Goal: Task Accomplishment & Management: Manage account settings

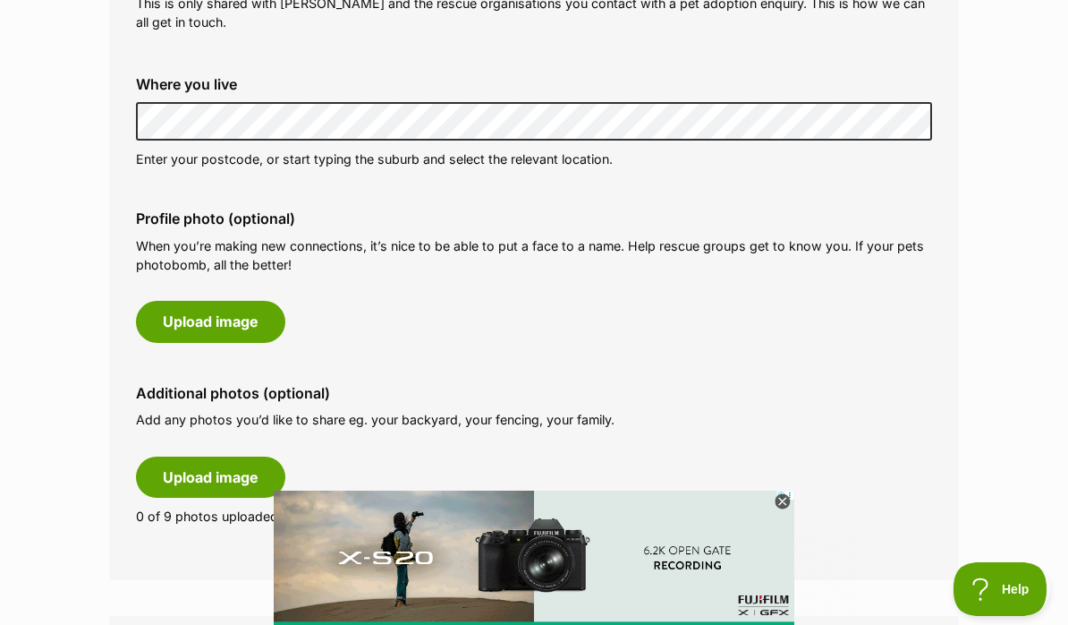
scroll to position [707, 0]
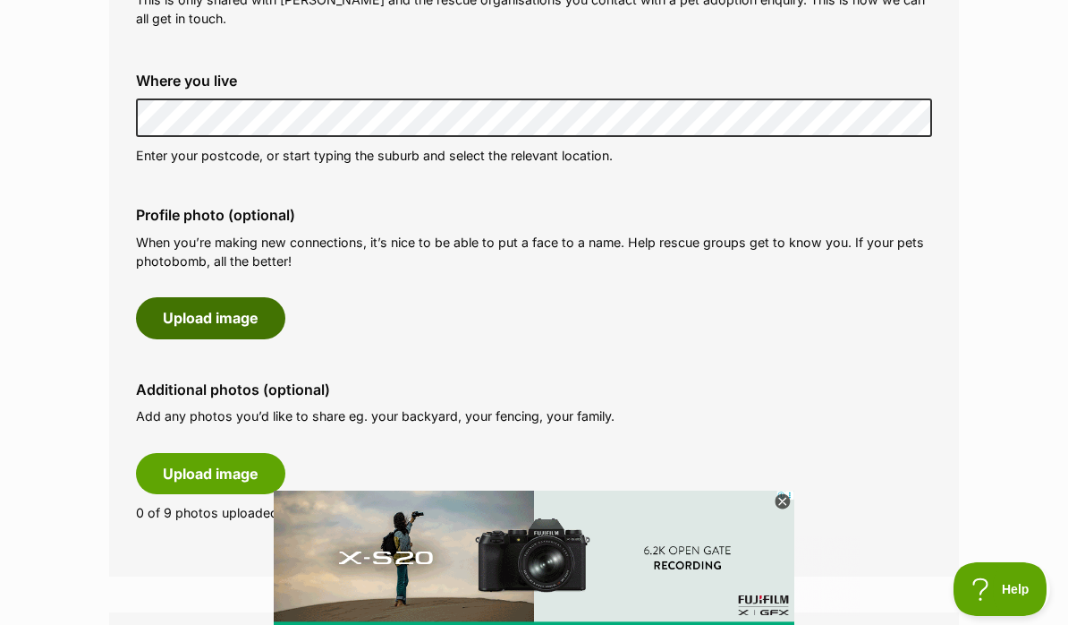
click at [225, 311] on button "Upload image" at bounding box center [210, 317] width 149 height 41
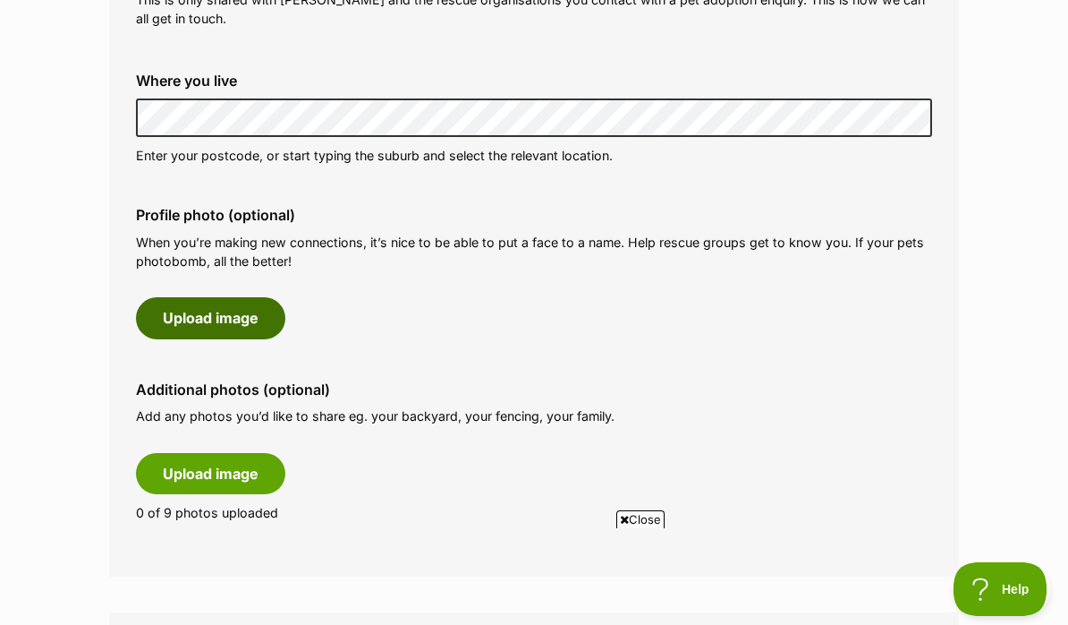
scroll to position [0, 0]
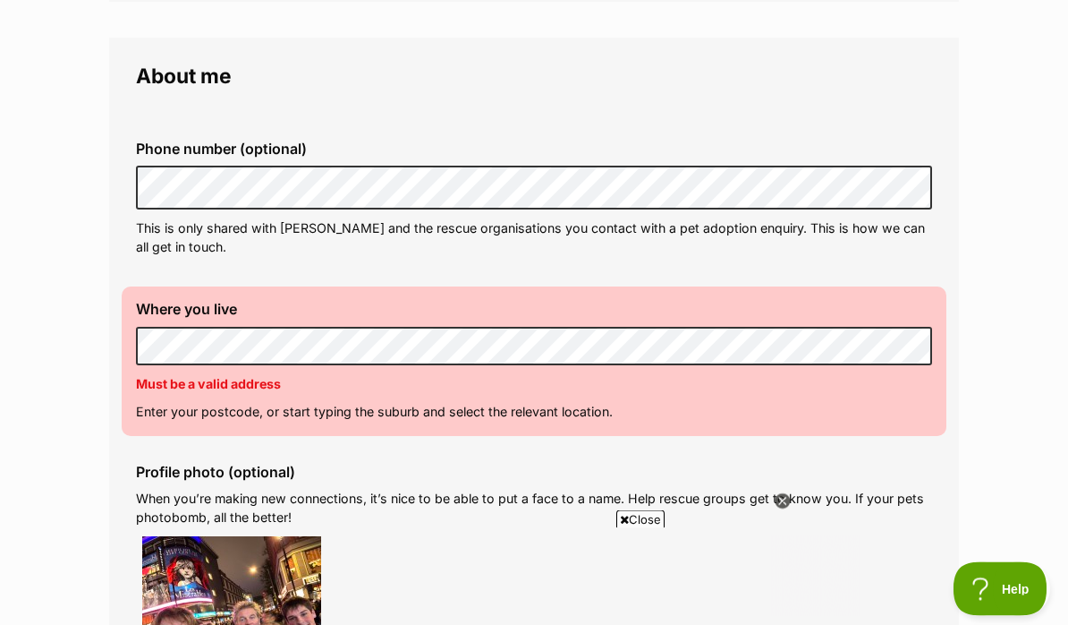
scroll to position [504, 0]
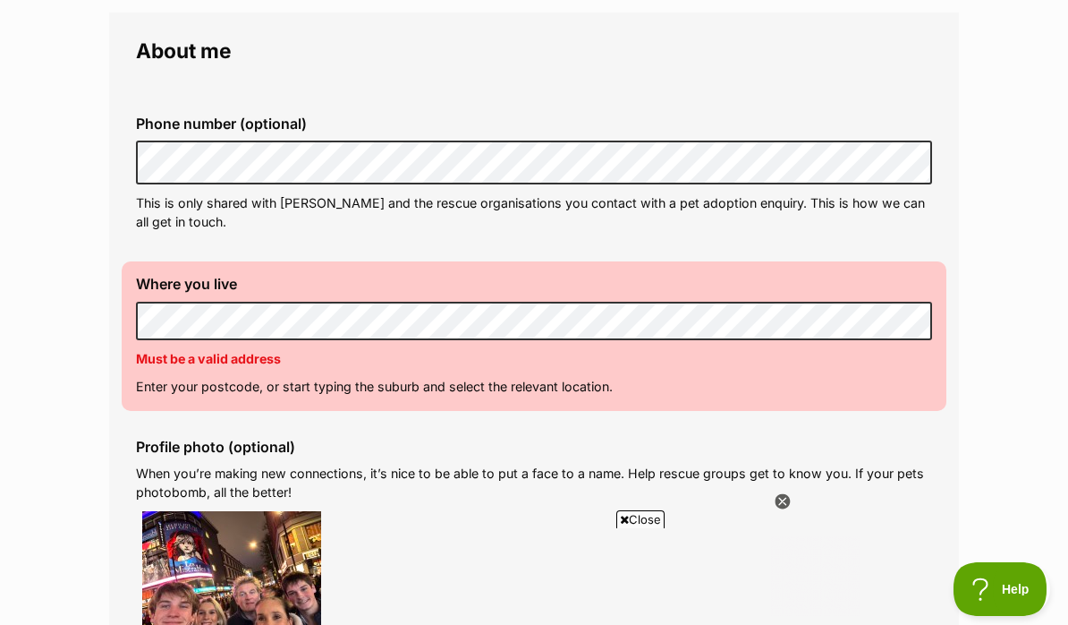
click at [130, 305] on div "Where you live Address line 1 (optional) Address line 2 (optional) Suburb (opti…" at bounding box center [534, 335] width 825 height 149
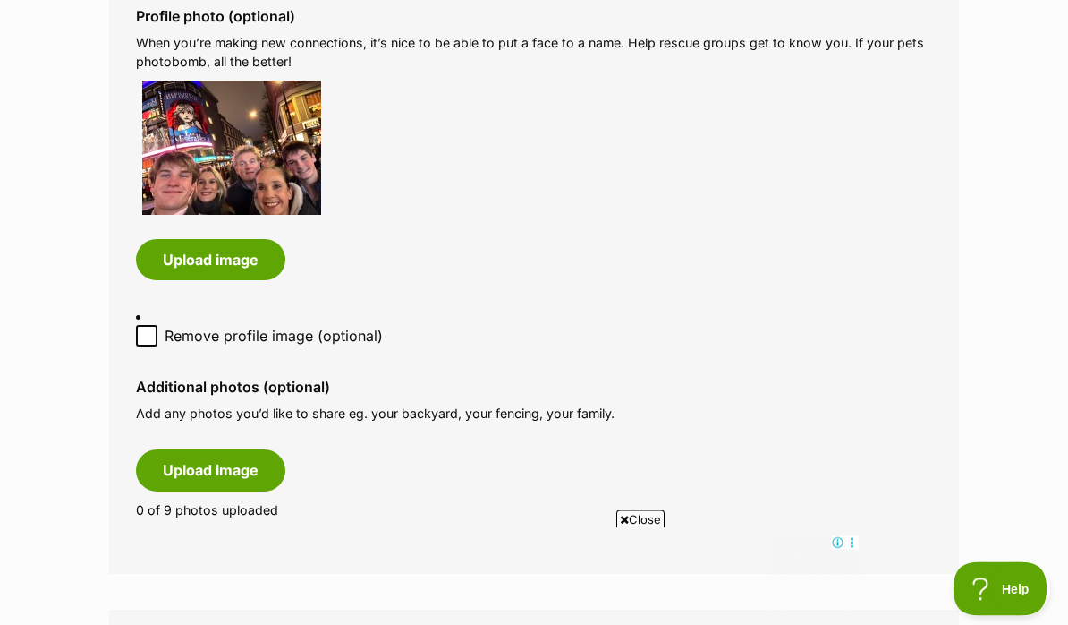
scroll to position [944, 0]
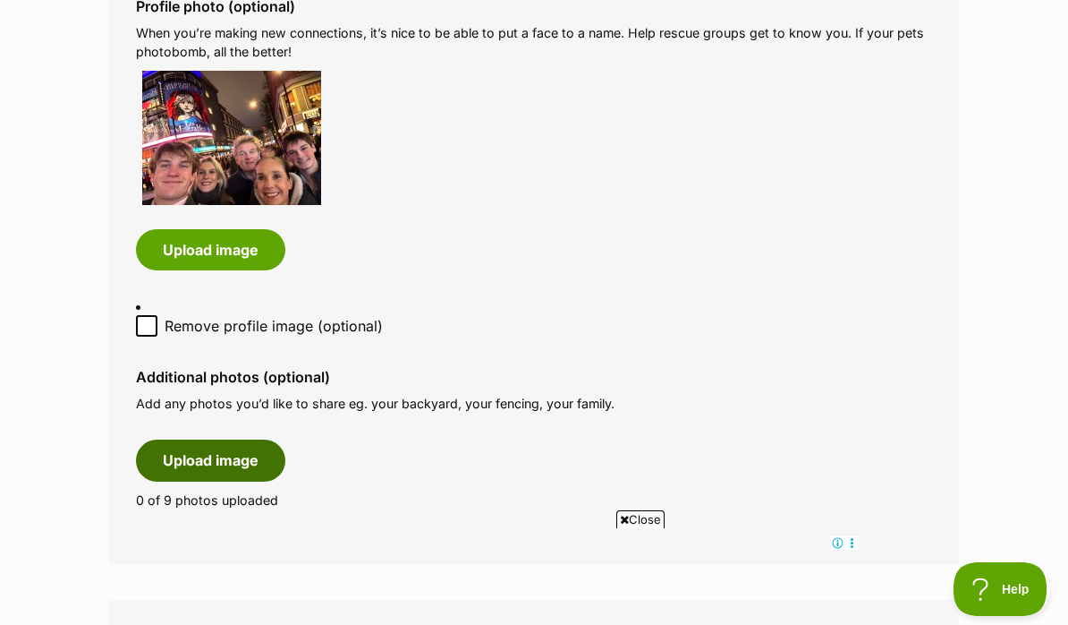
click at [232, 446] on button "Upload image" at bounding box center [210, 459] width 149 height 41
click at [782, 509] on icon at bounding box center [782, 501] width 15 height 15
click at [784, 509] on icon at bounding box center [782, 501] width 15 height 15
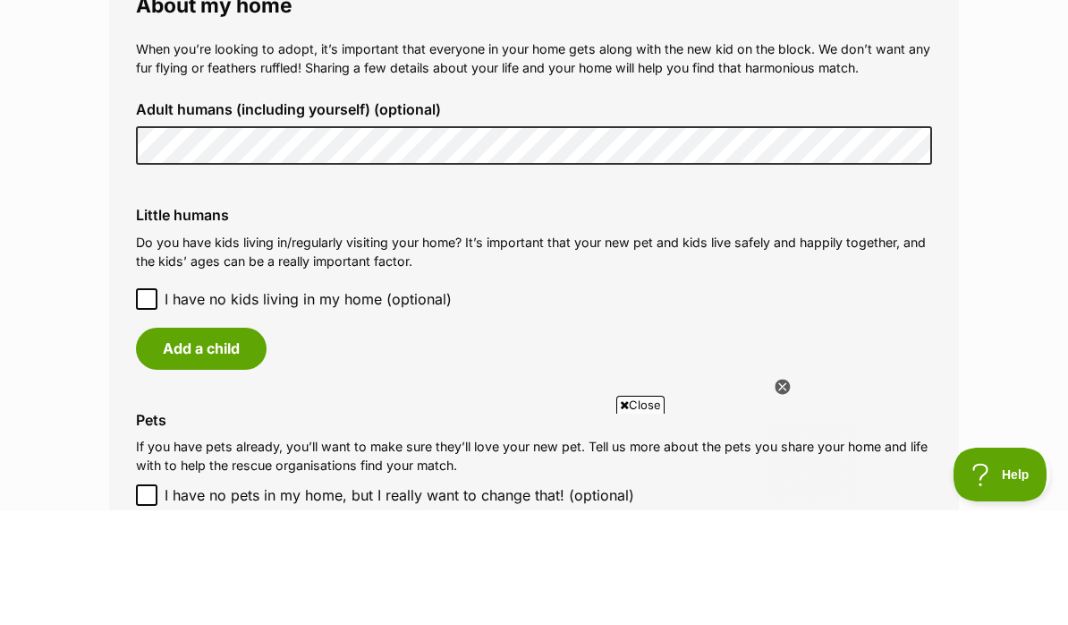
scroll to position [1834, 0]
click at [187, 441] on button "Add a child" at bounding box center [201, 461] width 131 height 41
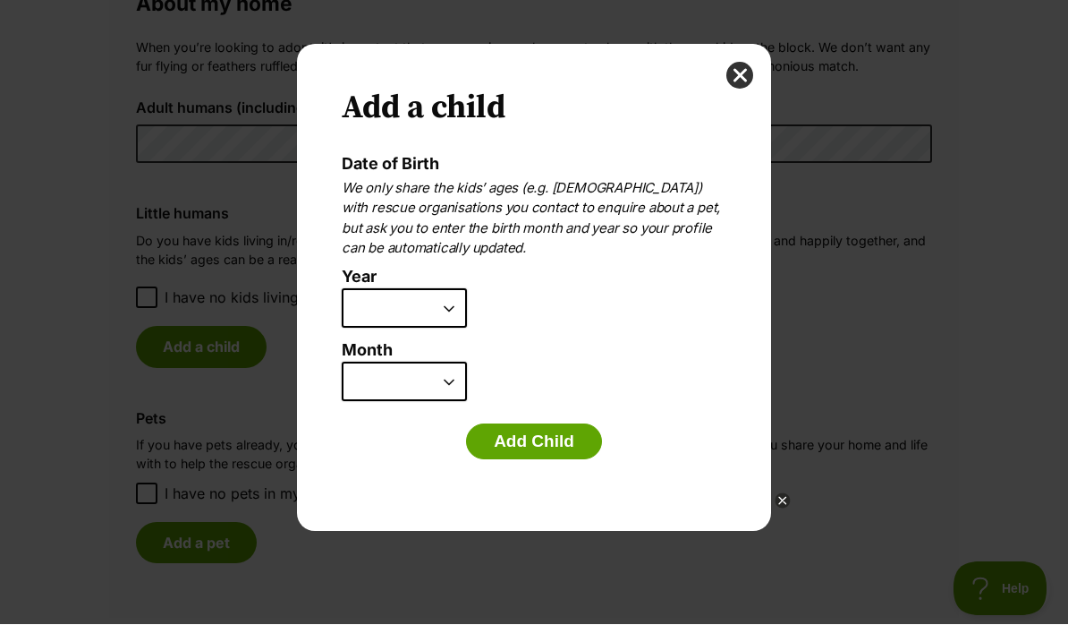
scroll to position [0, 0]
select select "2009"
select select "11"
click at [583, 437] on button "Add Child" at bounding box center [534, 442] width 136 height 36
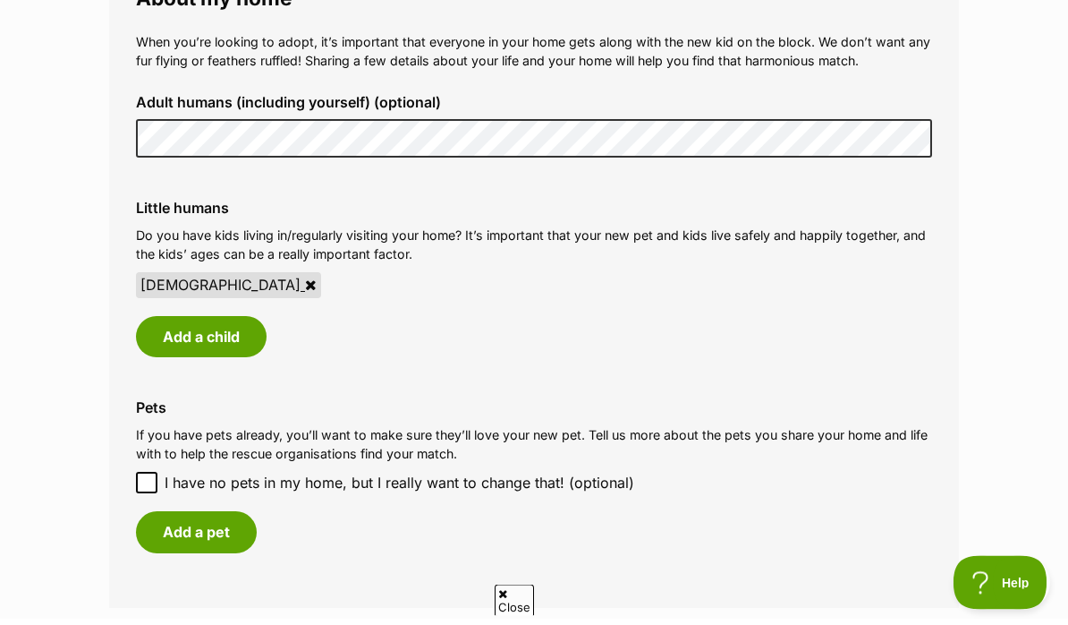
click at [210, 518] on button "Add a pet" at bounding box center [196, 538] width 121 height 41
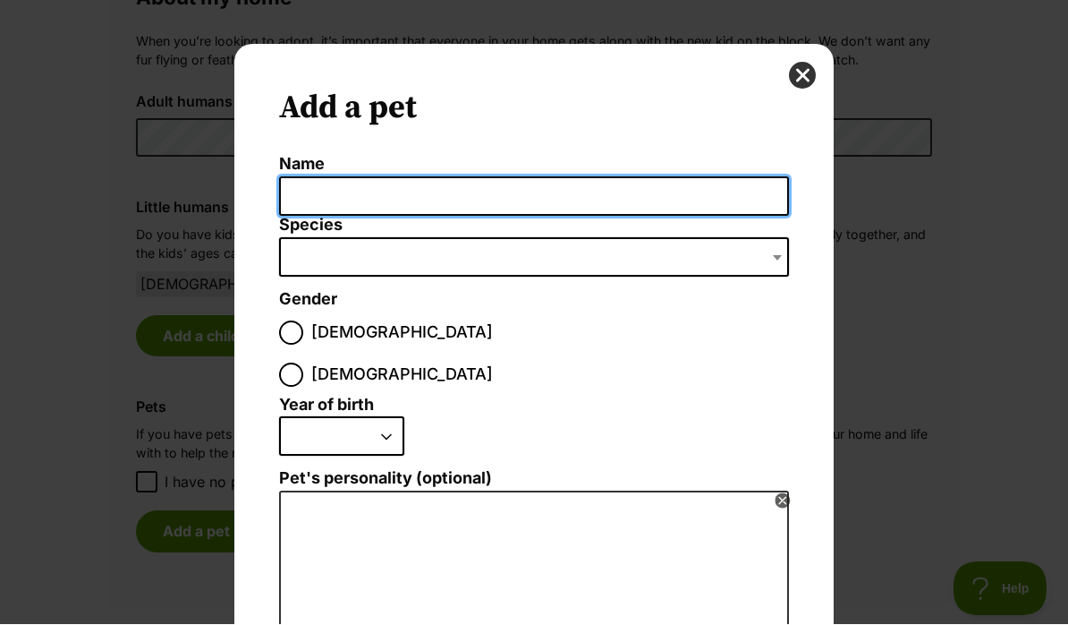
click at [368, 200] on input "Name" at bounding box center [534, 197] width 510 height 40
type input "Frankie"
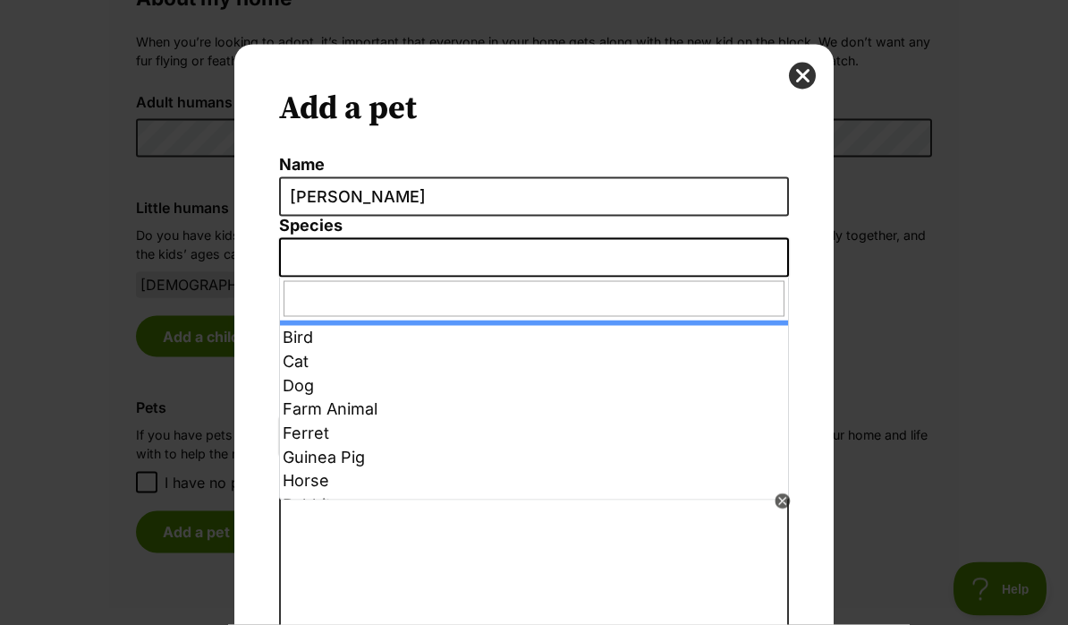
drag, startPoint x: 369, startPoint y: 266, endPoint x: 317, endPoint y: 242, distance: 57.2
click at [369, 266] on span "Dialog Window - Close (Press escape to close)" at bounding box center [534, 257] width 510 height 39
click at [328, 268] on span "Dialog Window - Close (Press escape to close)" at bounding box center [534, 257] width 510 height 39
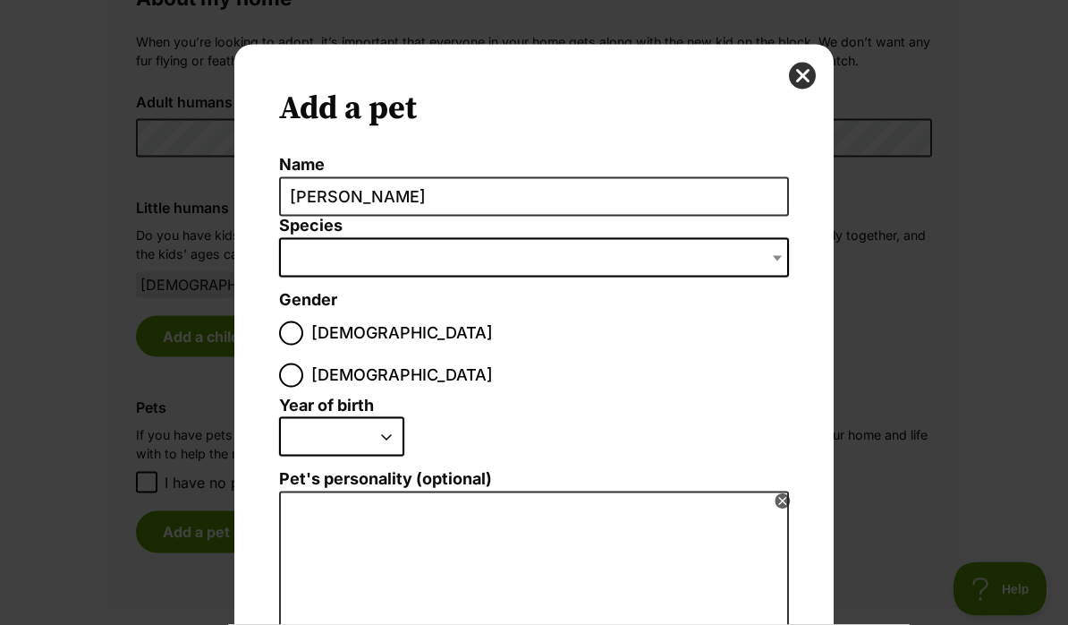
click at [317, 251] on span "Dialog Window - Close (Press escape to close)" at bounding box center [534, 257] width 510 height 39
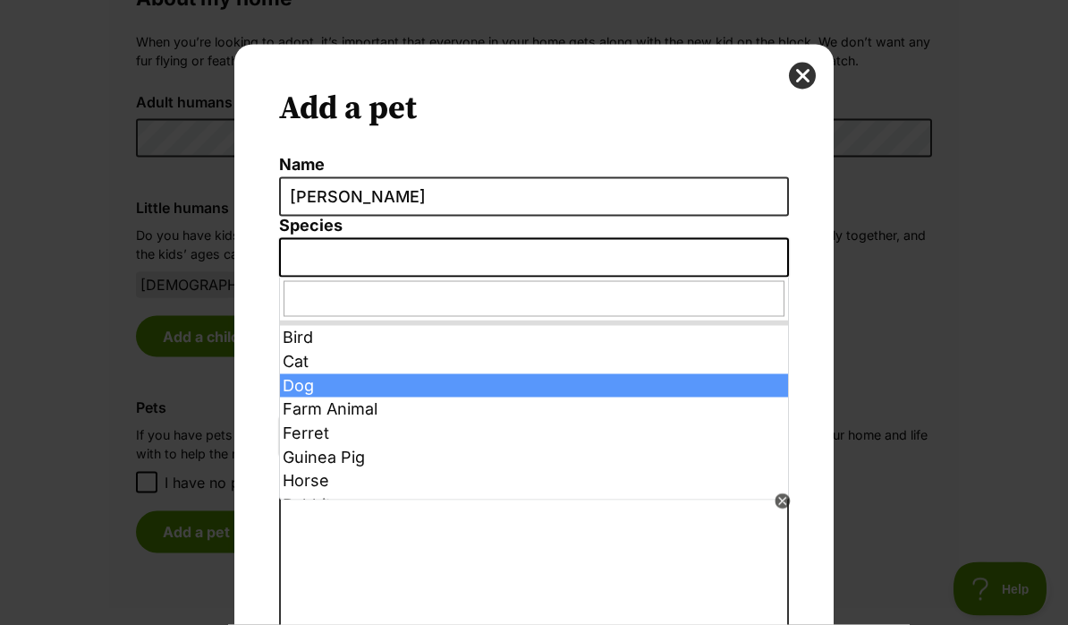
select select "1"
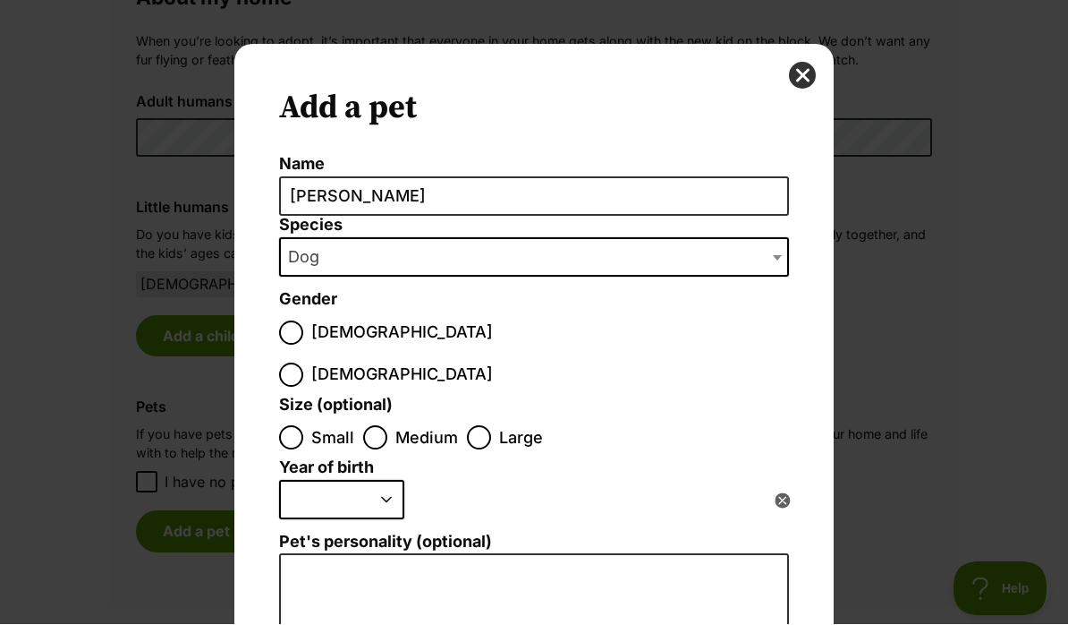
click at [297, 370] on div "Dialog Window - Close (Press escape to close)" at bounding box center [291, 376] width 12 height 12
click at [303, 363] on input "Female" at bounding box center [291, 375] width 24 height 24
radio input "true"
click at [293, 433] on div "Dialog Window - Close (Press escape to close)" at bounding box center [291, 439] width 12 height 12
click at [293, 426] on input "Small" at bounding box center [291, 438] width 24 height 24
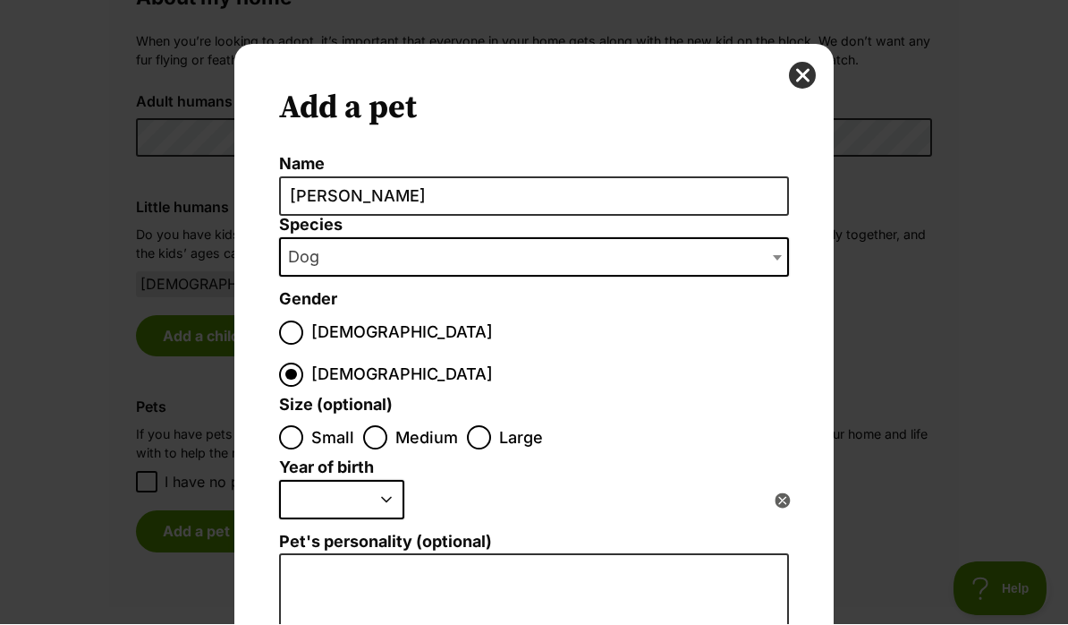
radio input "true"
select select "2024"
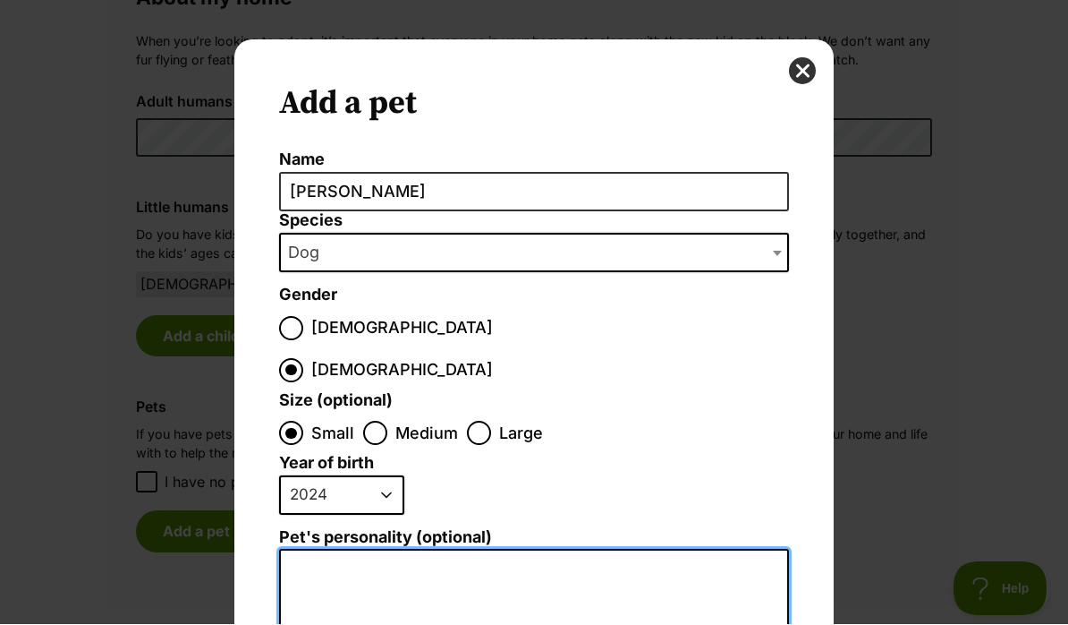
drag, startPoint x: 404, startPoint y: 523, endPoint x: 404, endPoint y: 584, distance: 61.7
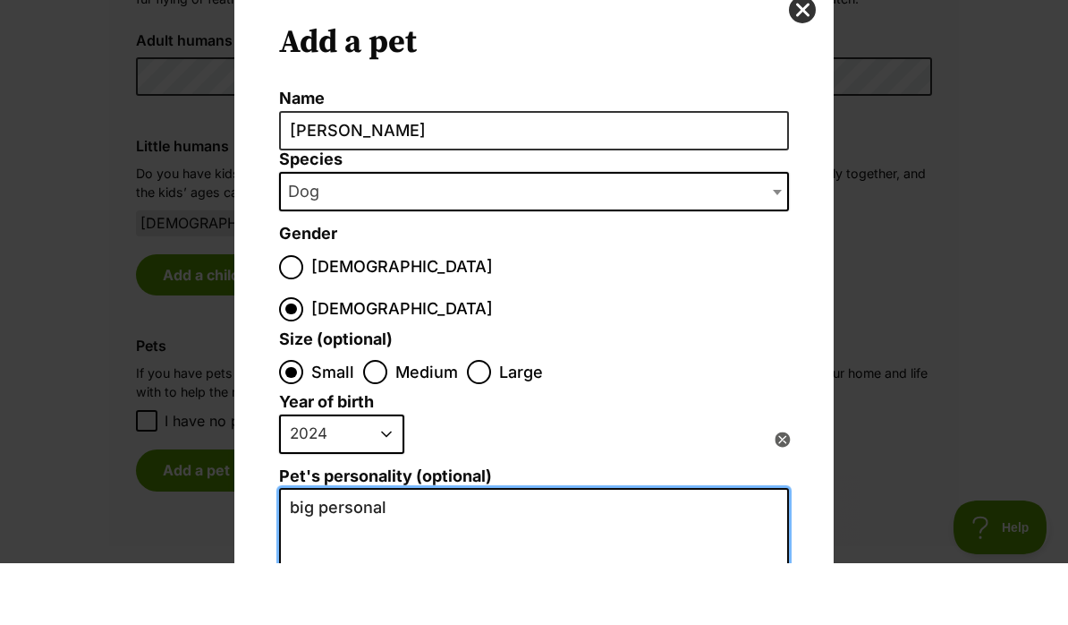
scroll to position [0, 0]
click at [782, 494] on icon at bounding box center [782, 501] width 15 height 15
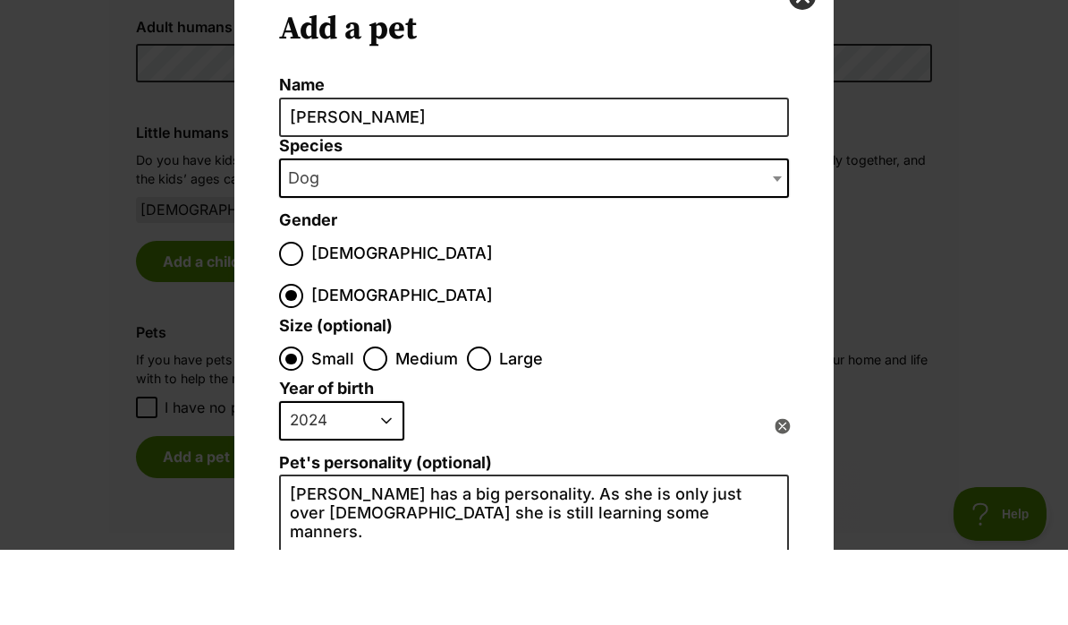
click at [787, 494] on icon at bounding box center [782, 501] width 15 height 15
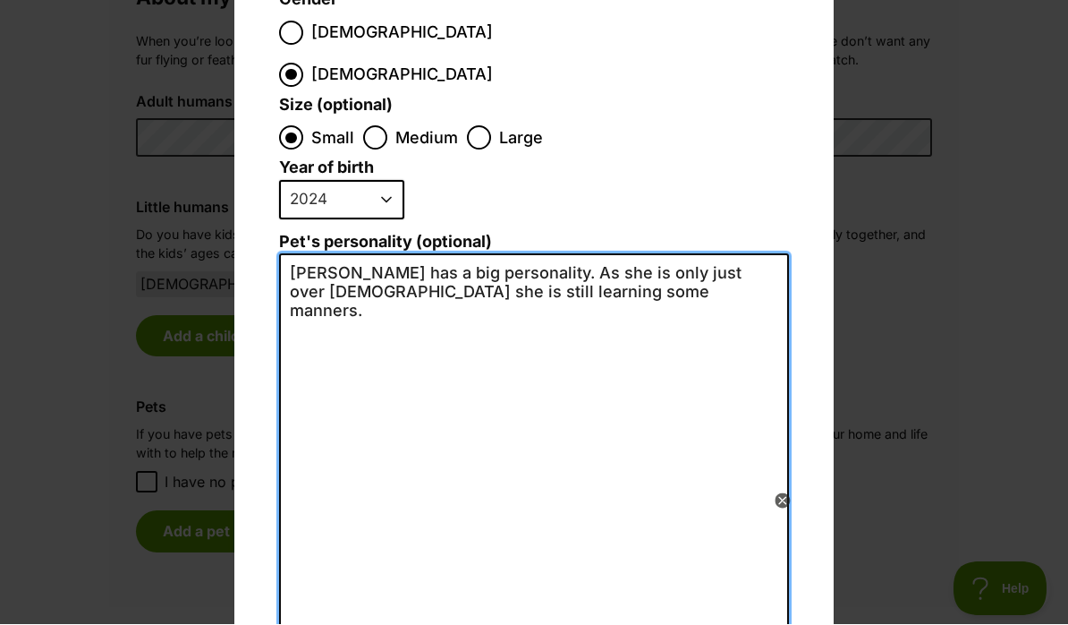
click at [623, 263] on textarea "Frankie has a big personality. As she is only just over 12 months old she is st…" at bounding box center [534, 450] width 510 height 392
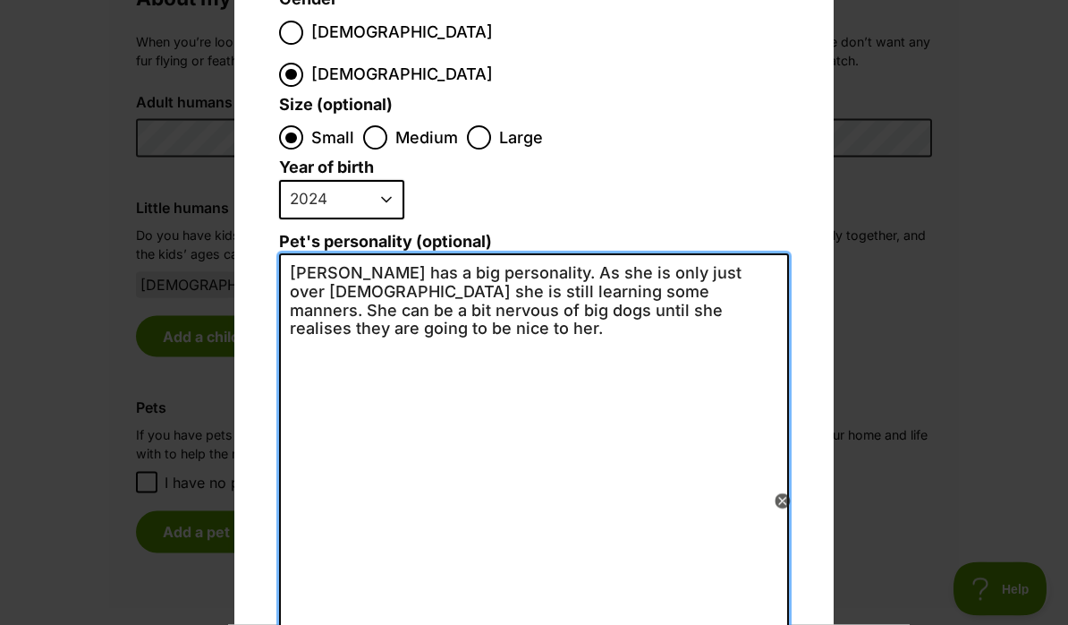
click at [577, 254] on textarea "Frankie has a big personality. As she is only just over 12 months old she is st…" at bounding box center [534, 450] width 510 height 392
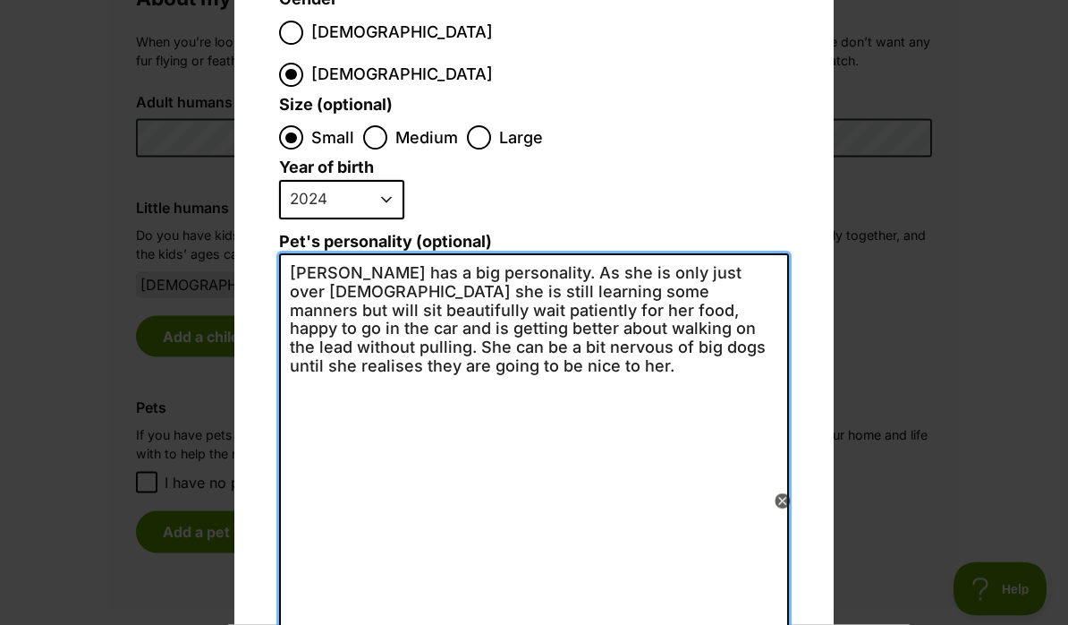
click at [399, 321] on textarea "Frankie has a big personality. As she is only just over 12 months old she is st…" at bounding box center [534, 450] width 510 height 392
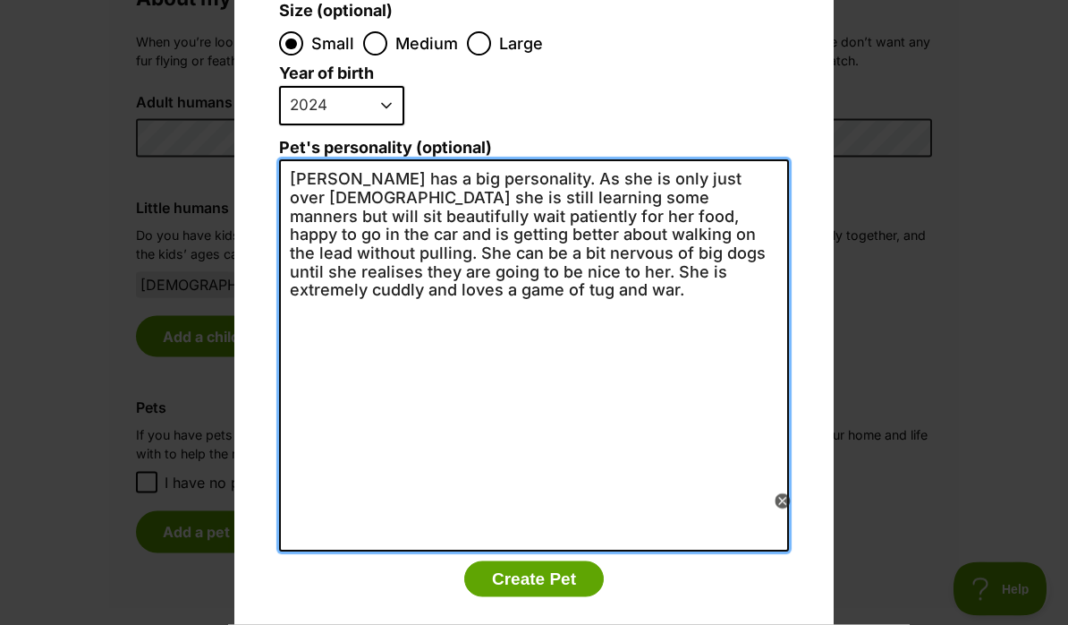
scroll to position [393, 0]
type textarea "Frankie has a big personality. As she is only just over 12 months old she is st…"
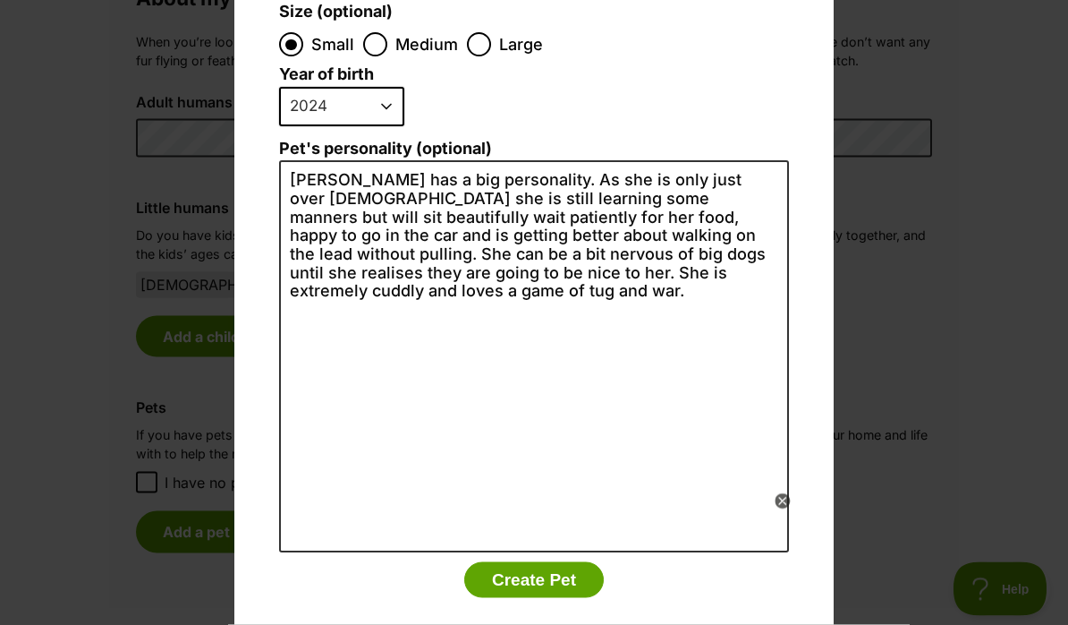
click at [820, 361] on div "Add a pet Name Frankie Species Bird Cat Dog Farm Animal Ferret Guinea Pig Horse…" at bounding box center [533, 160] width 599 height 1017
click at [782, 499] on icon at bounding box center [782, 500] width 6 height 6
click at [726, 88] on li "2025 2024 2023 2022 2021 2020 2019 2018 2017 2016 2015 2014 2013 2012 2011 2010…" at bounding box center [529, 114] width 501 height 53
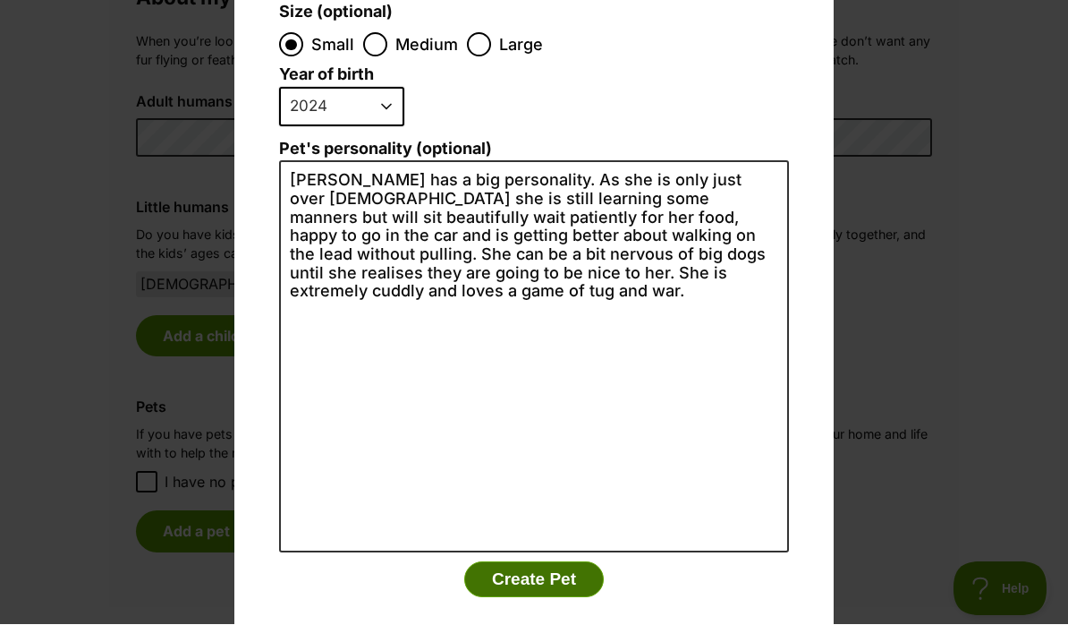
click at [530, 562] on button "Create Pet" at bounding box center [534, 580] width 140 height 36
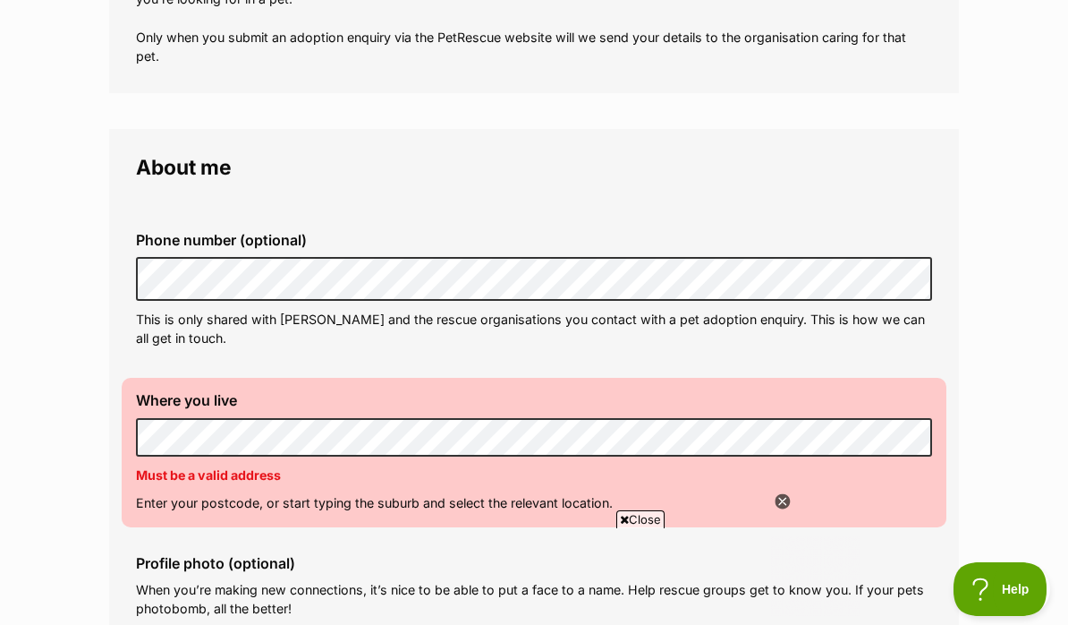
scroll to position [387, 0]
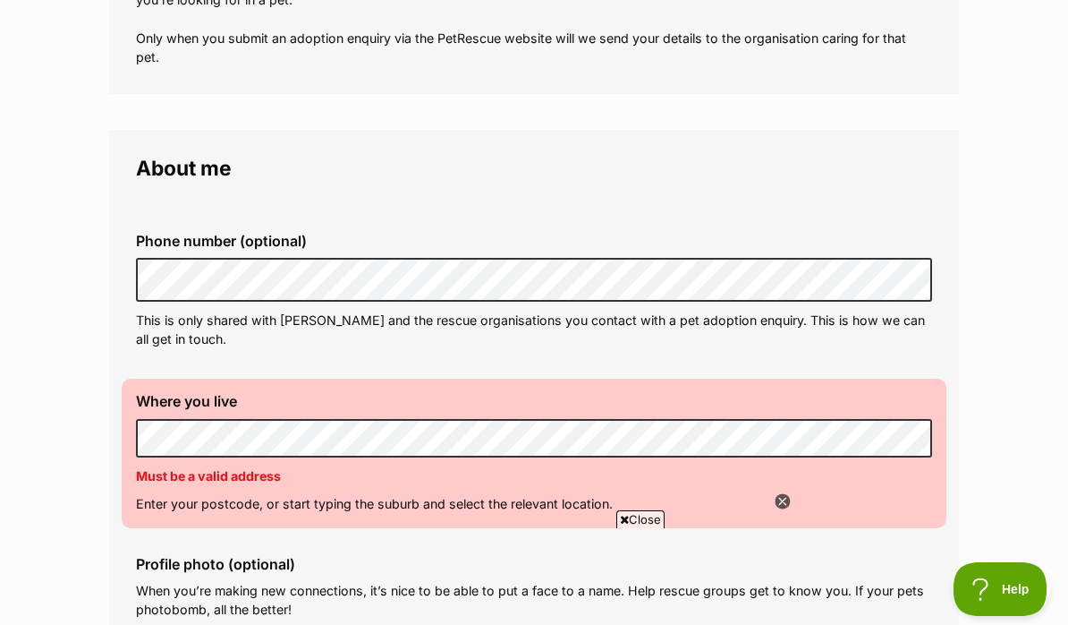
click at [129, 421] on div "Where you live Address line 1 (optional) Address line 2 (optional) Suburb (opti…" at bounding box center [534, 452] width 825 height 149
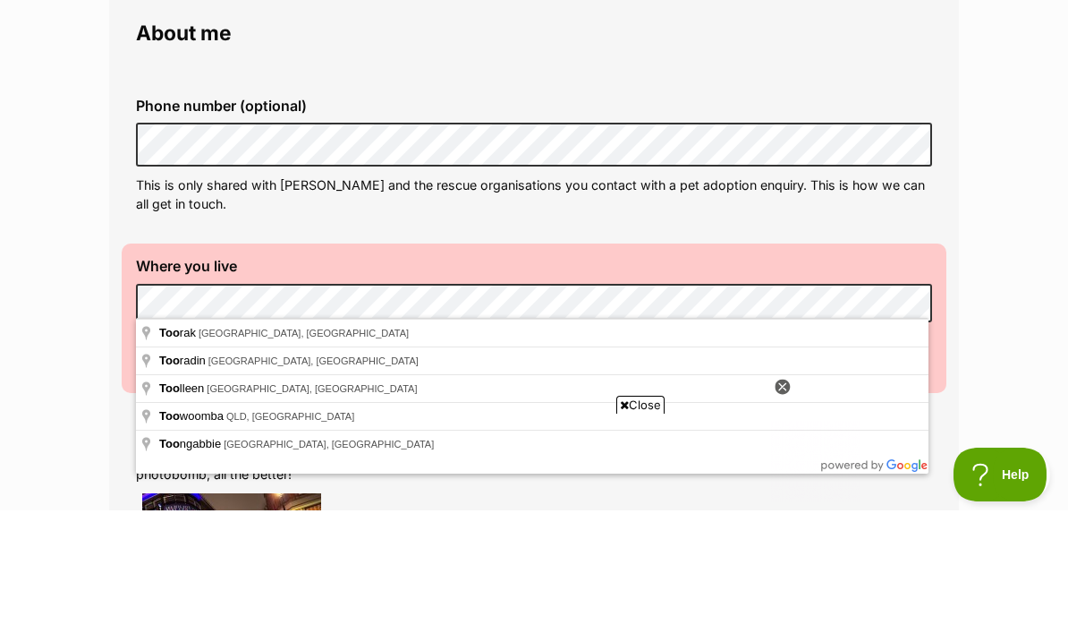
scroll to position [421, 0]
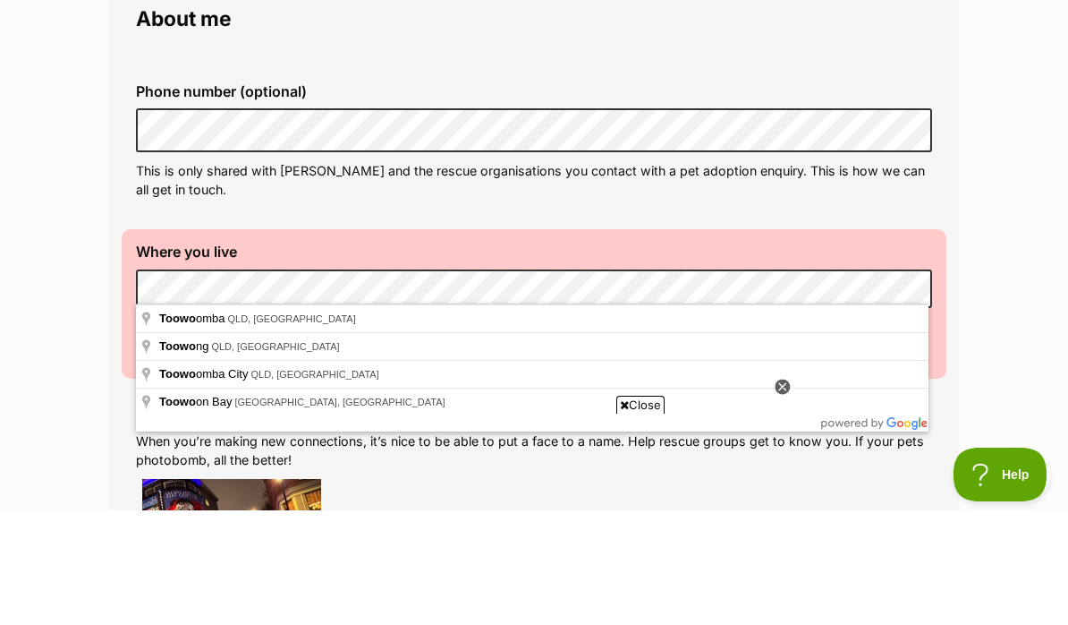
drag, startPoint x: 166, startPoint y: 545, endPoint x: 226, endPoint y: 351, distance: 203.2
click at [226, 459] on p "Enter your postcode, or start typing the suburb and select the relevant locatio…" at bounding box center [534, 468] width 796 height 19
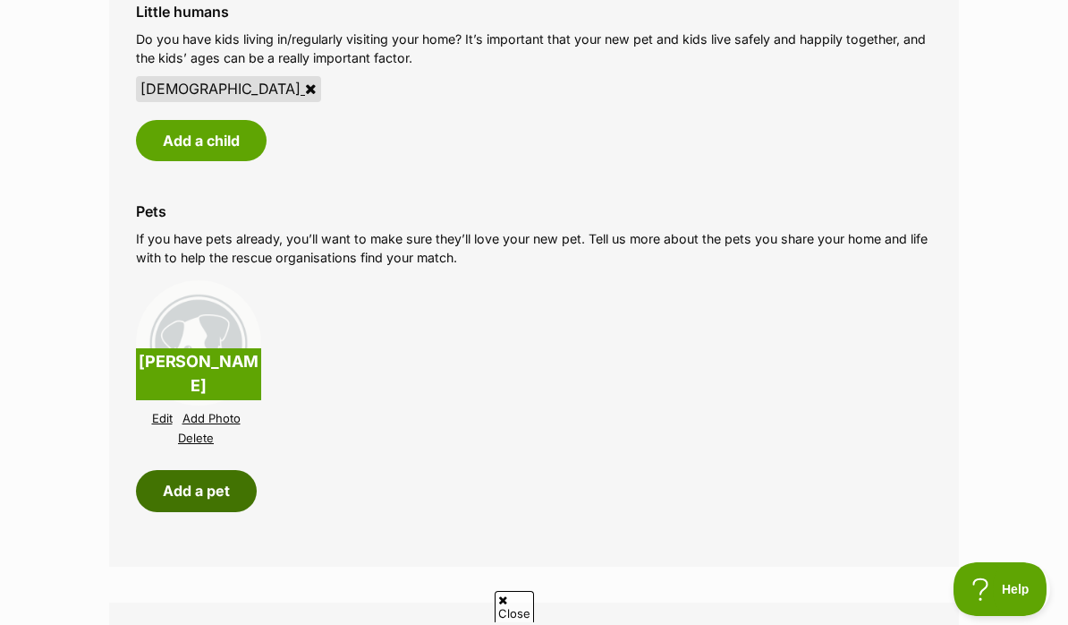
scroll to position [0, 0]
click at [189, 470] on button "Add a pet" at bounding box center [196, 490] width 121 height 41
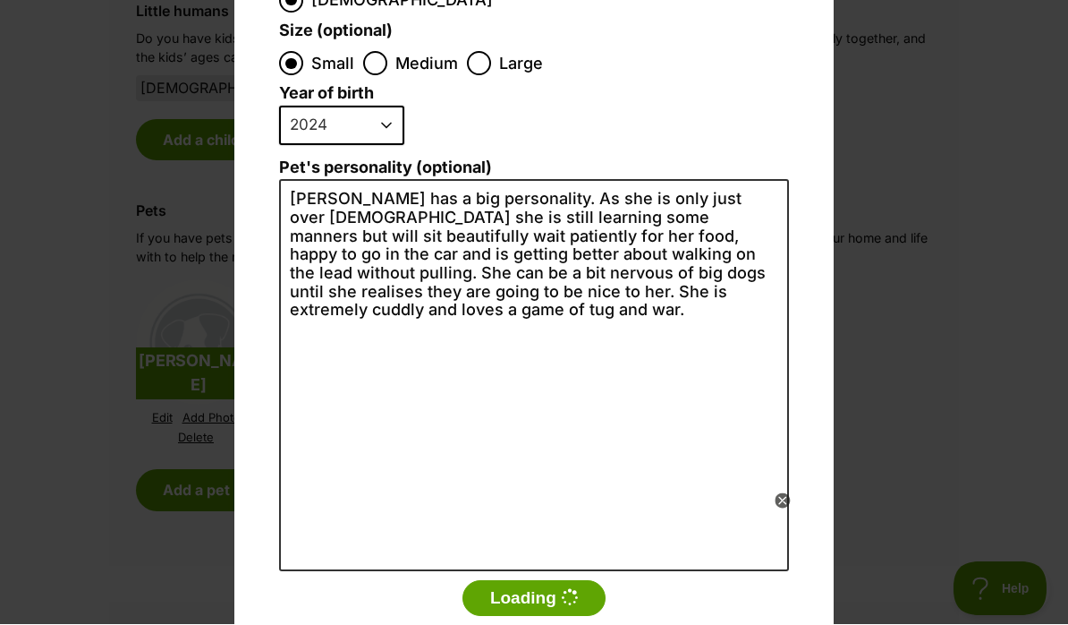
scroll to position [375, 0]
click at [813, 140] on div "Add a pet Name Frankie Species Bird Cat Dog Farm Animal Ferret Guinea Pig Horse…" at bounding box center [533, 178] width 599 height 1017
click at [783, 497] on icon at bounding box center [782, 501] width 15 height 15
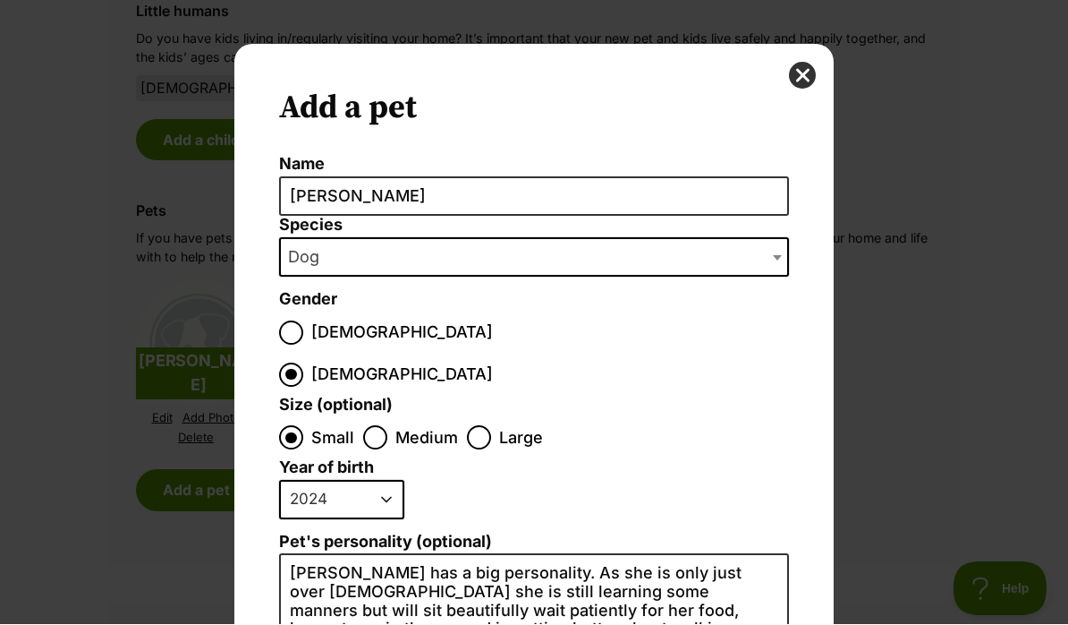
scroll to position [0, 0]
click at [811, 70] on button "close" at bounding box center [802, 76] width 27 height 27
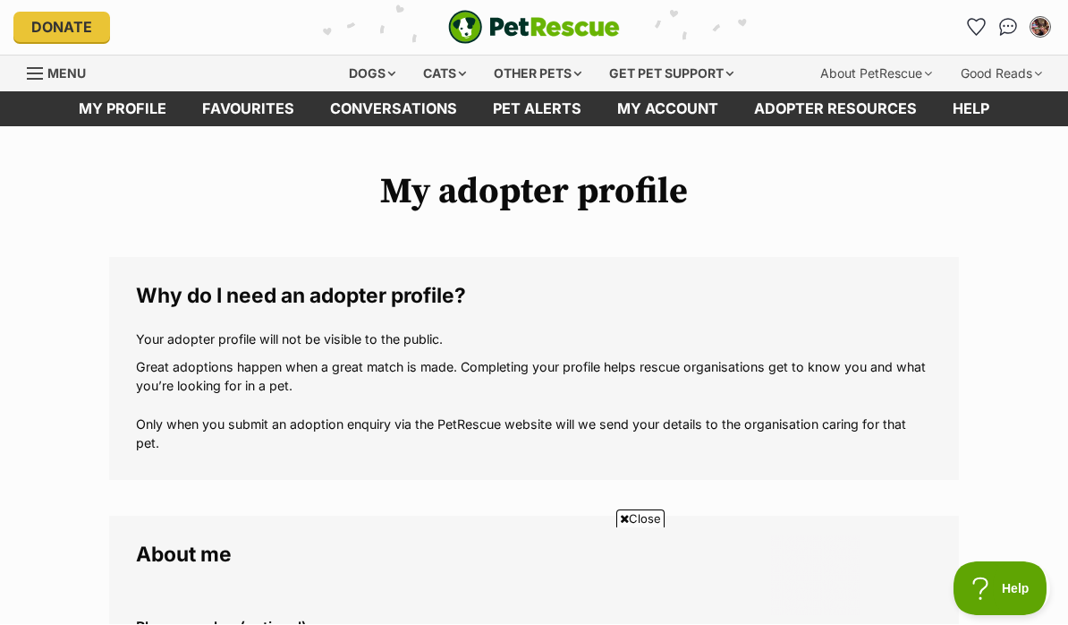
scroll to position [2151, 0]
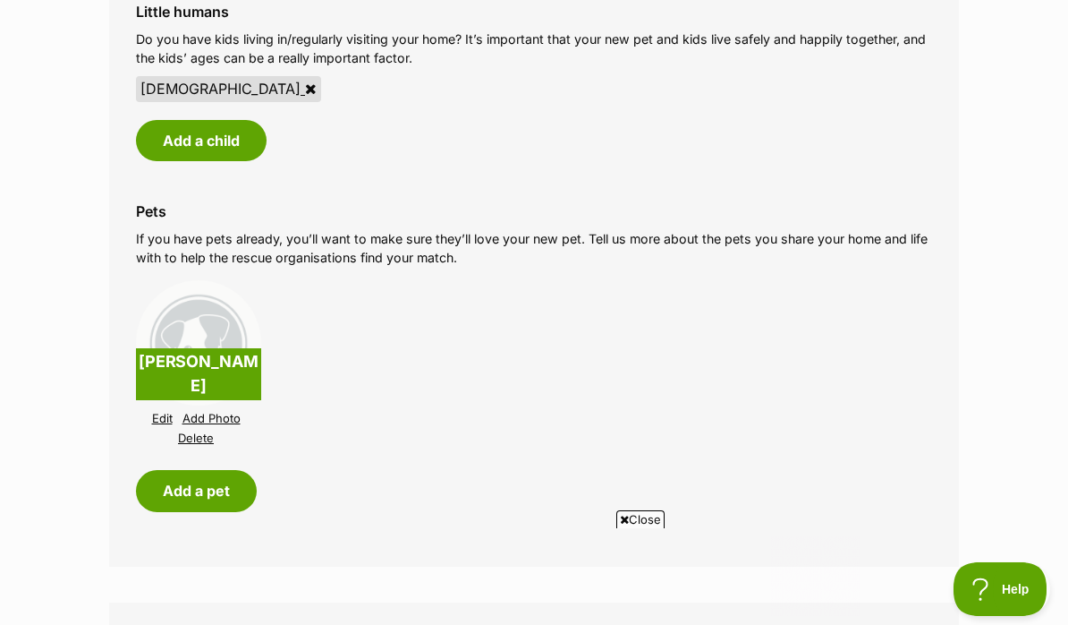
click at [235, 358] on p "Frankie" at bounding box center [198, 374] width 125 height 52
click at [160, 412] on link "Edit" at bounding box center [162, 418] width 21 height 13
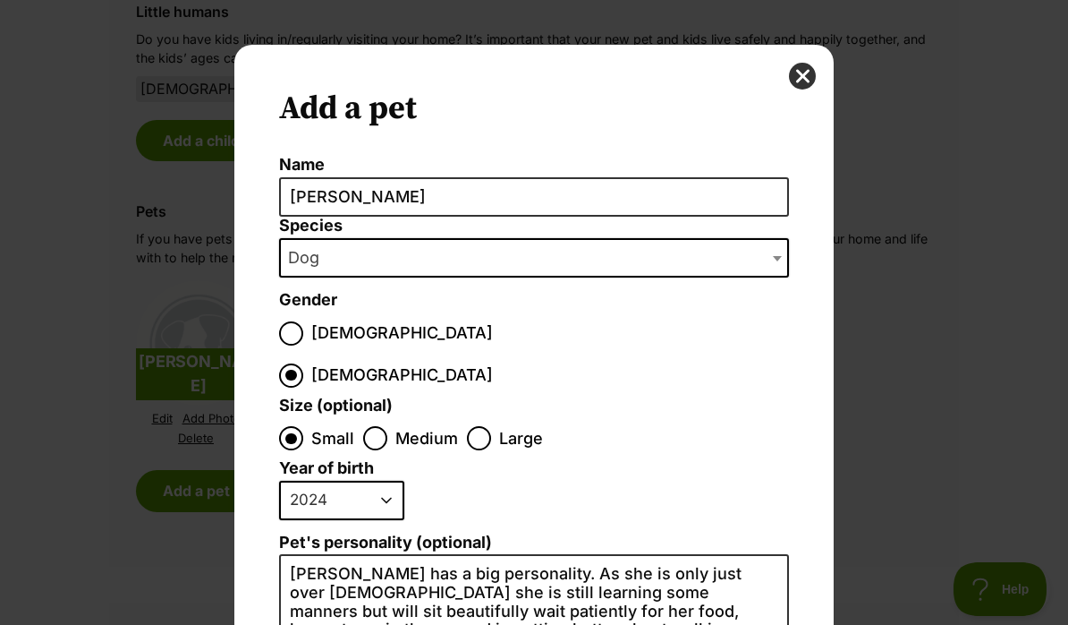
scroll to position [0, 0]
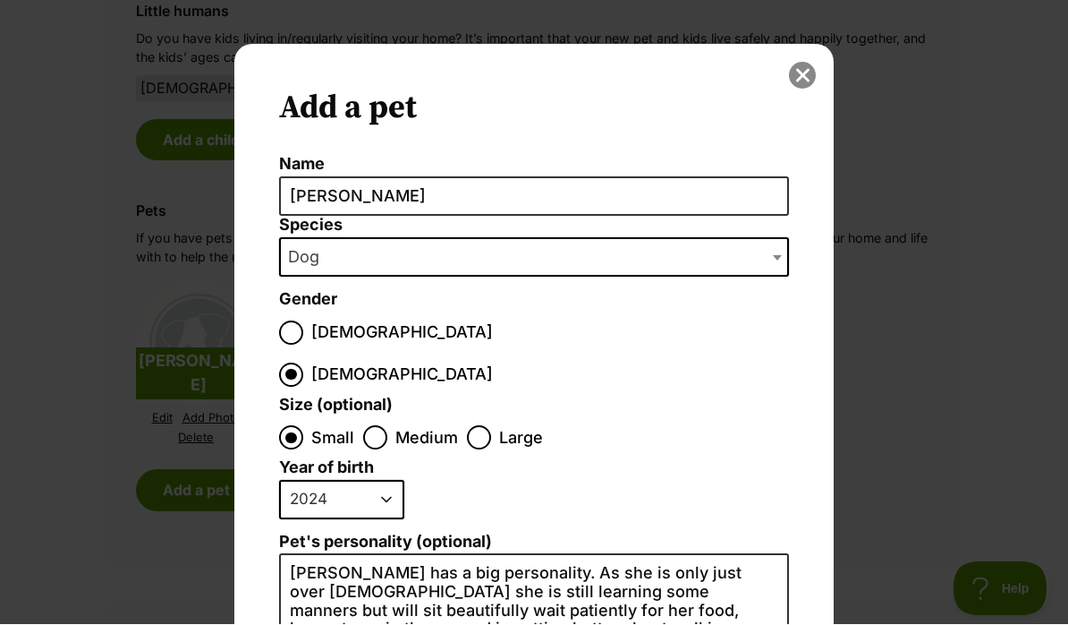
click at [809, 72] on button "close" at bounding box center [802, 76] width 27 height 27
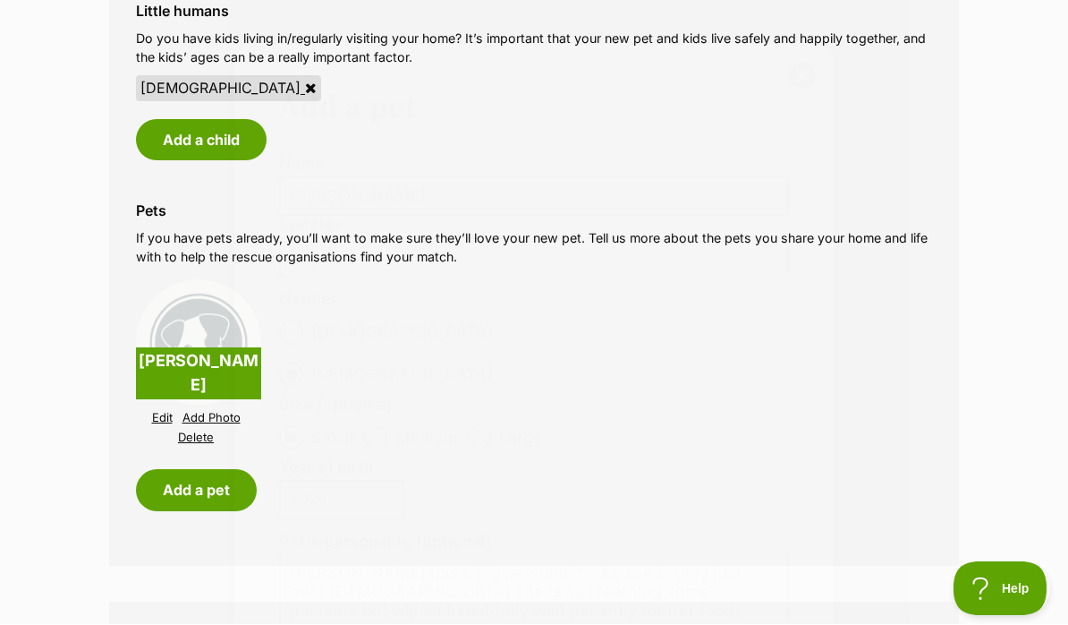
scroll to position [2151, 0]
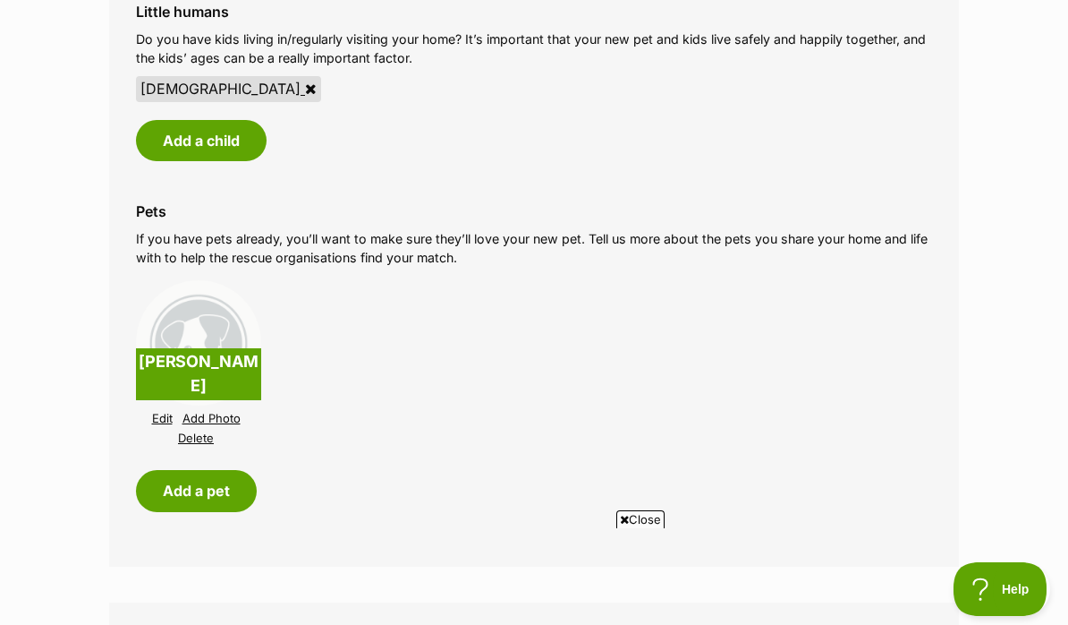
click at [223, 412] on link "Add Photo" at bounding box center [212, 418] width 58 height 13
click at [203, 412] on link "Add Photo" at bounding box center [212, 418] width 58 height 13
click at [783, 500] on icon at bounding box center [782, 500] width 6 height 6
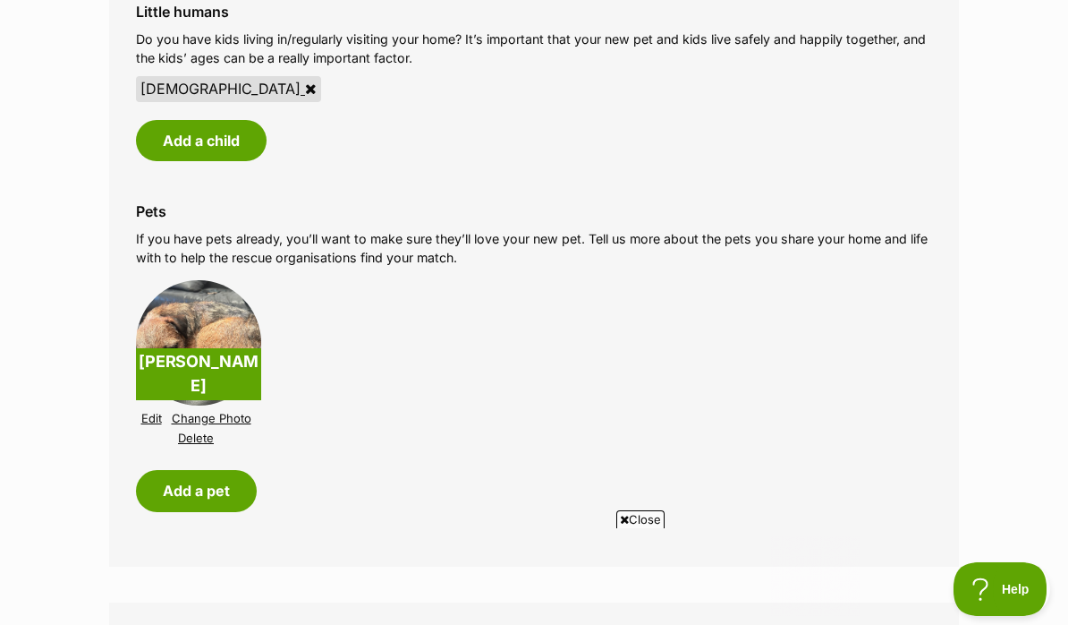
click at [211, 472] on button "Add a pet" at bounding box center [196, 490] width 121 height 41
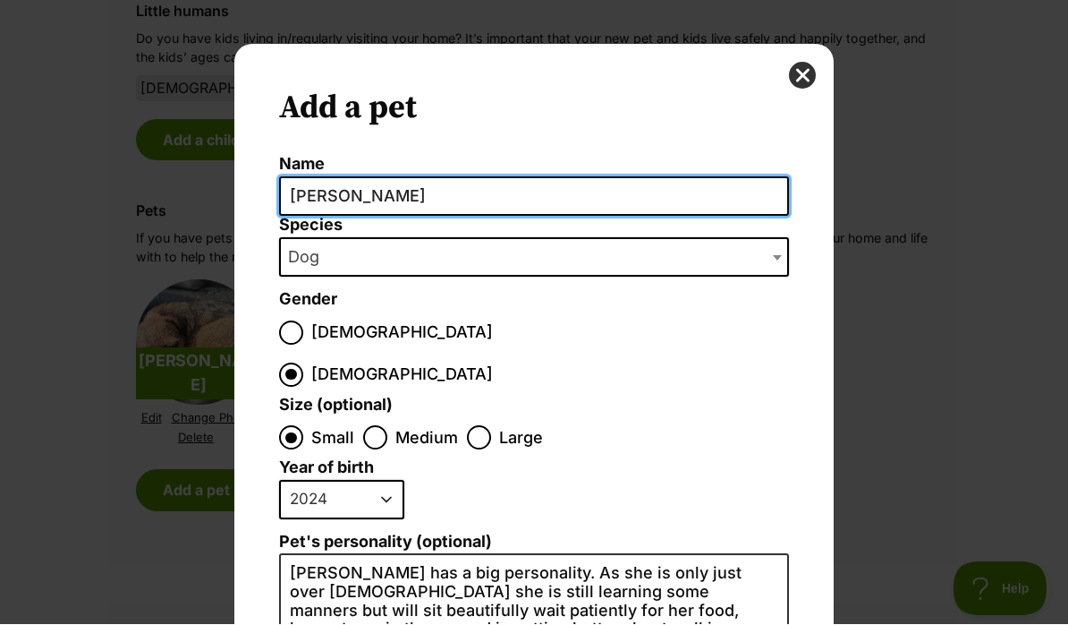
click at [378, 200] on input "Frankie" at bounding box center [534, 197] width 510 height 40
type input "F"
type input "Molly"
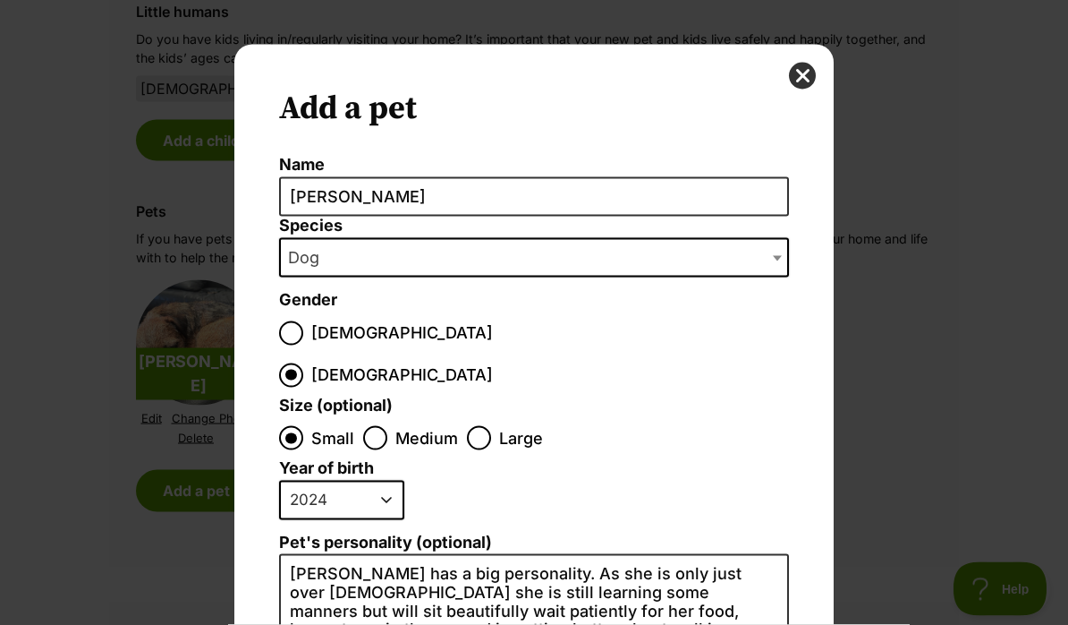
click at [371, 262] on span "Dog" at bounding box center [534, 257] width 510 height 39
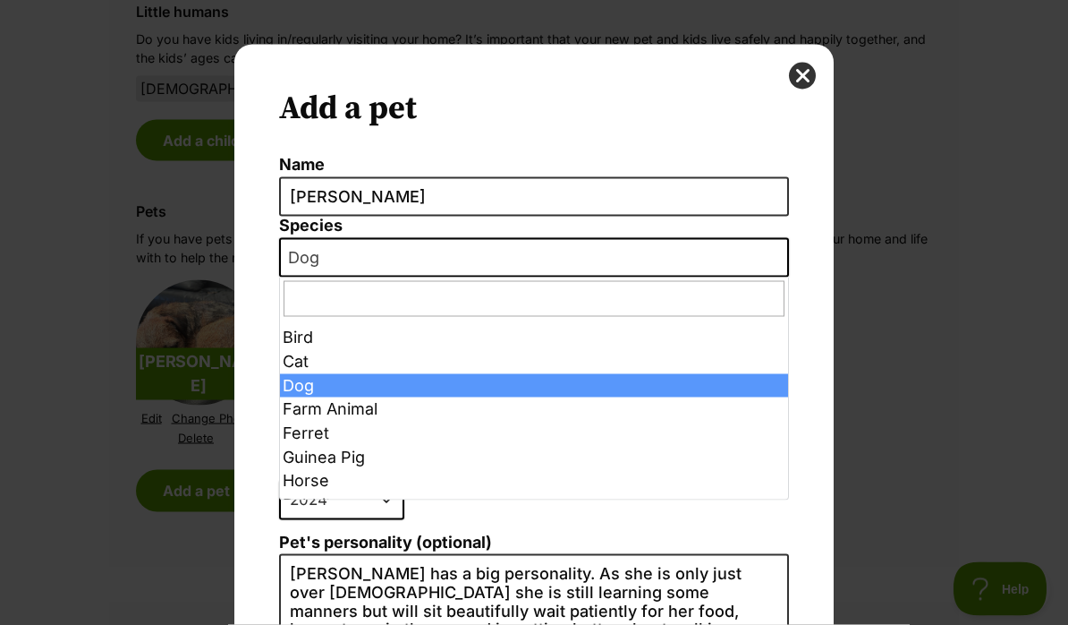
click at [778, 253] on span "Dialog Window - Close (Press escape to close)" at bounding box center [779, 257] width 18 height 39
click at [316, 260] on span "Dog" at bounding box center [309, 257] width 56 height 25
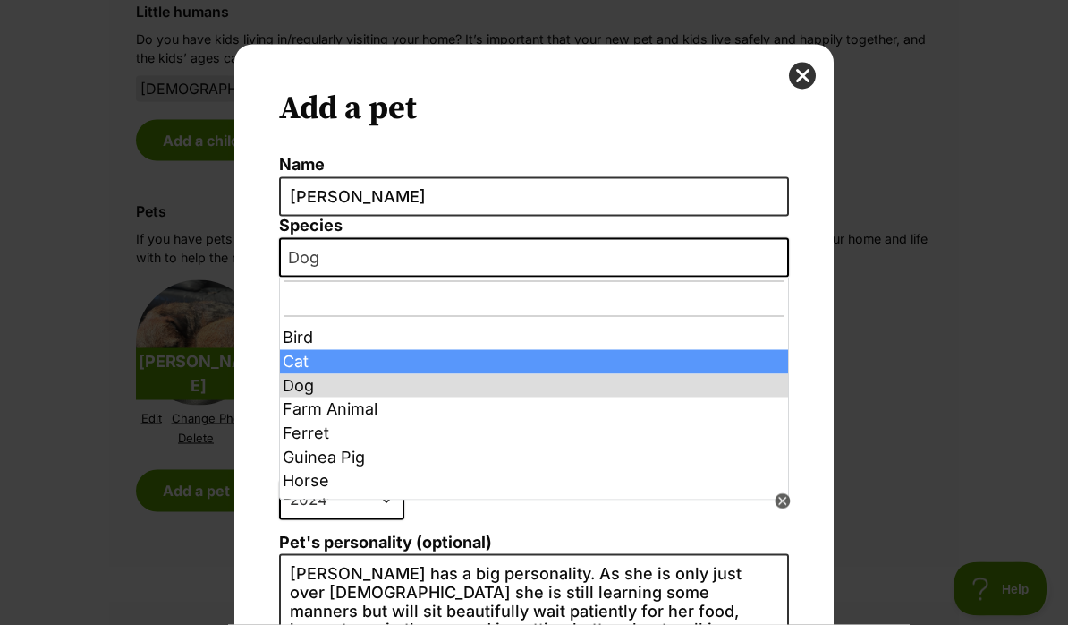
select select "2"
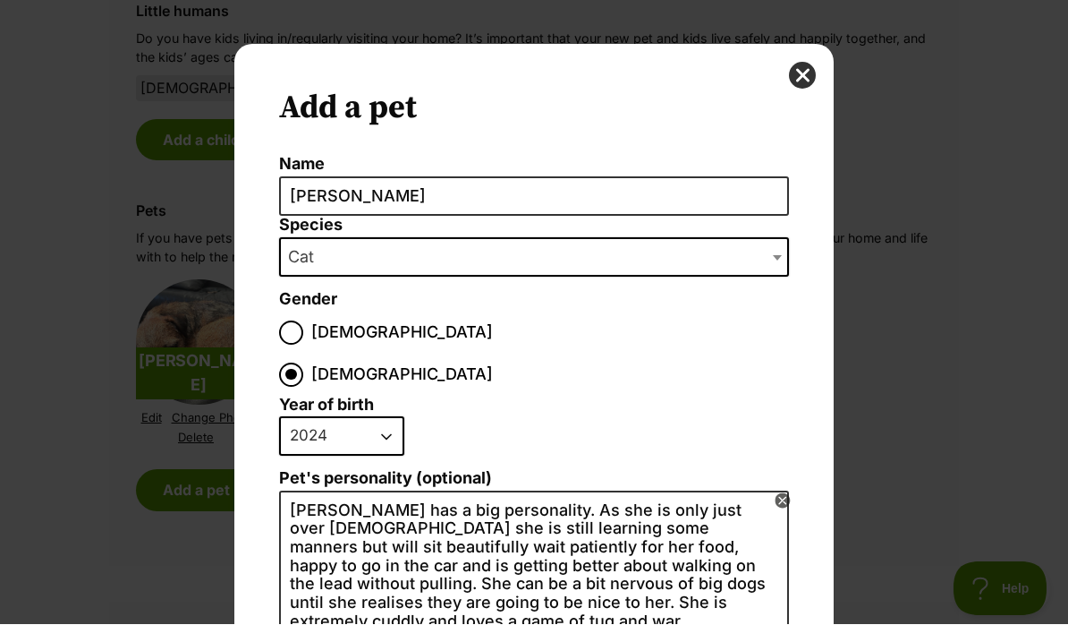
select select "2008"
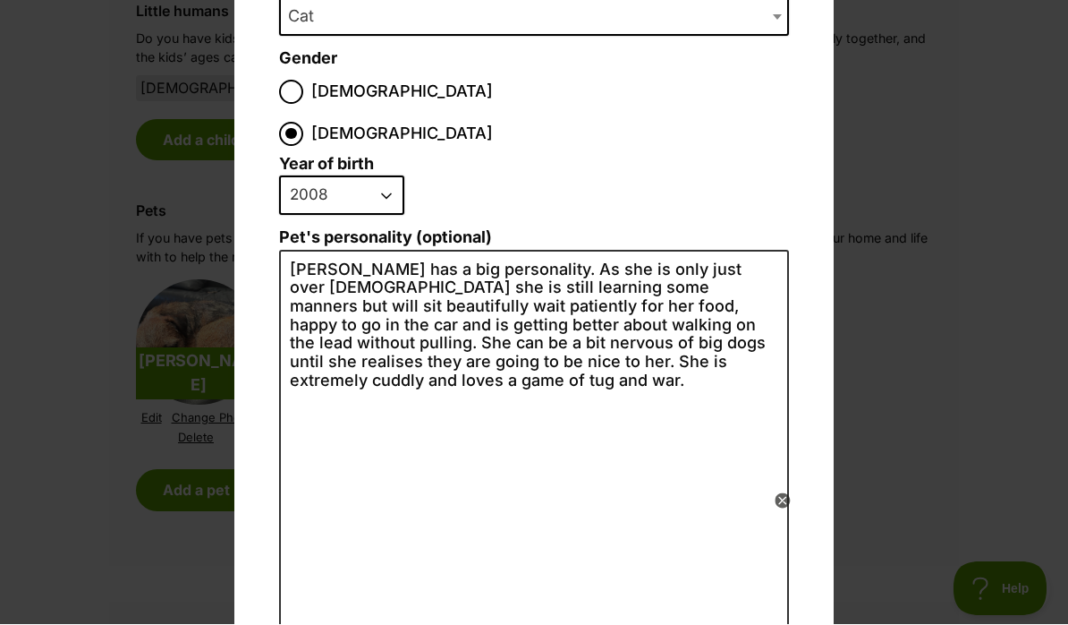
scroll to position [289, 0]
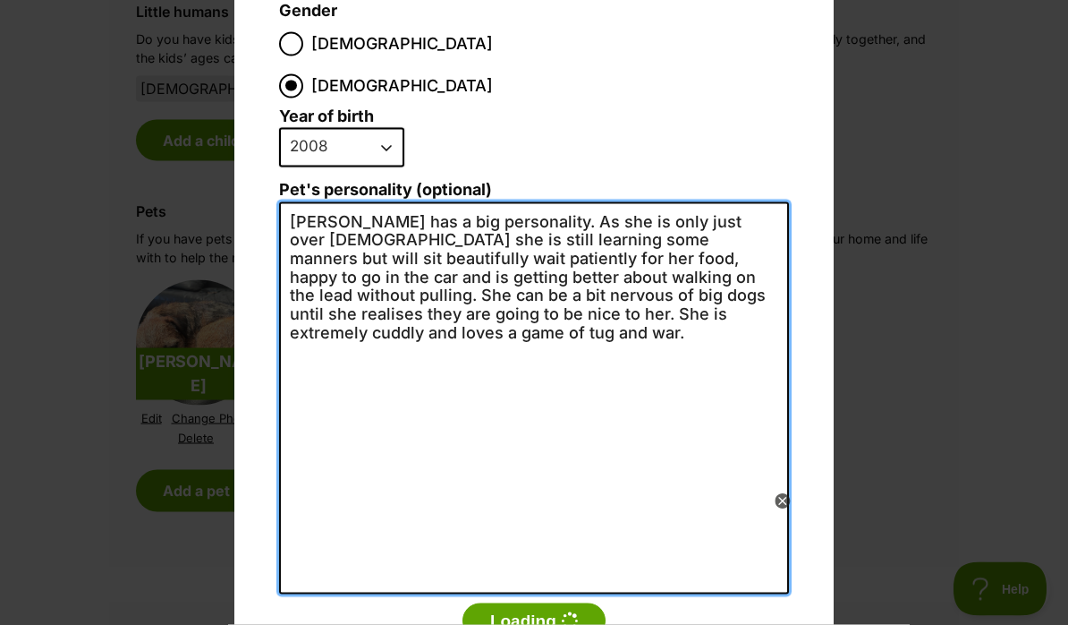
drag, startPoint x: 361, startPoint y: 300, endPoint x: 280, endPoint y: 234, distance: 104.9
click at [280, 234] on textarea "Frankie has a big personality. As she is only just over 12 months old she is st…" at bounding box center [534, 398] width 510 height 392
drag, startPoint x: 353, startPoint y: 295, endPoint x: 281, endPoint y: 183, distance: 132.8
click at [281, 202] on textarea "Frankie has a big personality. As she is only just over 12 months old she is st…" at bounding box center [534, 398] width 510 height 392
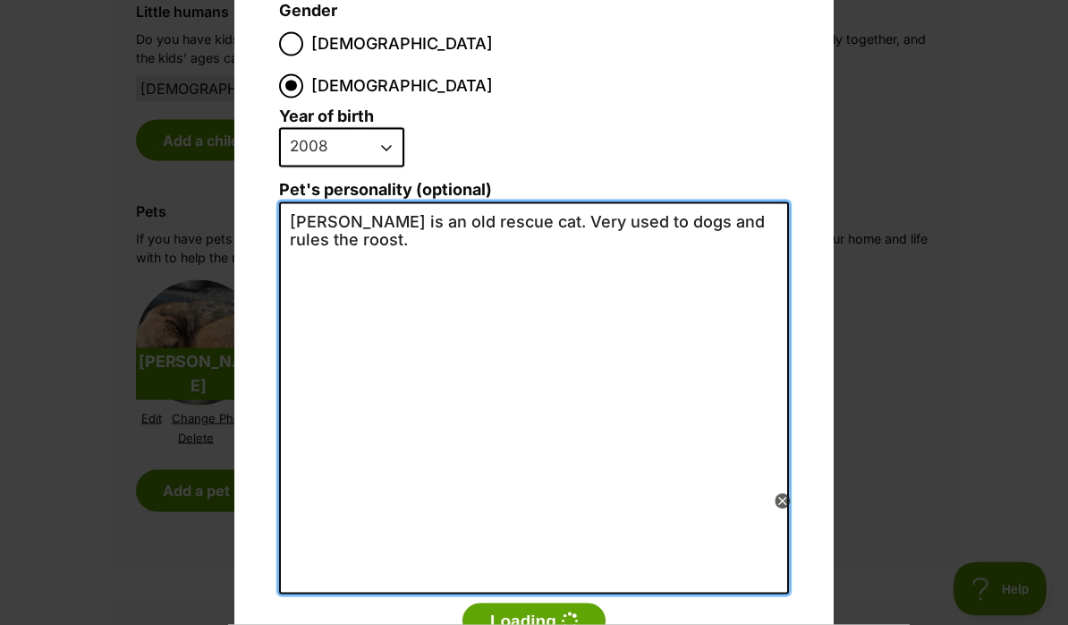
scroll to position [0, 0]
drag, startPoint x: 398, startPoint y: 176, endPoint x: 367, endPoint y: 174, distance: 31.4
click at [367, 202] on textarea "Molly is an old rescue cat. Very used to dogs and rules the roost." at bounding box center [534, 398] width 510 height 392
drag, startPoint x: 338, startPoint y: 179, endPoint x: 441, endPoint y: 181, distance: 102.9
click at [441, 202] on textarea "Molly is a rescue cat. Very used to dogs and rules the roost." at bounding box center [534, 398] width 510 height 392
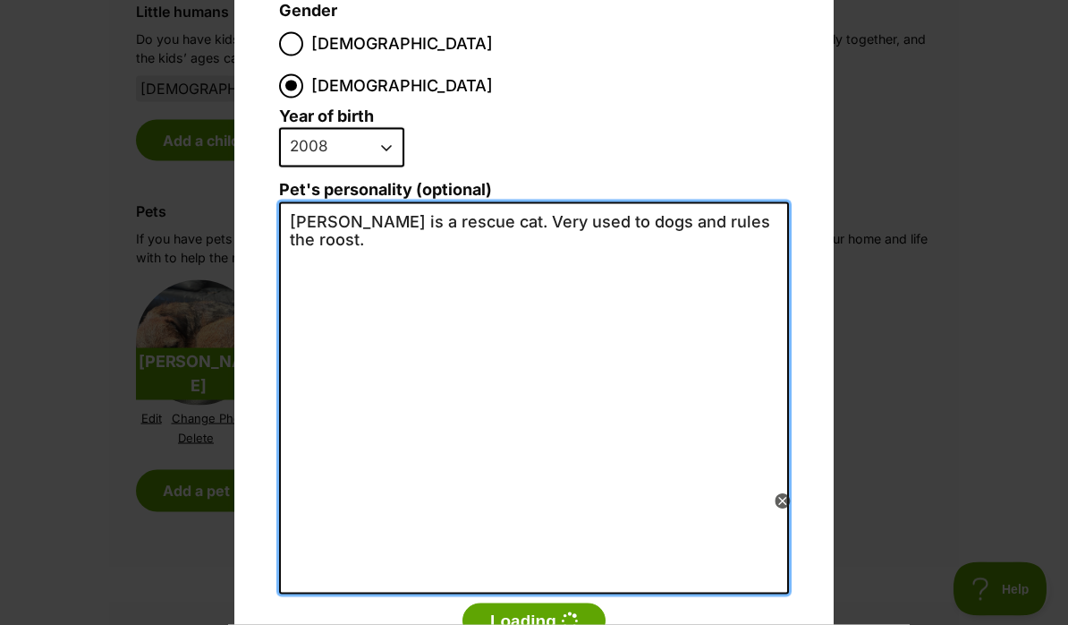
click at [441, 202] on textarea "Molly is a rescue cat. Very used to dogs and rules the roost." at bounding box center [534, 398] width 510 height 392
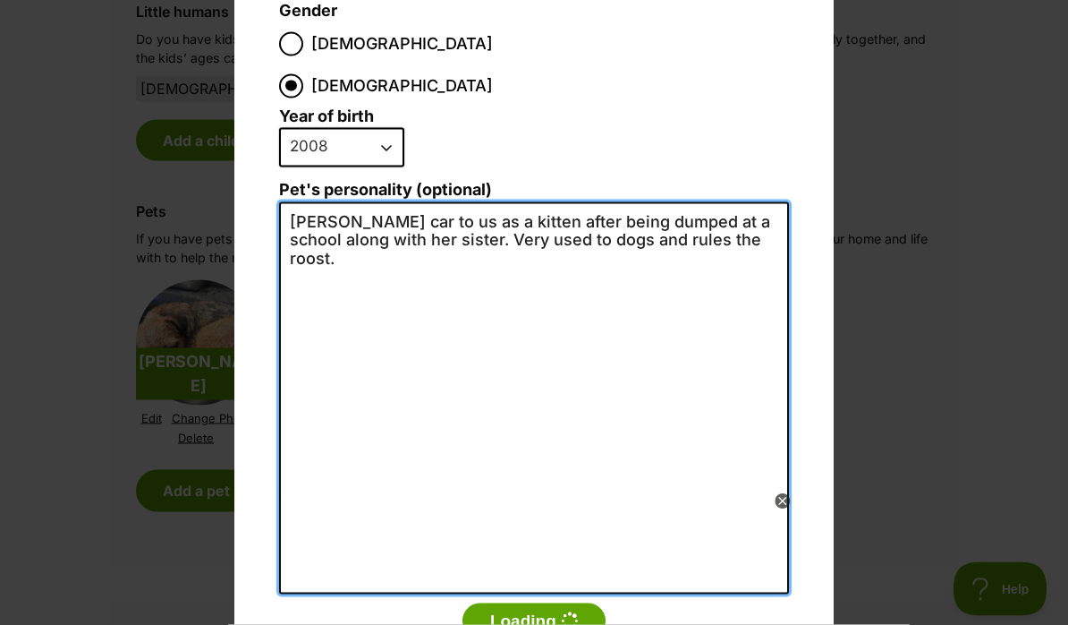
click at [362, 202] on textarea "Molly car to us as a kitten after being dumped at a school along with her siste…" at bounding box center [534, 398] width 510 height 392
drag, startPoint x: 338, startPoint y: 182, endPoint x: 397, endPoint y: 192, distance: 60.0
click at [397, 202] on textarea "Molly car to us as a kitten after being dumped at a school along with her siste…" at bounding box center [534, 398] width 510 height 392
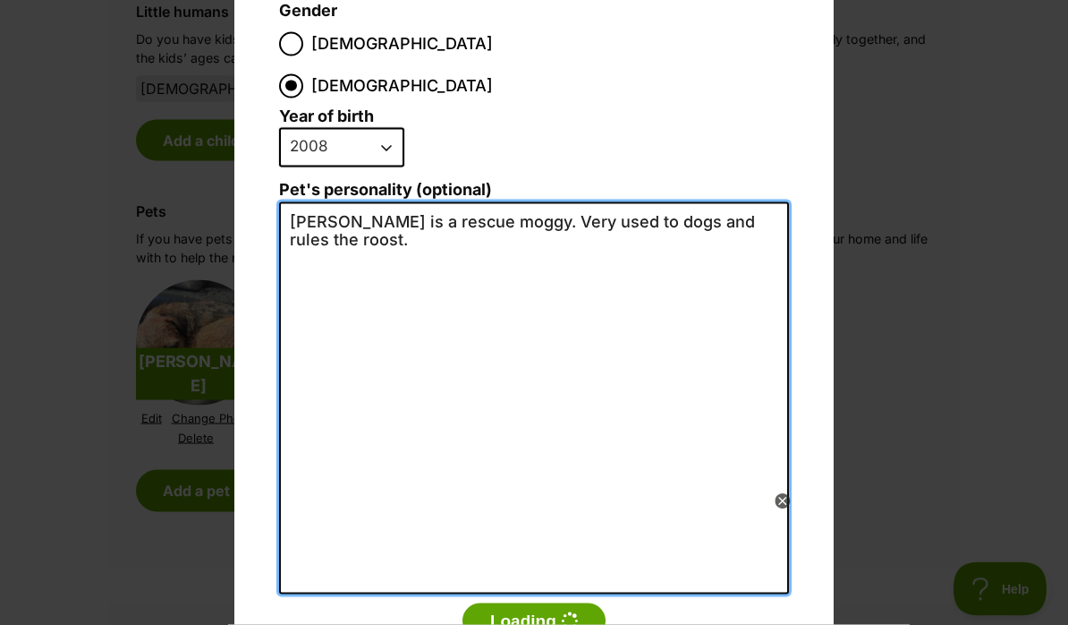
click at [780, 202] on textarea "Molly is a rescue moggy. Very used to dogs and rules the roost." at bounding box center [534, 398] width 510 height 392
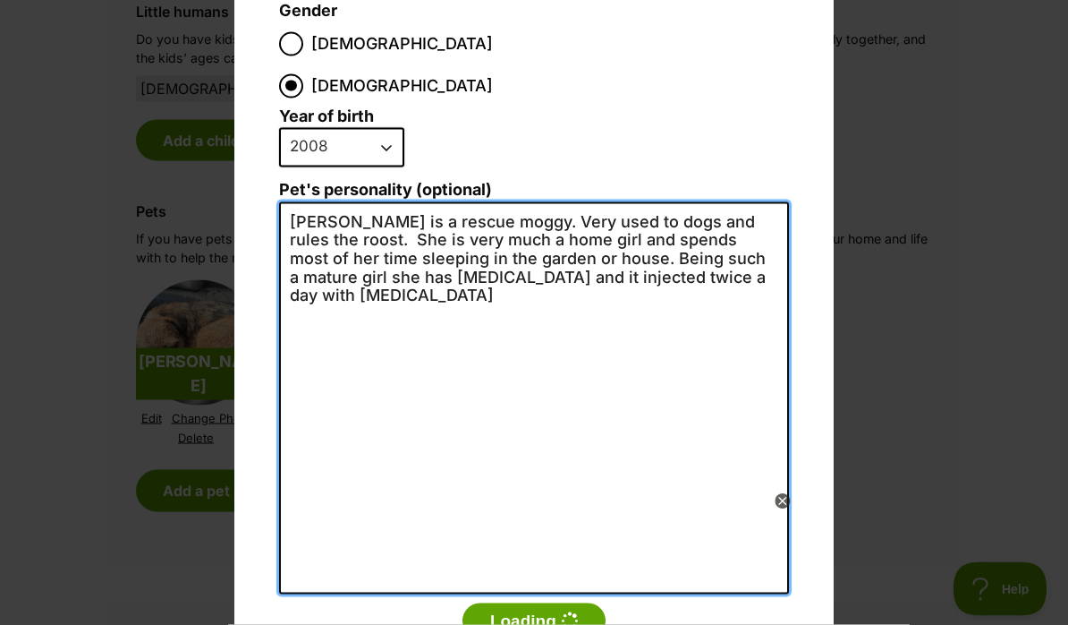
click at [771, 213] on textarea "Molly is a rescue moggy. Very used to dogs and rules the roost. She is very muc…" at bounding box center [534, 398] width 510 height 392
click at [472, 234] on textarea "Molly is a rescue moggy. Very used to dogs and rules the roost. She is very muc…" at bounding box center [534, 398] width 510 height 392
click at [734, 230] on textarea "Molly is a rescue moggy. Very used to dogs and rules the roost. She is very muc…" at bounding box center [534, 398] width 510 height 392
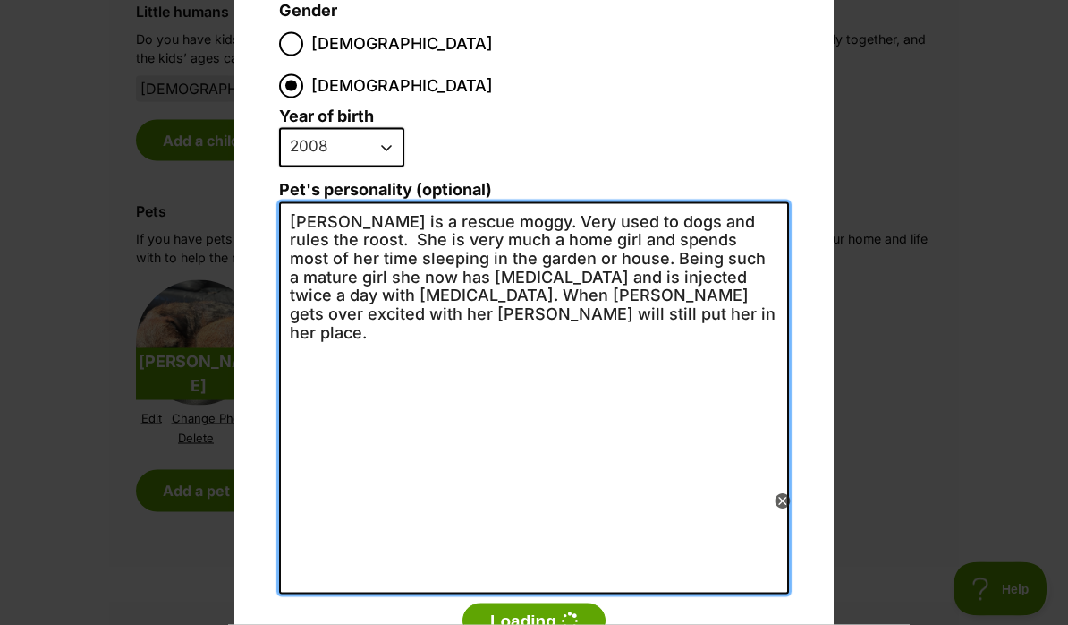
click at [737, 226] on textarea "Molly is a rescue moggy. Very used to dogs and rules the roost. She is very muc…" at bounding box center [534, 398] width 510 height 392
click at [548, 248] on textarea "Molly is a rescue moggy. Very used to dogs and rules the roost. She is very muc…" at bounding box center [534, 398] width 510 height 392
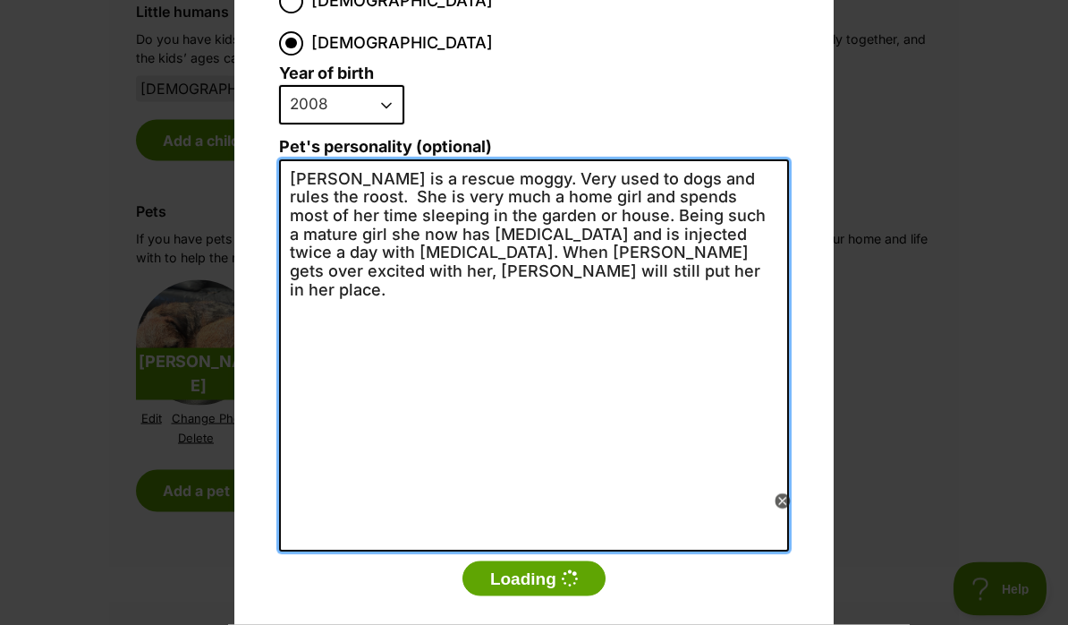
scroll to position [330, 0]
type textarea "Molly is a rescue moggy. Very used to dogs and rules the roost. She is very muc…"
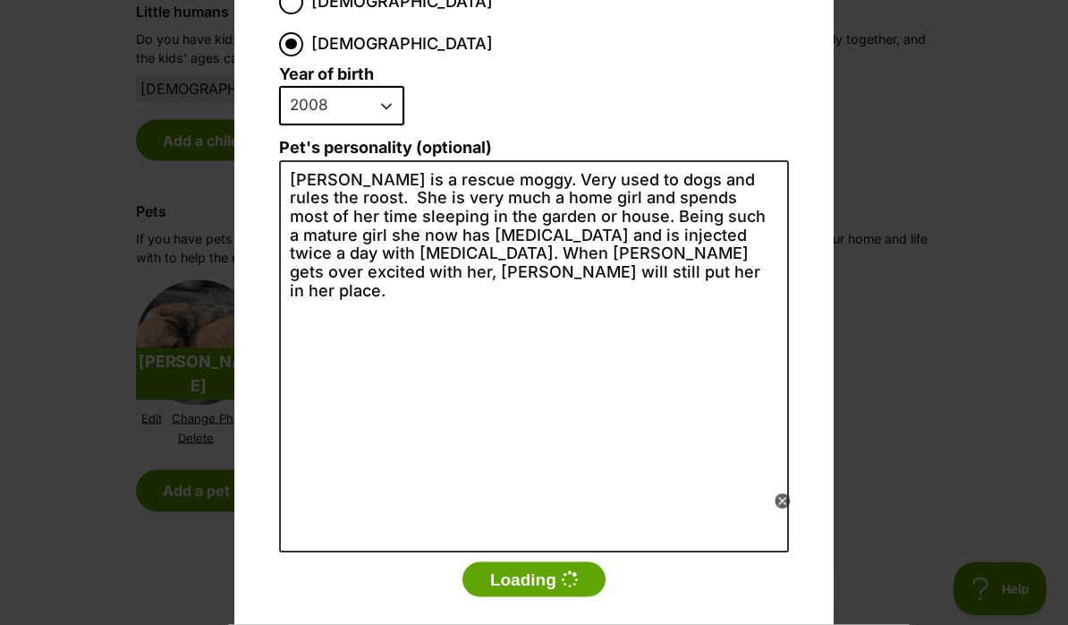
click at [807, 476] on div "Add a pet Name Molly Species Bird Cat Dog Farm Animal Ferret Guinea Pig Horse R…" at bounding box center [533, 192] width 599 height 954
click at [782, 501] on icon at bounding box center [782, 500] width 6 height 6
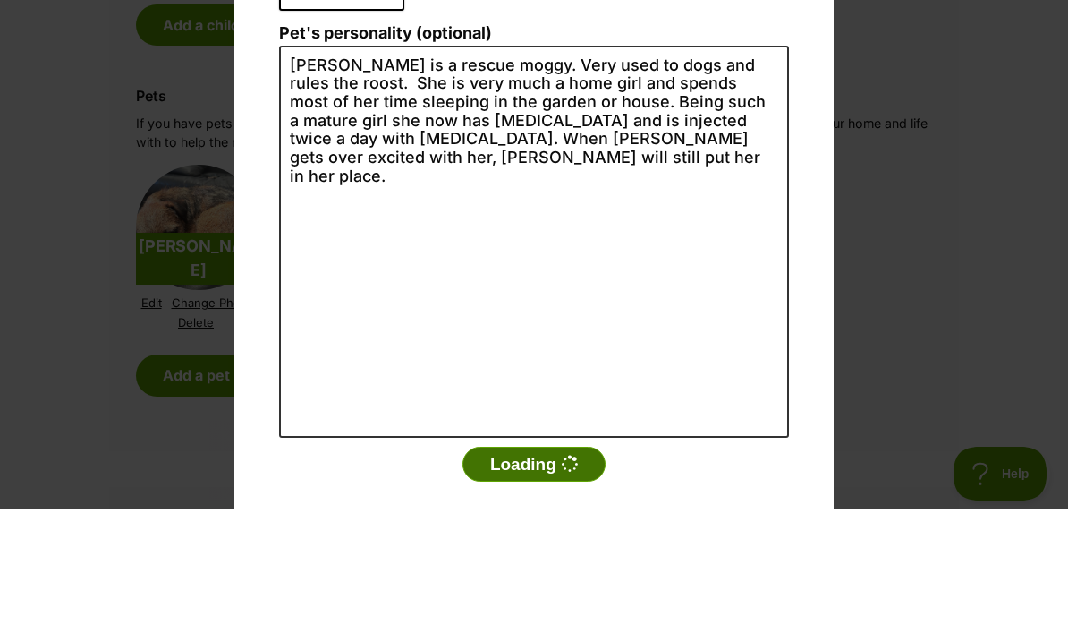
click at [544, 562] on button "Loading" at bounding box center [534, 580] width 143 height 36
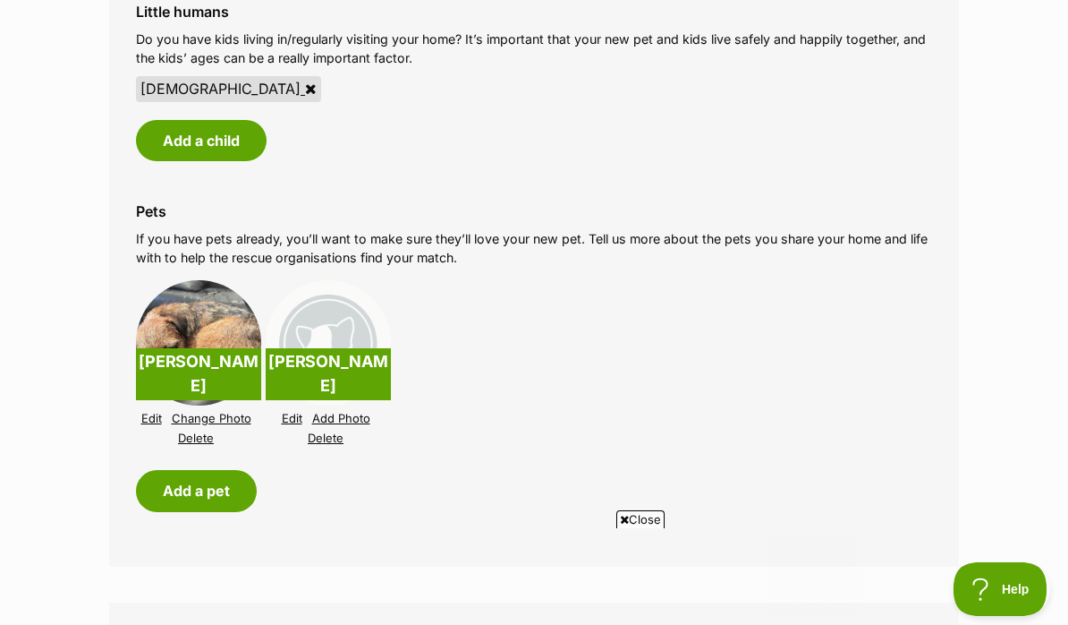
scroll to position [0, 0]
click at [294, 412] on link "Edit" at bounding box center [292, 418] width 21 height 13
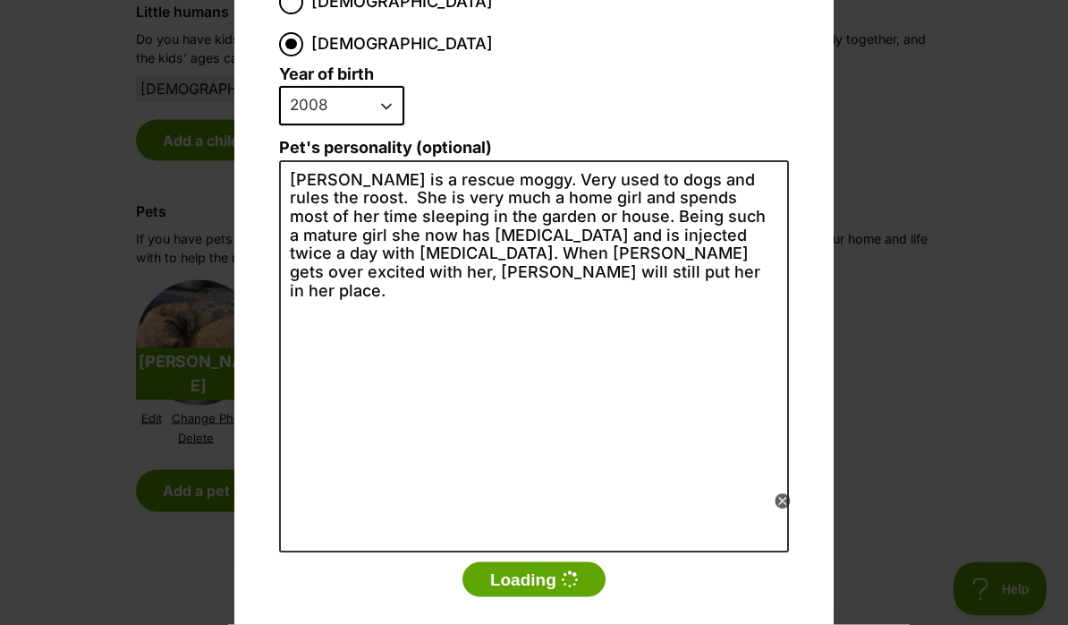
click at [563, 87] on li "2025 2024 2023 2022 2021 2020 2019 2018 2017 2016 2015 2014 2013 2012 2011 2010…" at bounding box center [529, 113] width 501 height 53
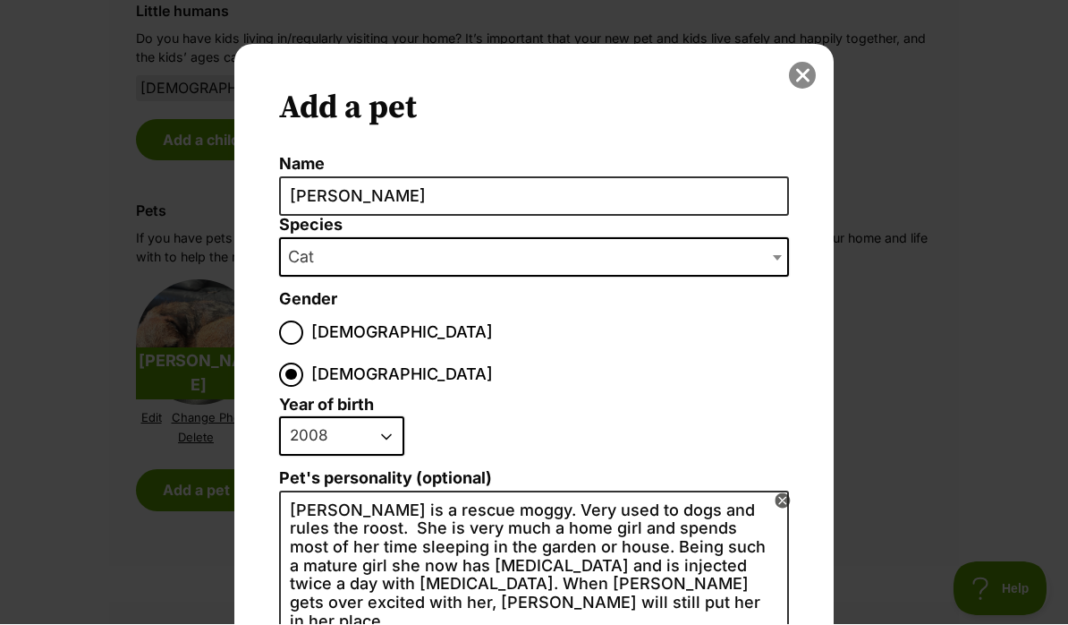
click at [803, 80] on button "close" at bounding box center [802, 76] width 27 height 27
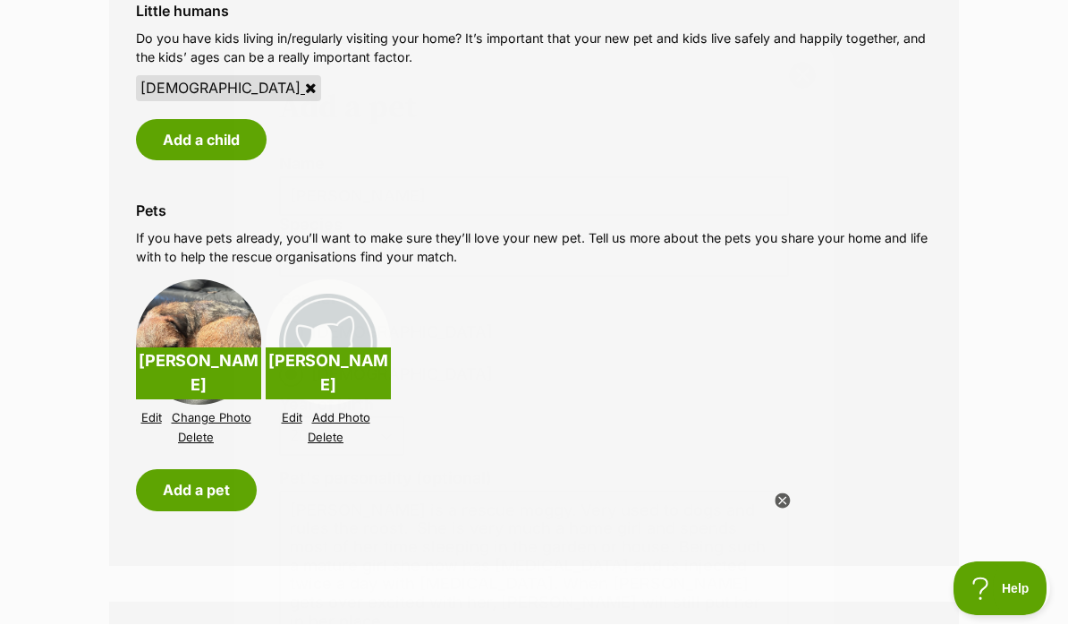
scroll to position [2151, 0]
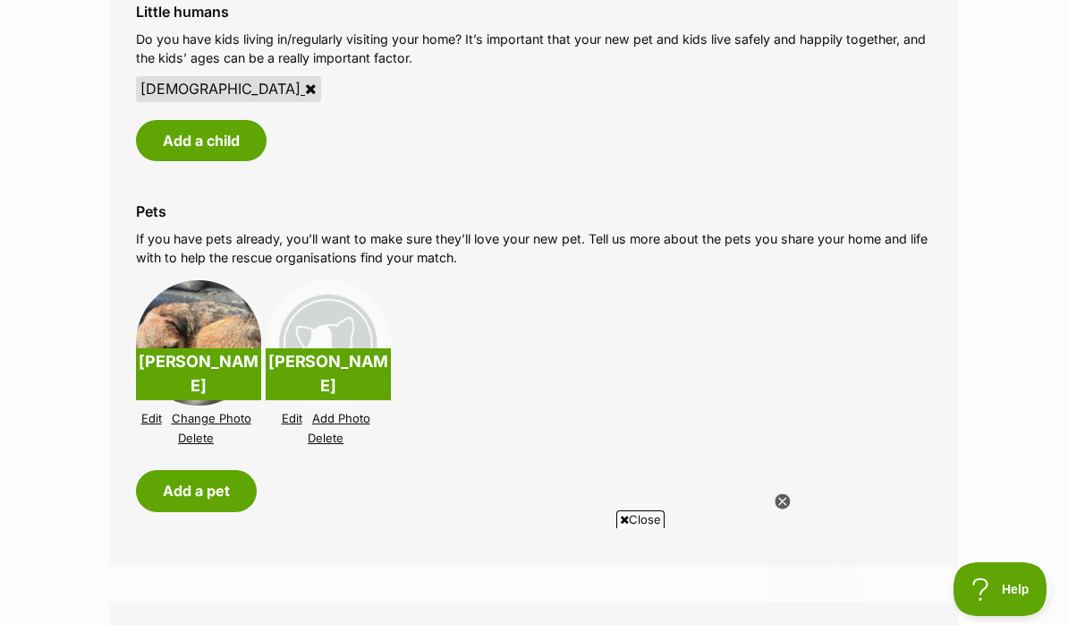
click at [327, 412] on link "Add Photo" at bounding box center [341, 418] width 58 height 13
click at [782, 497] on icon at bounding box center [782, 501] width 15 height 15
click at [822, 535] on html at bounding box center [533, 535] width 651 height 0
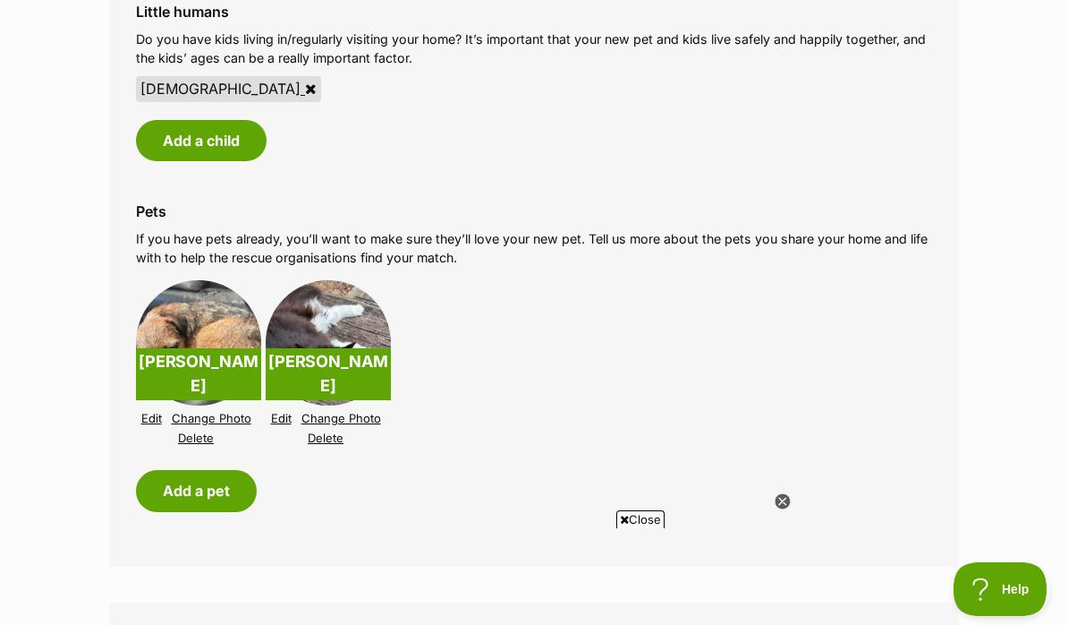
click at [783, 504] on icon at bounding box center [782, 500] width 6 height 6
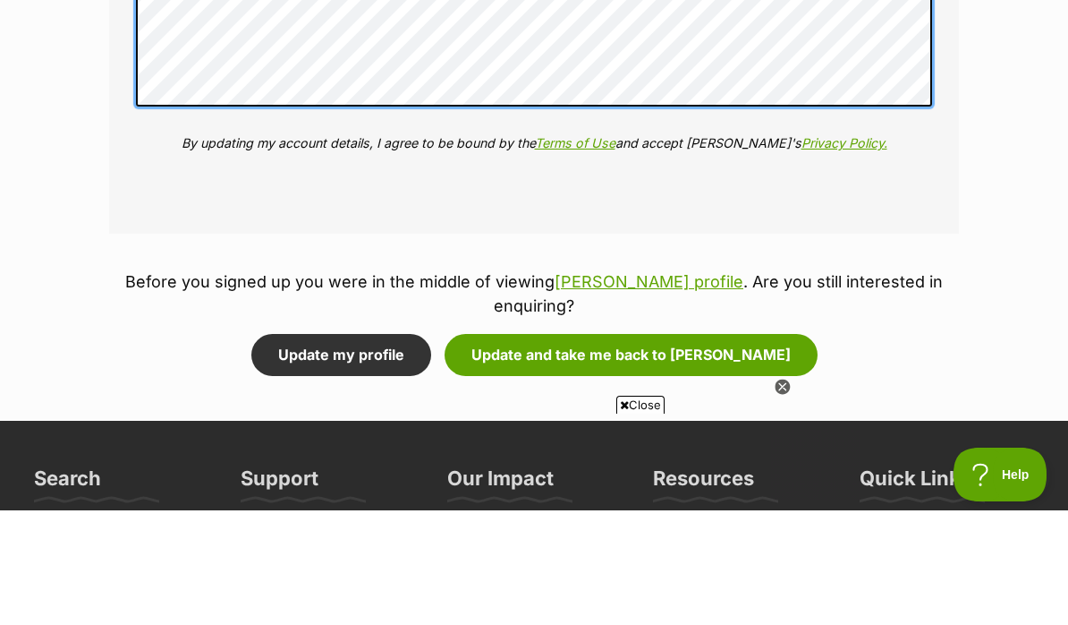
scroll to position [2982, 0]
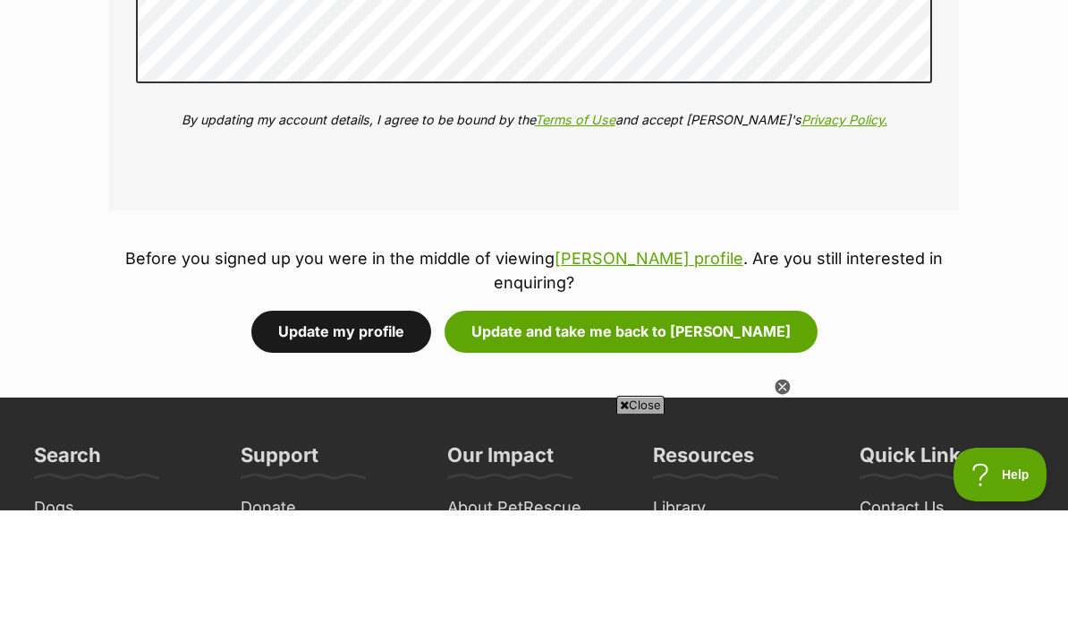
click at [387, 425] on button "Update my profile" at bounding box center [341, 445] width 180 height 41
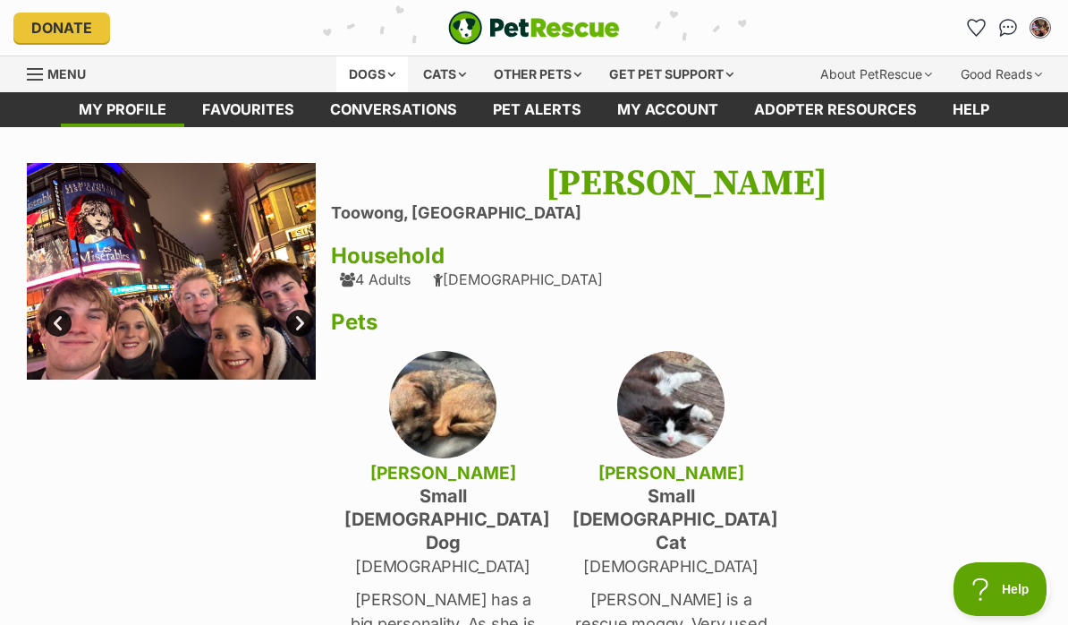
click at [373, 75] on div "Dogs" at bounding box center [372, 74] width 72 height 36
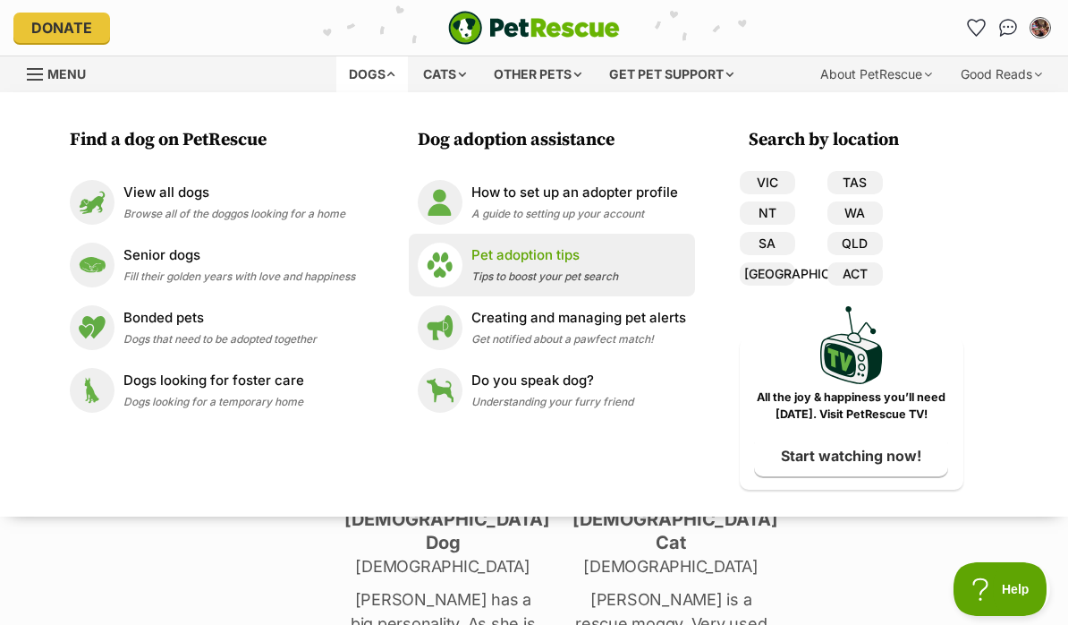
click at [483, 268] on div "Pet adoption tips Tips to boost your pet search" at bounding box center [545, 264] width 147 height 38
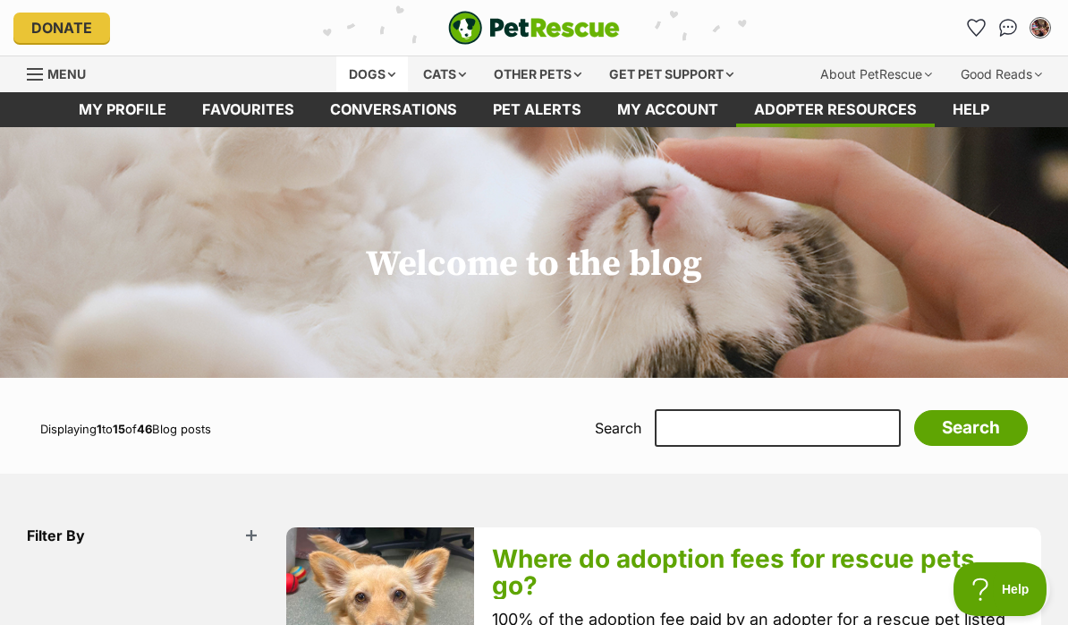
click at [365, 81] on div "Dogs" at bounding box center [372, 74] width 72 height 36
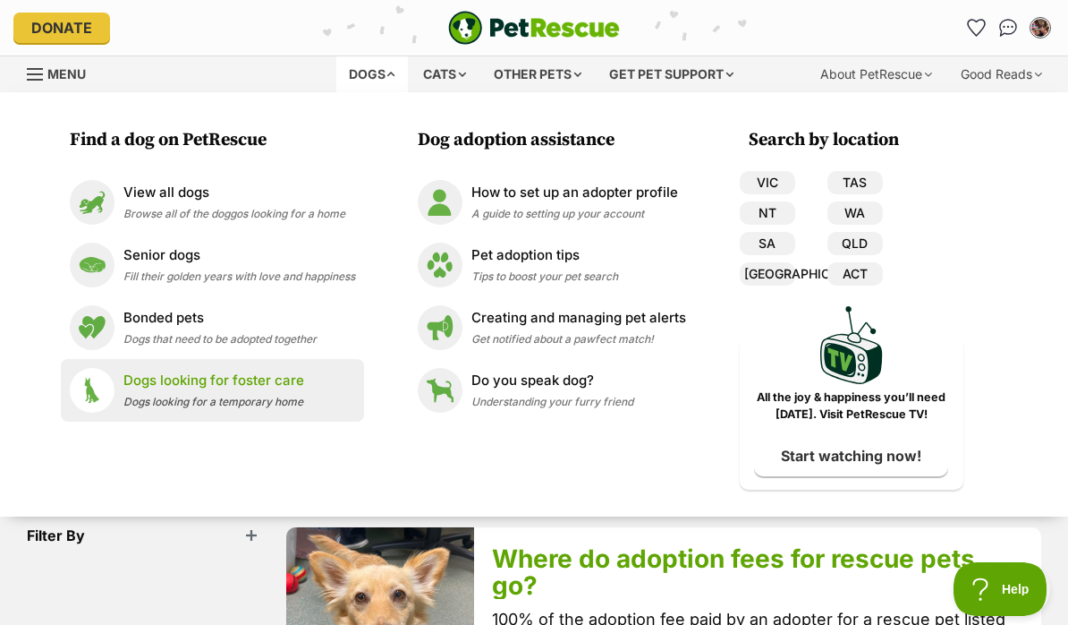
click at [152, 378] on p "Dogs looking for foster care" at bounding box center [213, 380] width 181 height 21
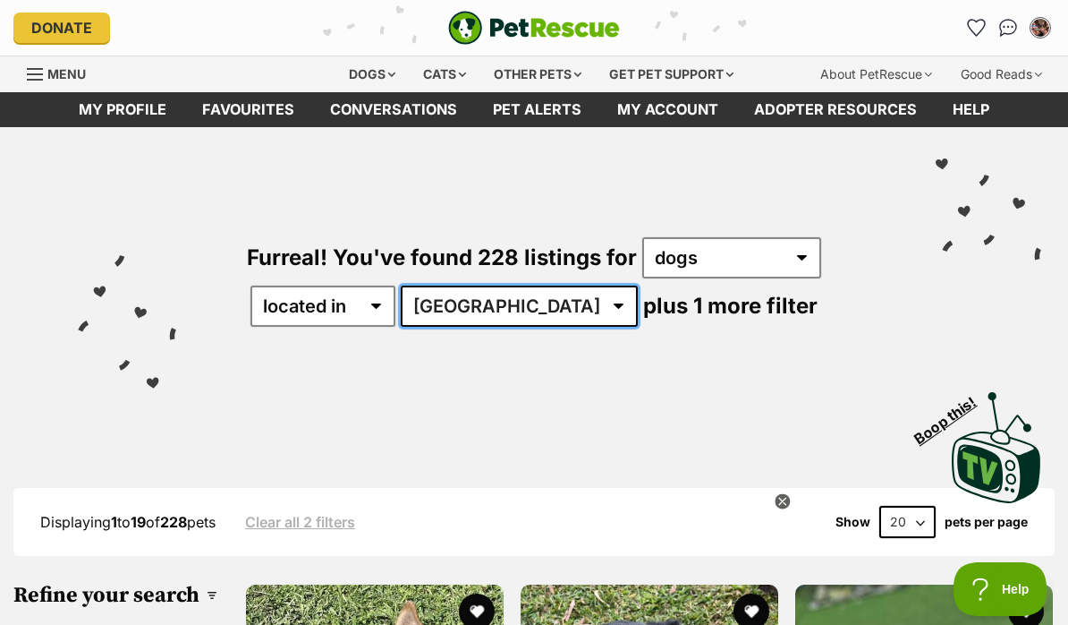
select select "QLD"
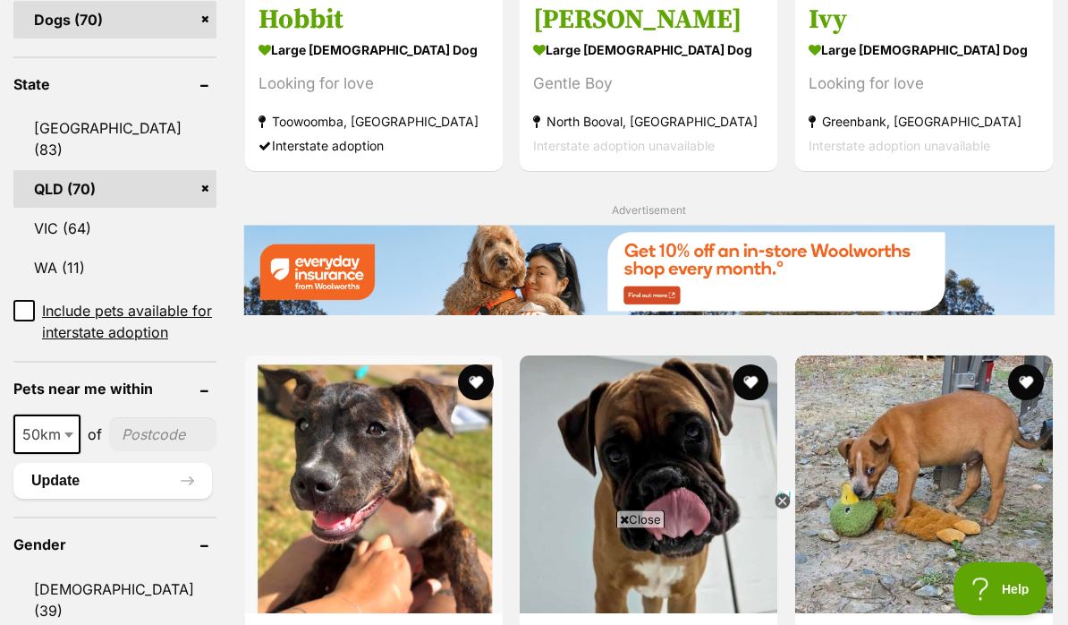
scroll to position [860, 0]
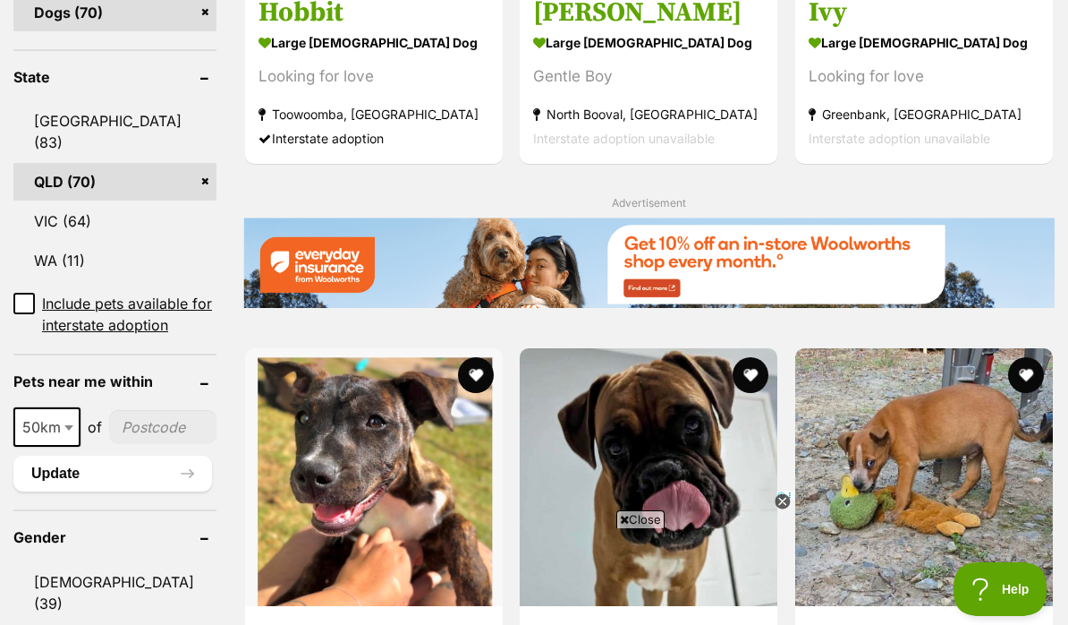
click at [143, 444] on input"] "postcode" at bounding box center [162, 427] width 107 height 34
type input"] "4066"
click at [98, 491] on button "Update" at bounding box center [112, 473] width 199 height 36
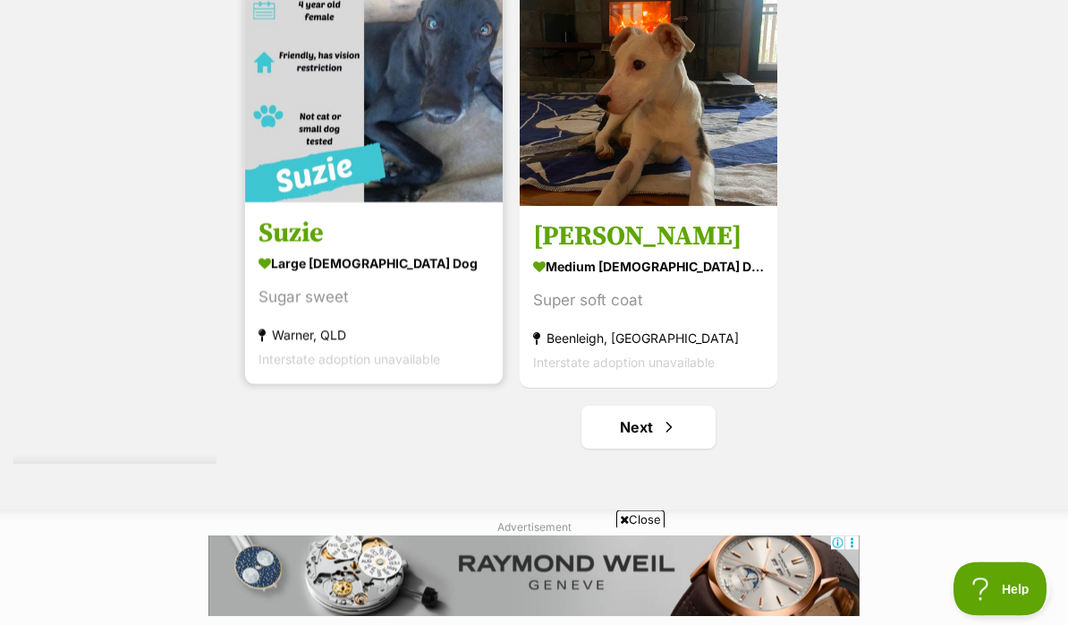
scroll to position [3542, 0]
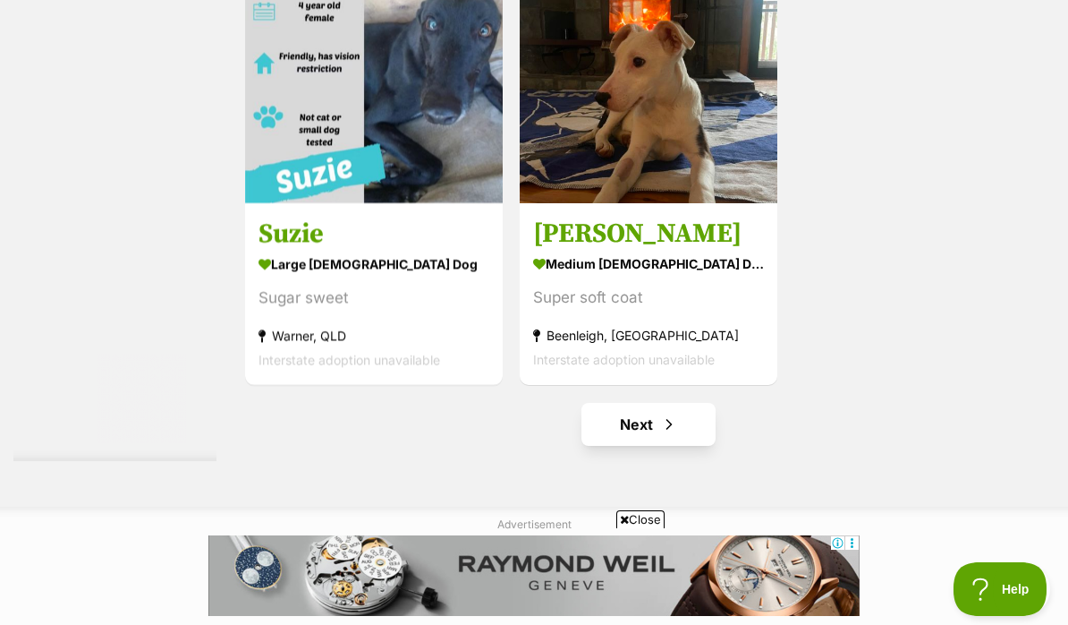
click at [642, 446] on link "Next" at bounding box center [649, 424] width 134 height 43
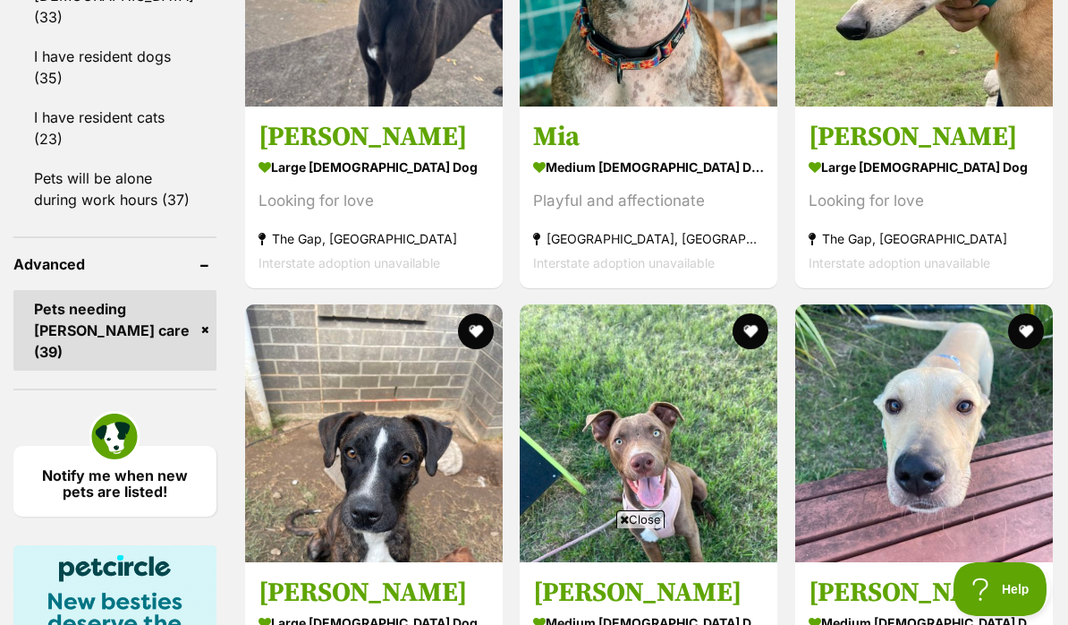
click at [114, 290] on link "Pets needing [PERSON_NAME] care (39)" at bounding box center [114, 330] width 203 height 81
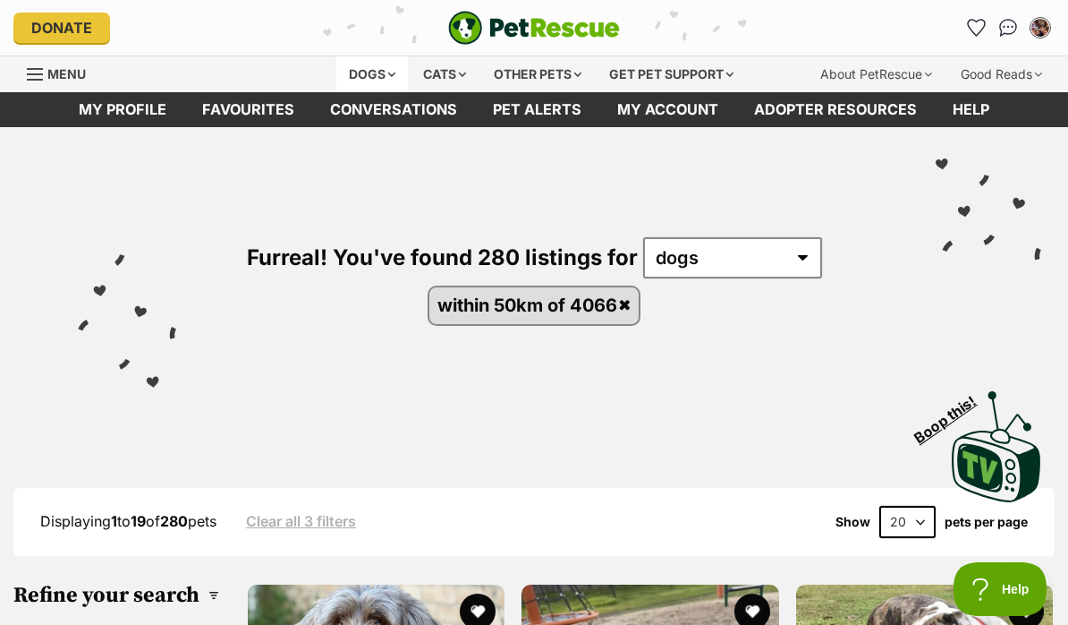
click at [363, 75] on div "Dogs" at bounding box center [372, 74] width 72 height 36
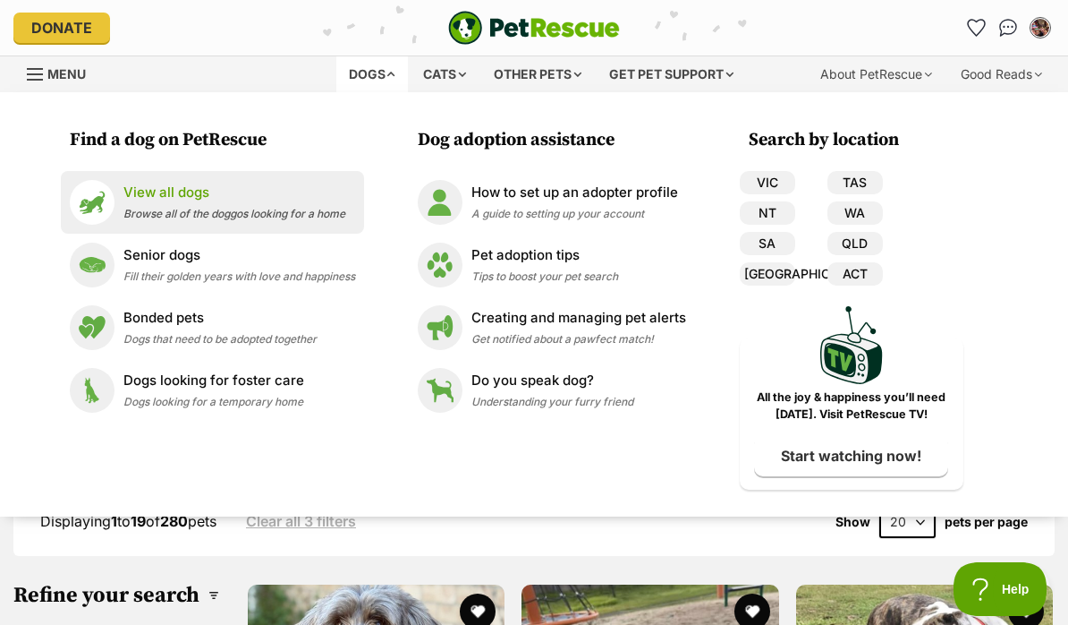
click at [191, 197] on p "View all dogs" at bounding box center [234, 193] width 222 height 21
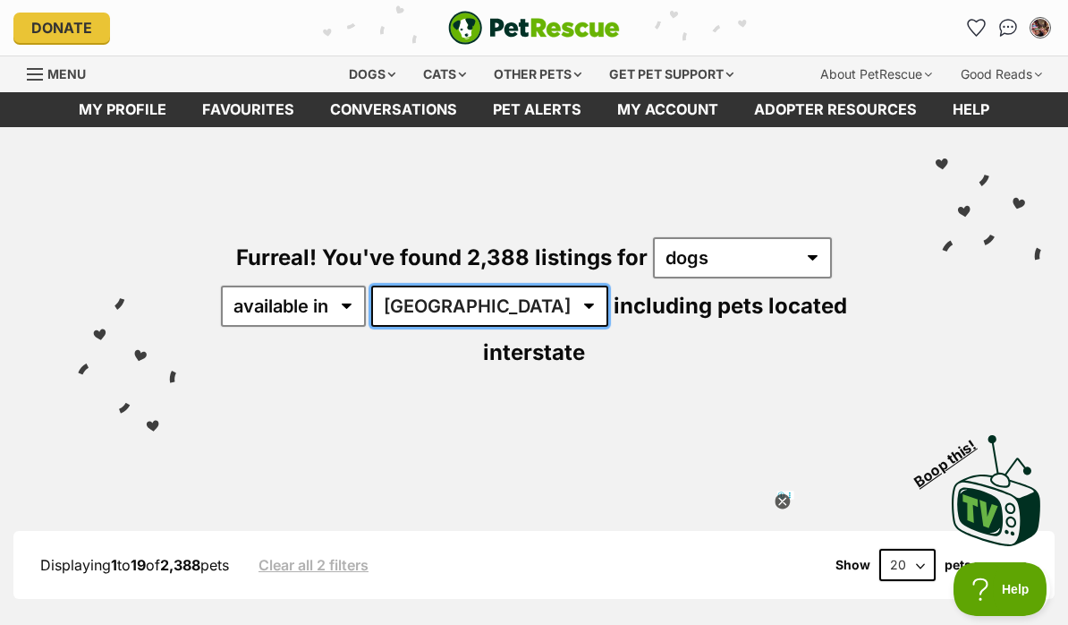
select select "QLD"
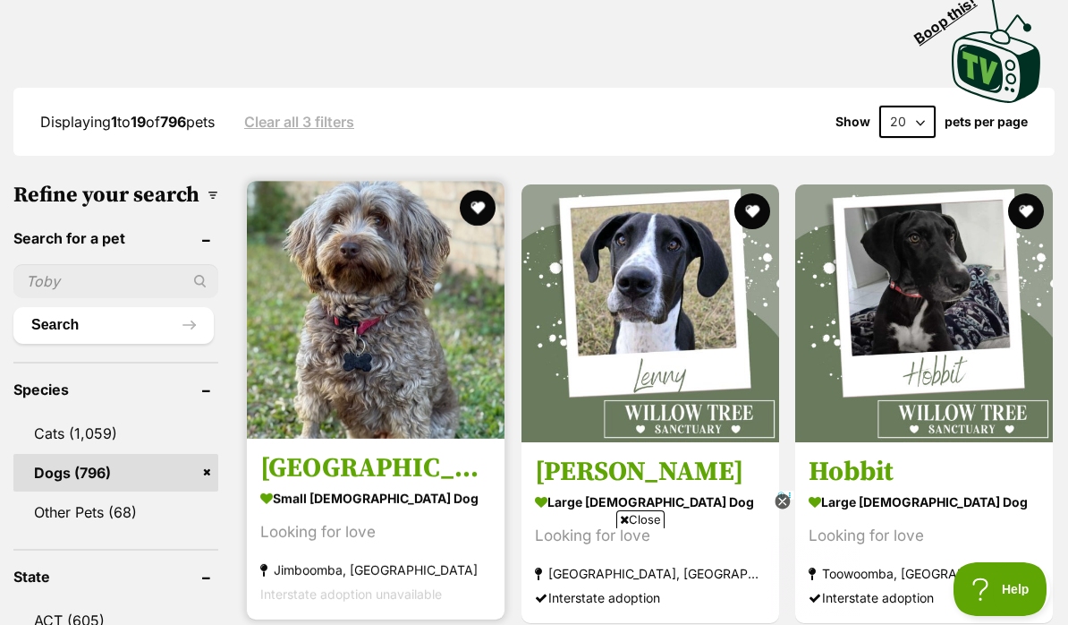
scroll to position [481, 0]
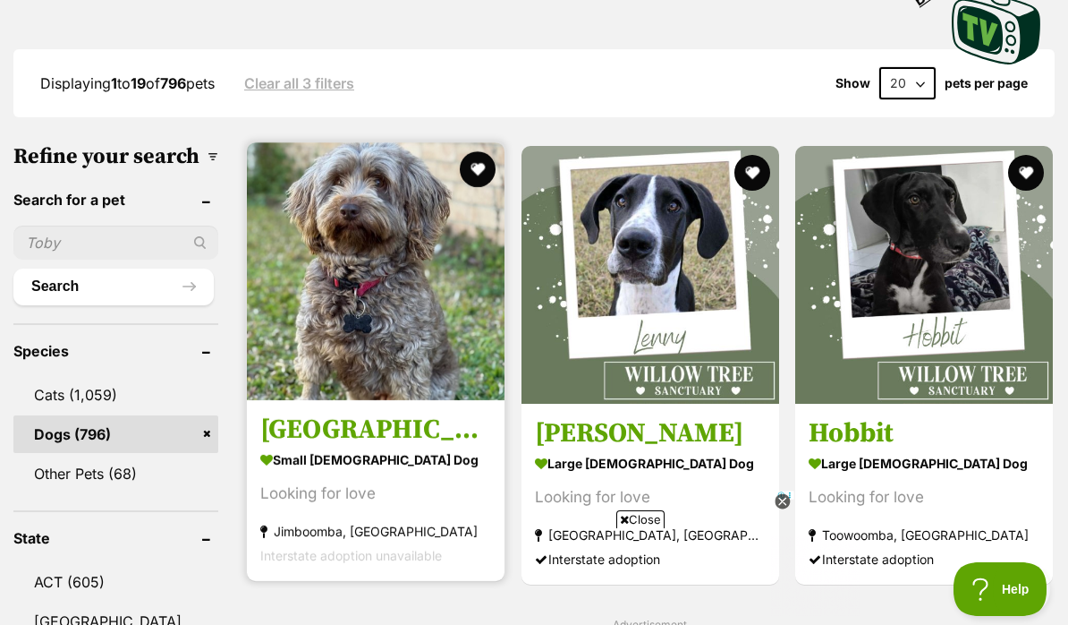
click at [336, 307] on img at bounding box center [376, 271] width 258 height 258
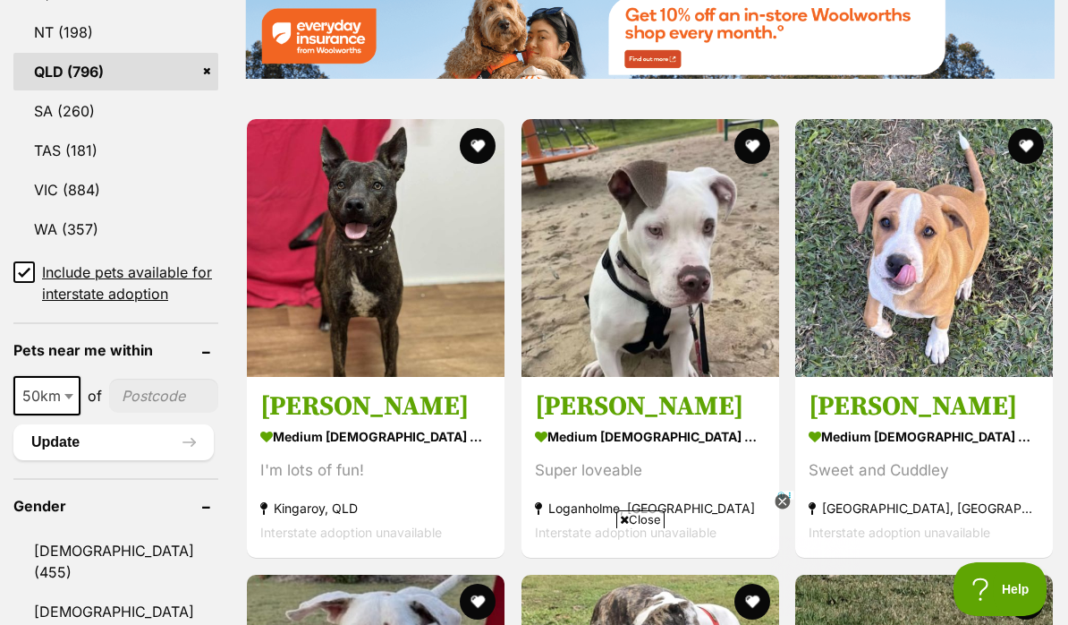
scroll to position [1141, 0]
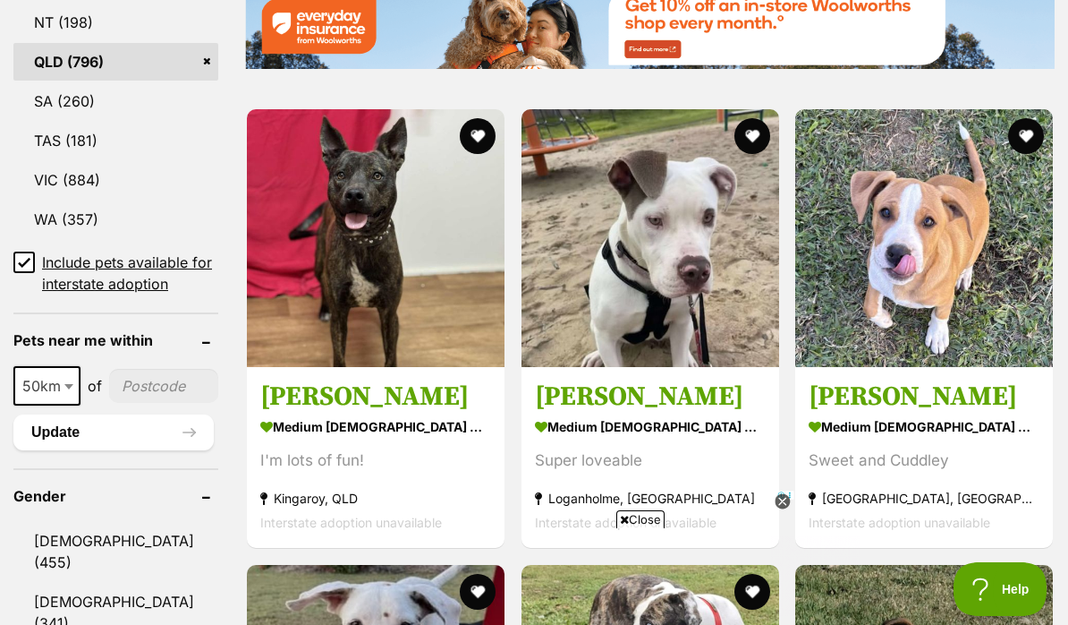
click at [143, 371] on input"] "postcode" at bounding box center [163, 386] width 109 height 34
type input"] "4066"
click at [68, 414] on button "Update" at bounding box center [113, 432] width 200 height 36
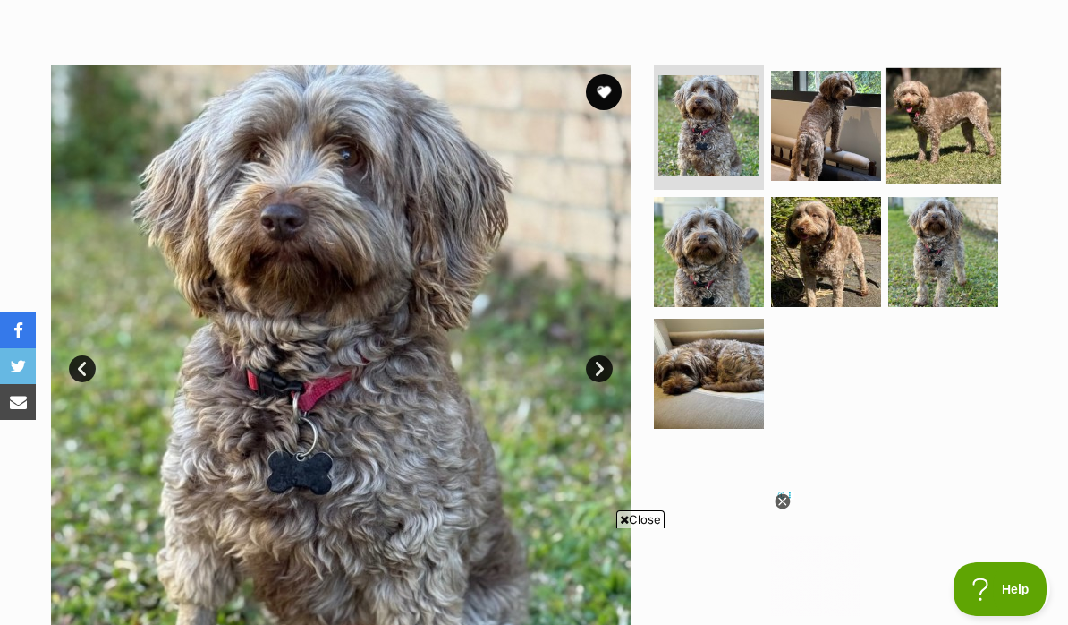
click at [959, 103] on img at bounding box center [943, 124] width 115 height 115
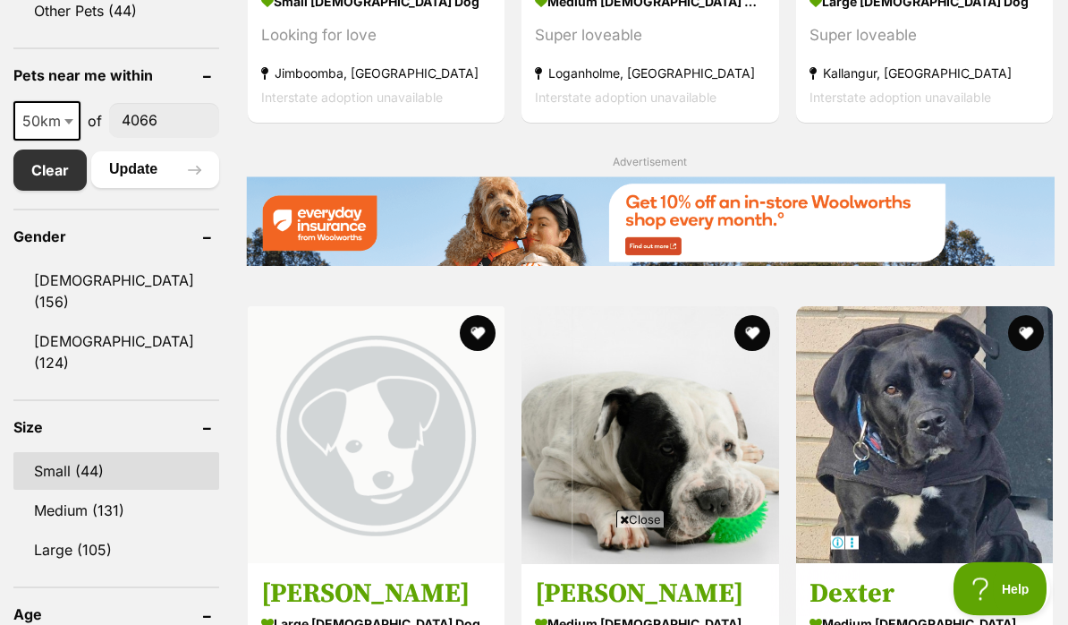
scroll to position [927, 0]
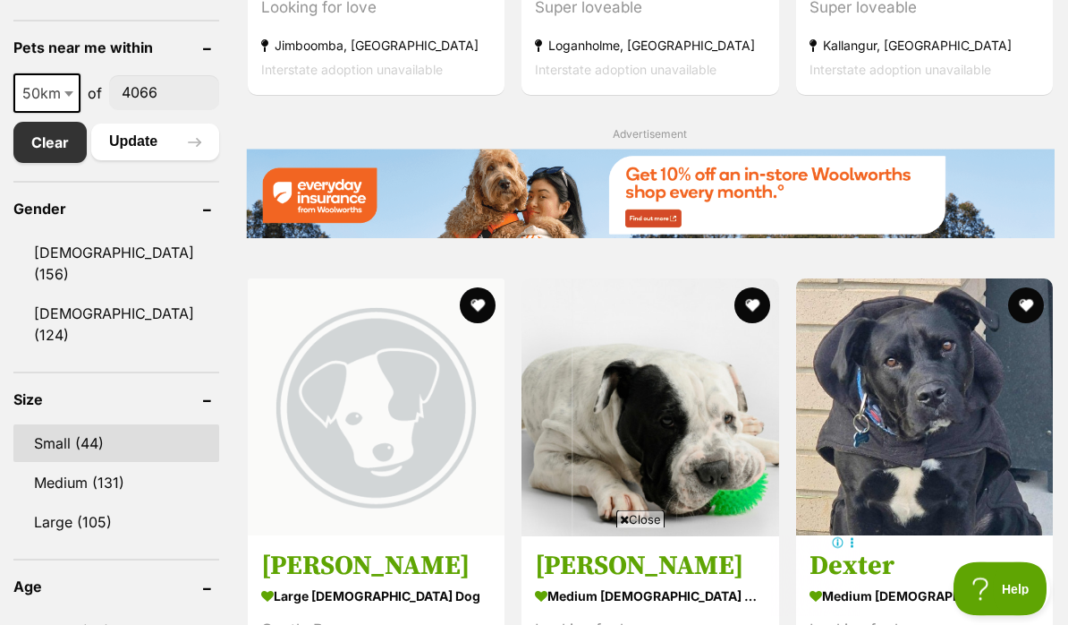
click at [102, 429] on link "Small (44)" at bounding box center [116, 444] width 206 height 38
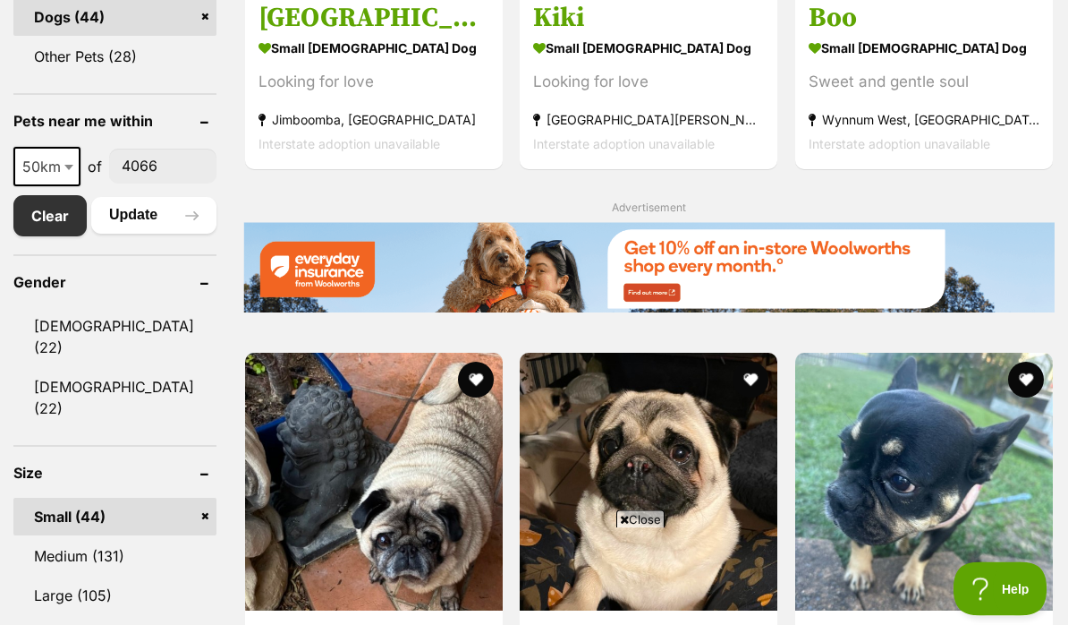
scroll to position [854, 0]
click at [113, 537] on link "Medium (131)" at bounding box center [114, 556] width 203 height 38
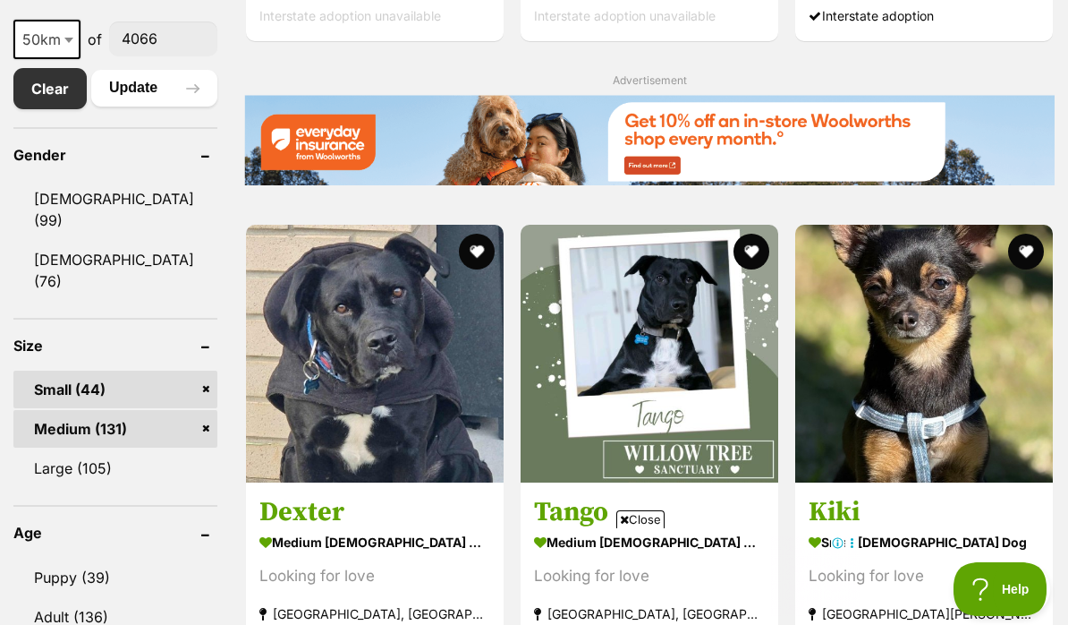
scroll to position [1026, 0]
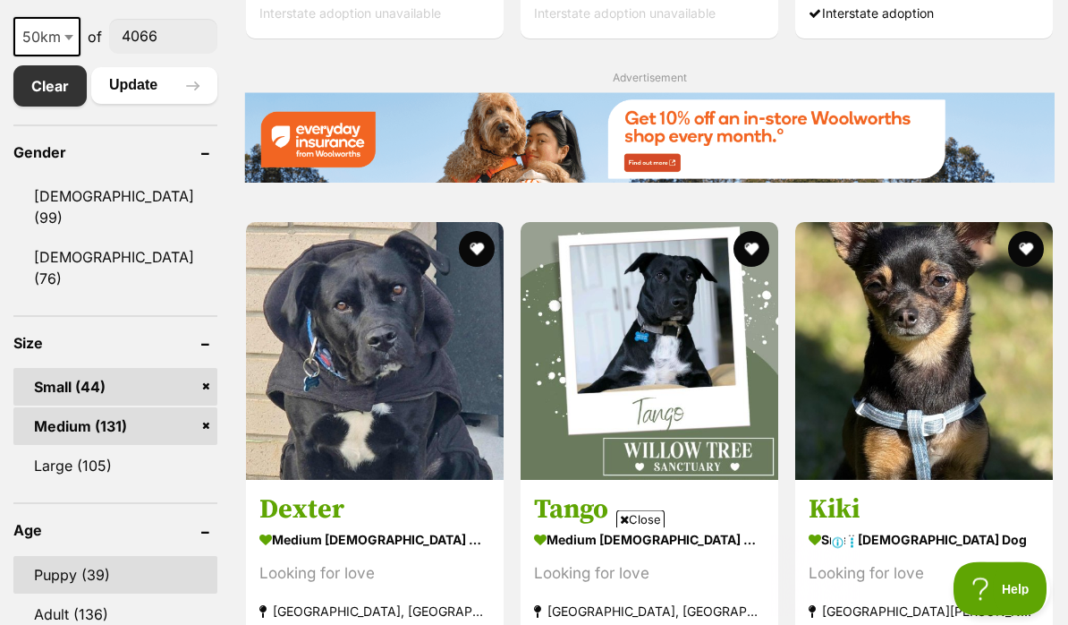
click at [106, 557] on link "Puppy (39)" at bounding box center [115, 576] width 204 height 38
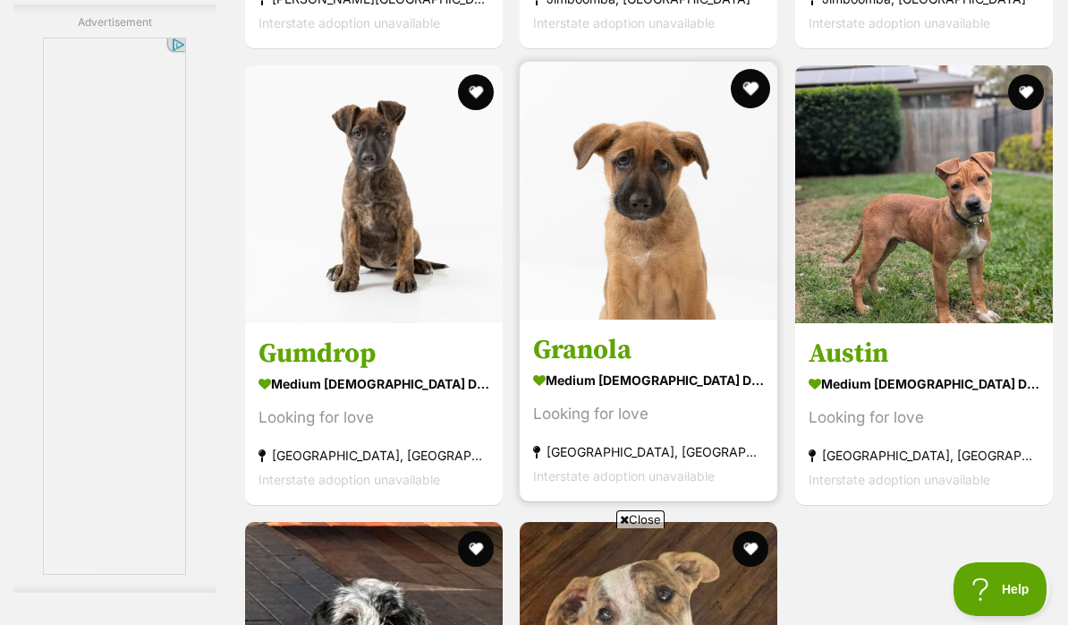
click at [746, 108] on button "favourite" at bounding box center [751, 88] width 39 height 39
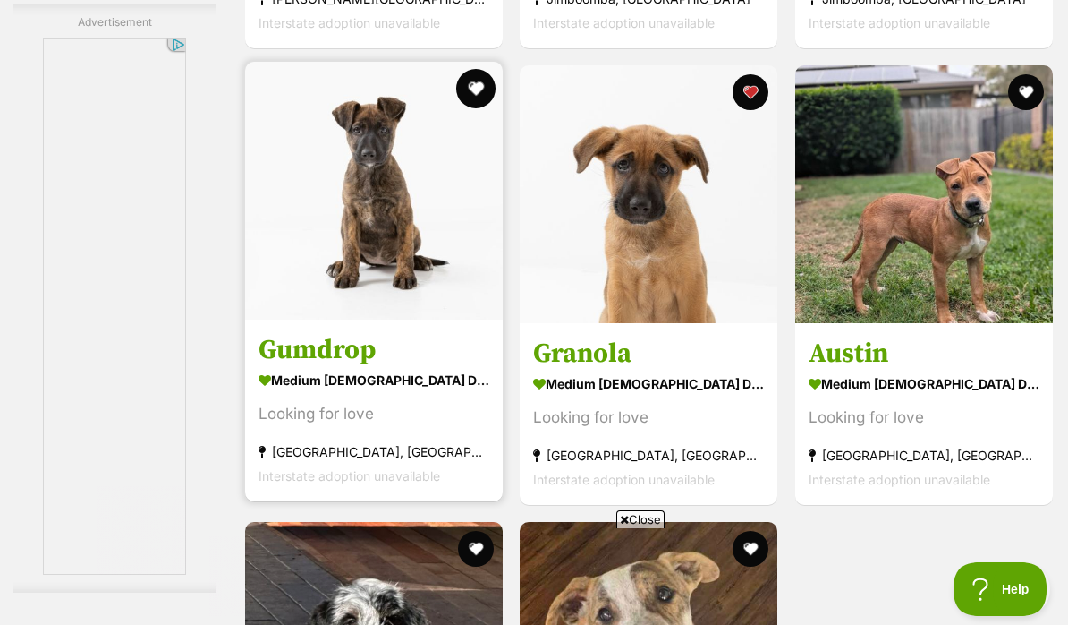
click at [463, 108] on button "favourite" at bounding box center [475, 88] width 39 height 39
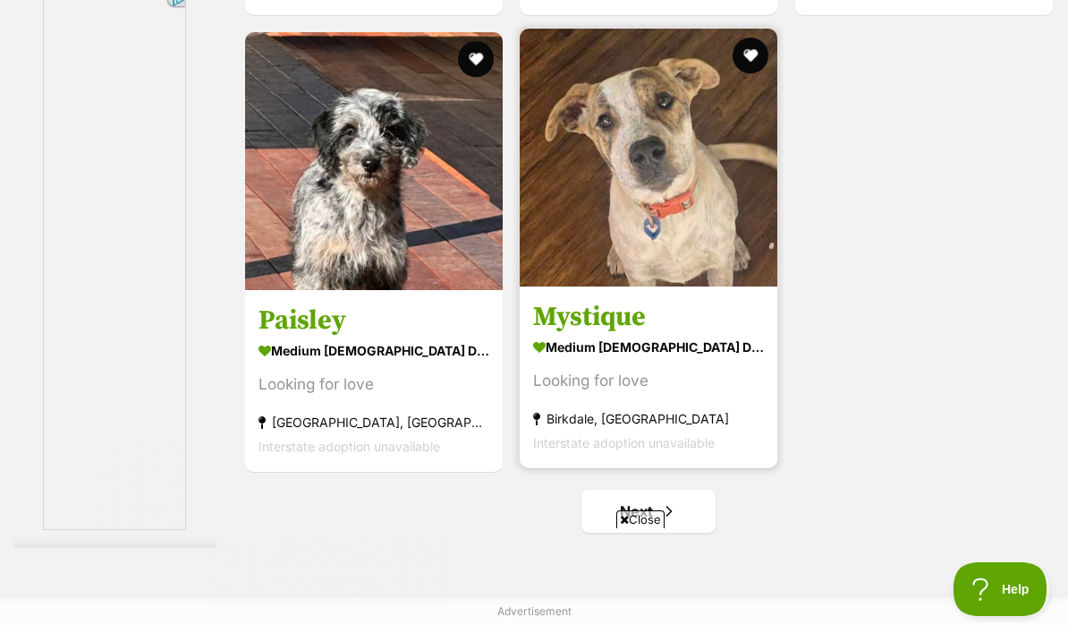
scroll to position [3509, 0]
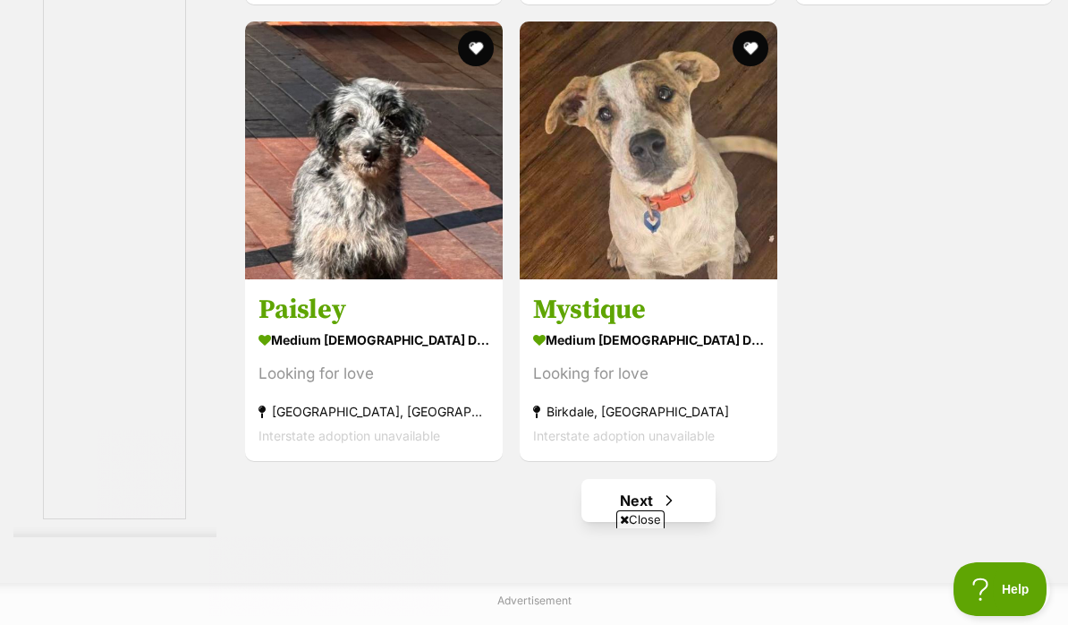
click at [651, 522] on link "Next" at bounding box center [649, 500] width 134 height 43
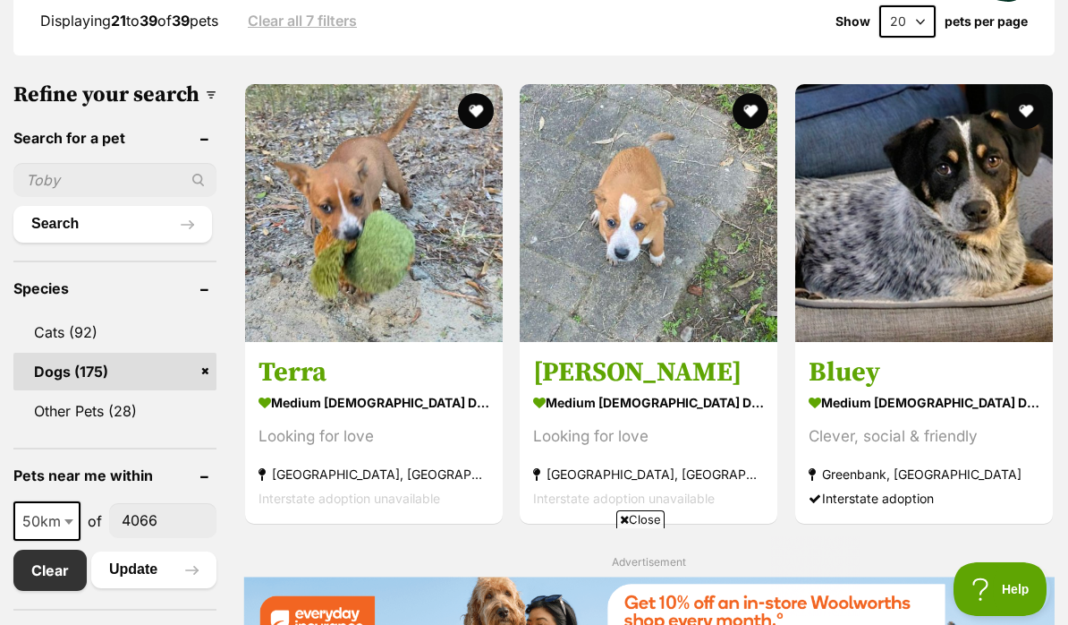
scroll to position [576, 0]
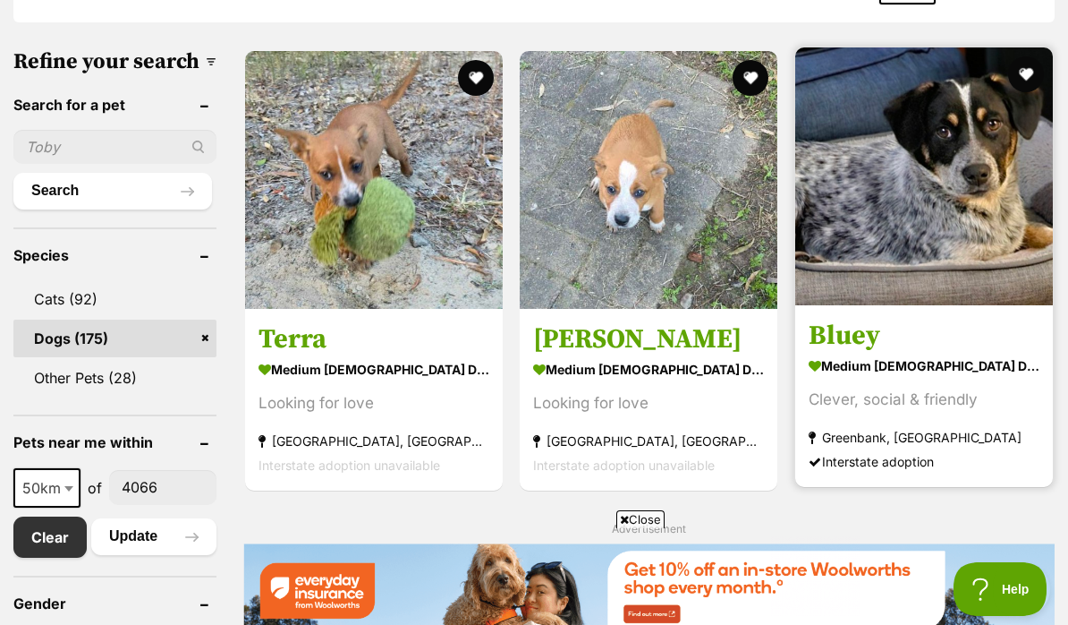
click at [935, 212] on img at bounding box center [924, 176] width 258 height 258
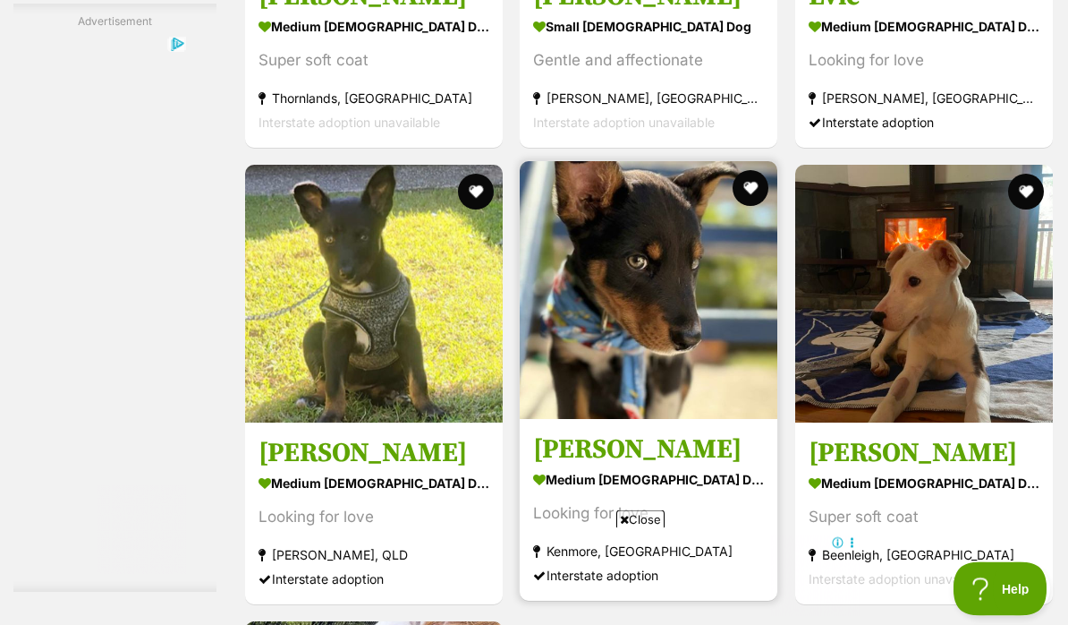
scroll to position [2910, 0]
click at [752, 208] on button "favourite" at bounding box center [751, 187] width 39 height 39
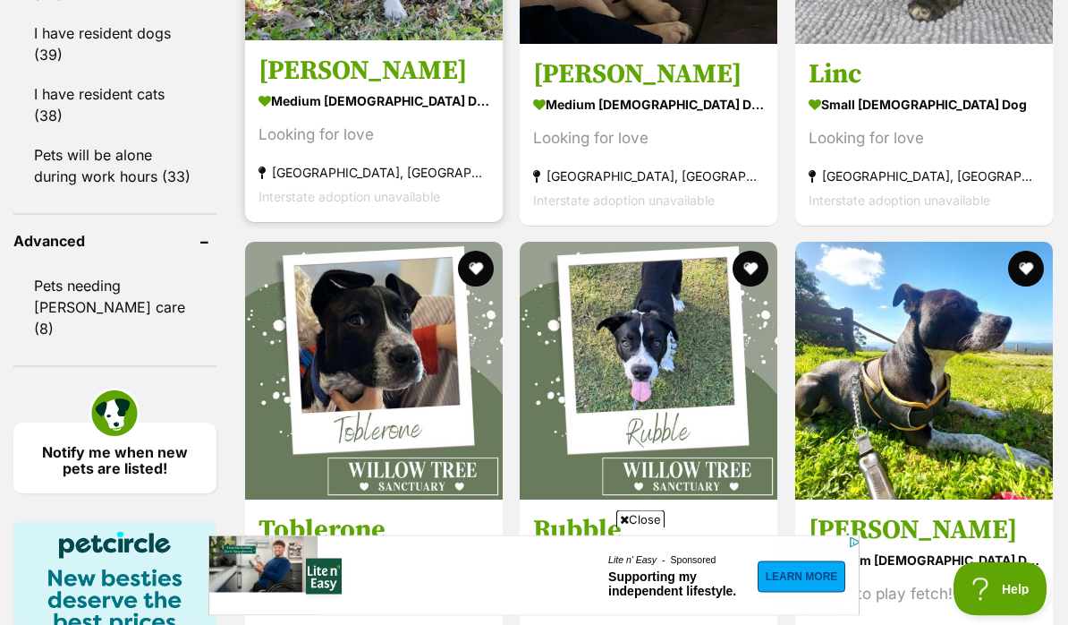
scroll to position [1920, 0]
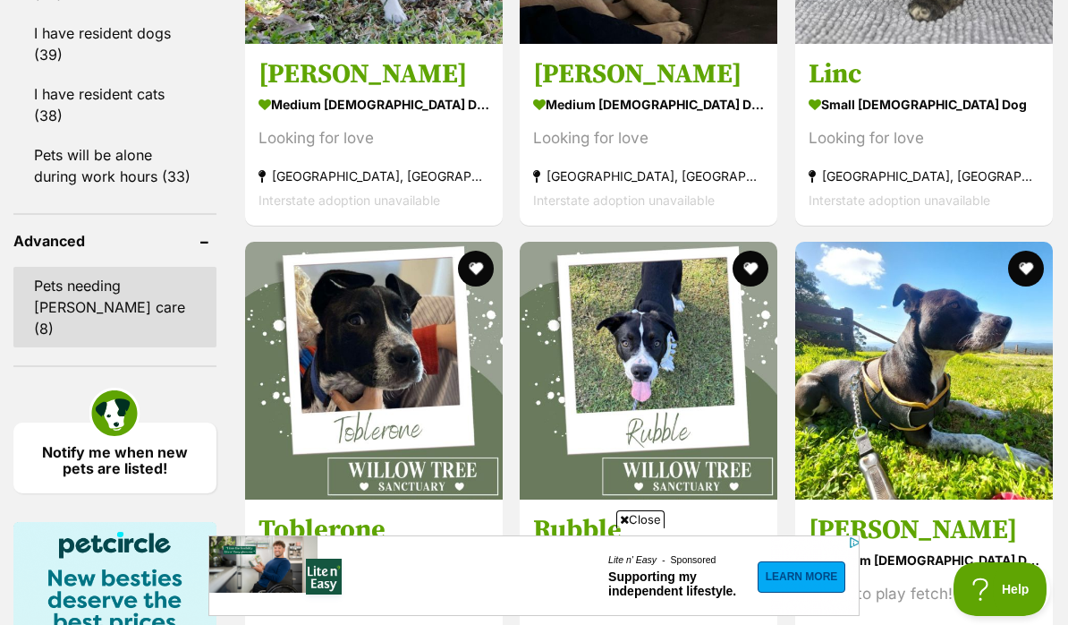
click at [120, 267] on link "Pets needing [PERSON_NAME] care (8)" at bounding box center [114, 307] width 203 height 81
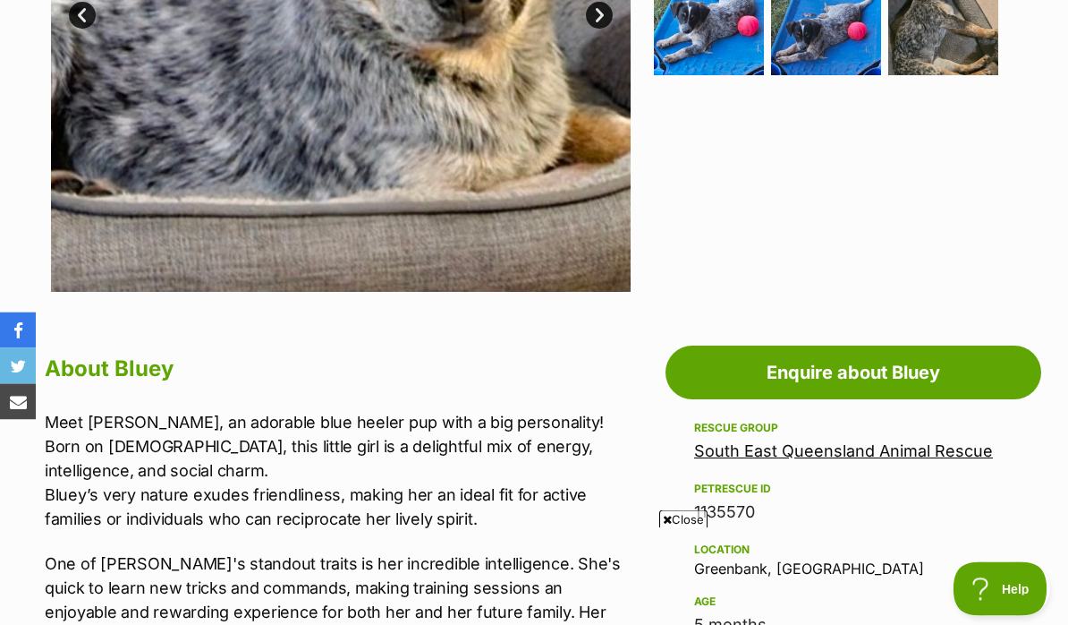
scroll to position [655, 0]
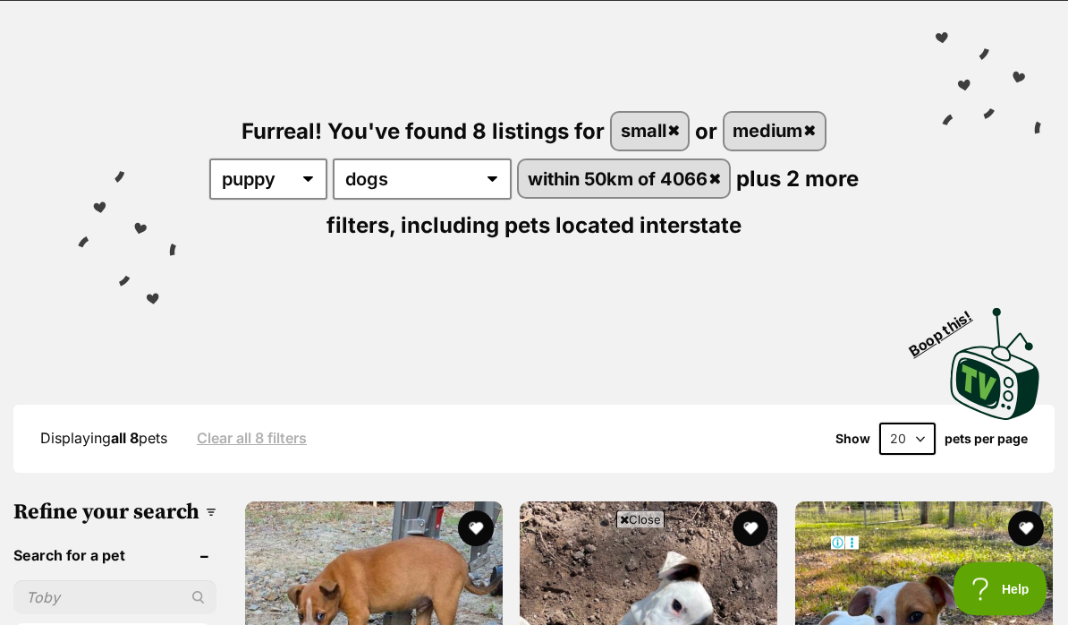
scroll to position [8, 0]
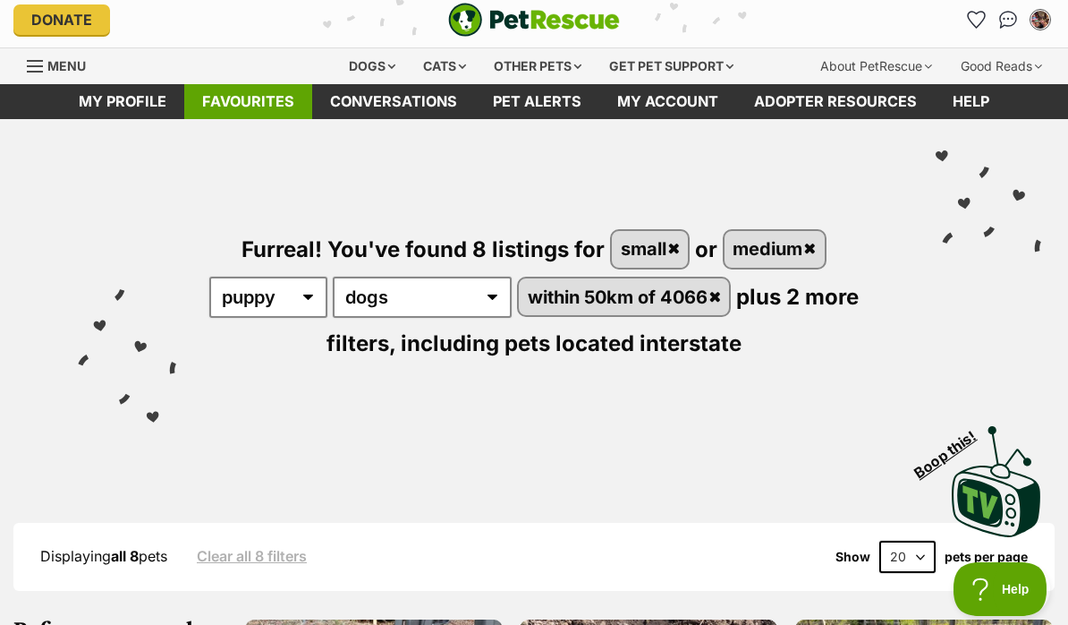
click at [275, 100] on link "Favourites" at bounding box center [248, 101] width 128 height 35
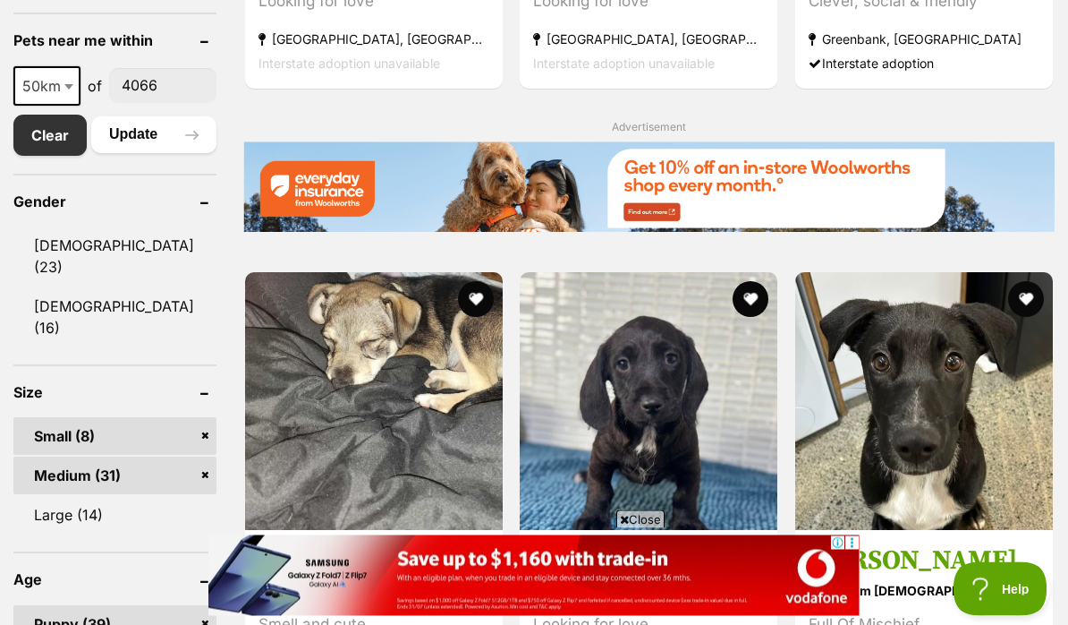
scroll to position [981, 0]
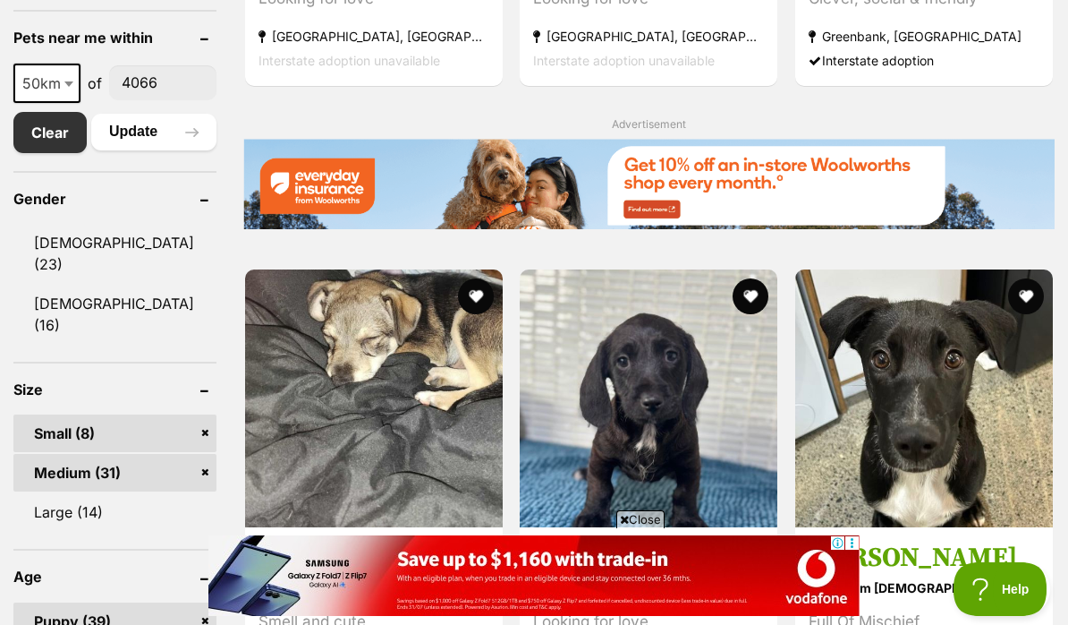
click at [91, 94] on span "of" at bounding box center [95, 82] width 14 height 21
click at [60, 96] on span "50km" at bounding box center [47, 83] width 64 height 25
select select "25"
click at [174, 149] on button "Update" at bounding box center [153, 132] width 125 height 36
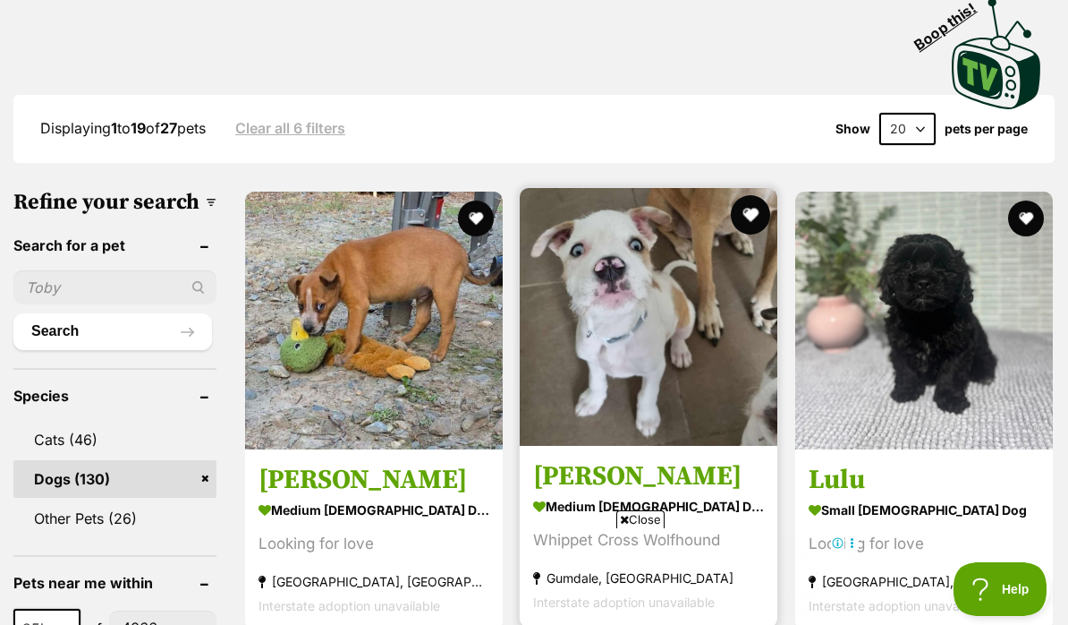
click at [747, 212] on button "favourite" at bounding box center [751, 214] width 39 height 39
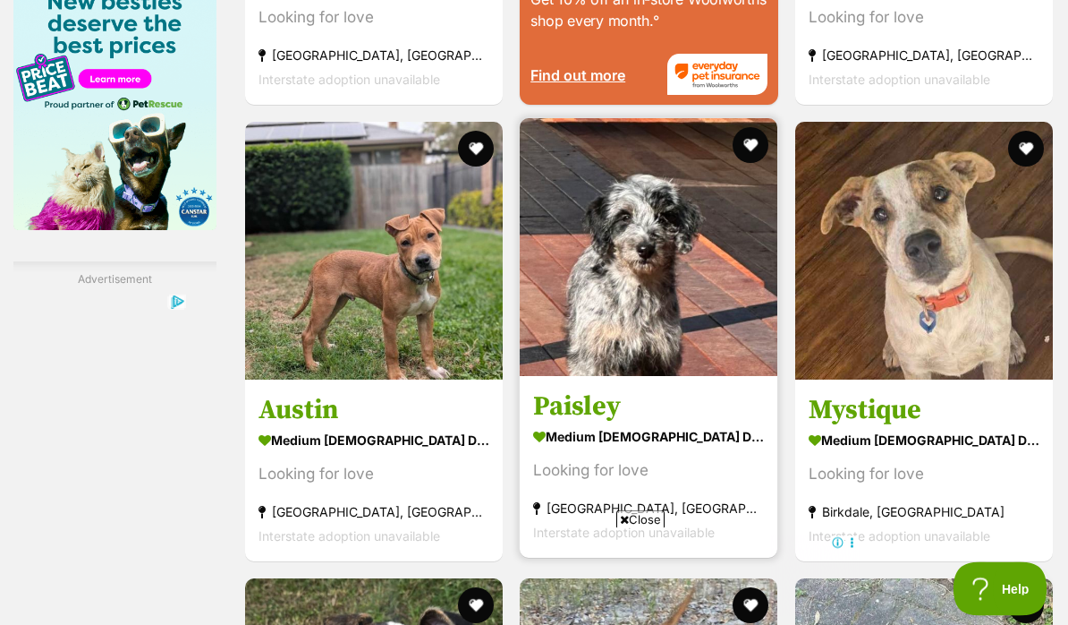
scroll to position [2497, 0]
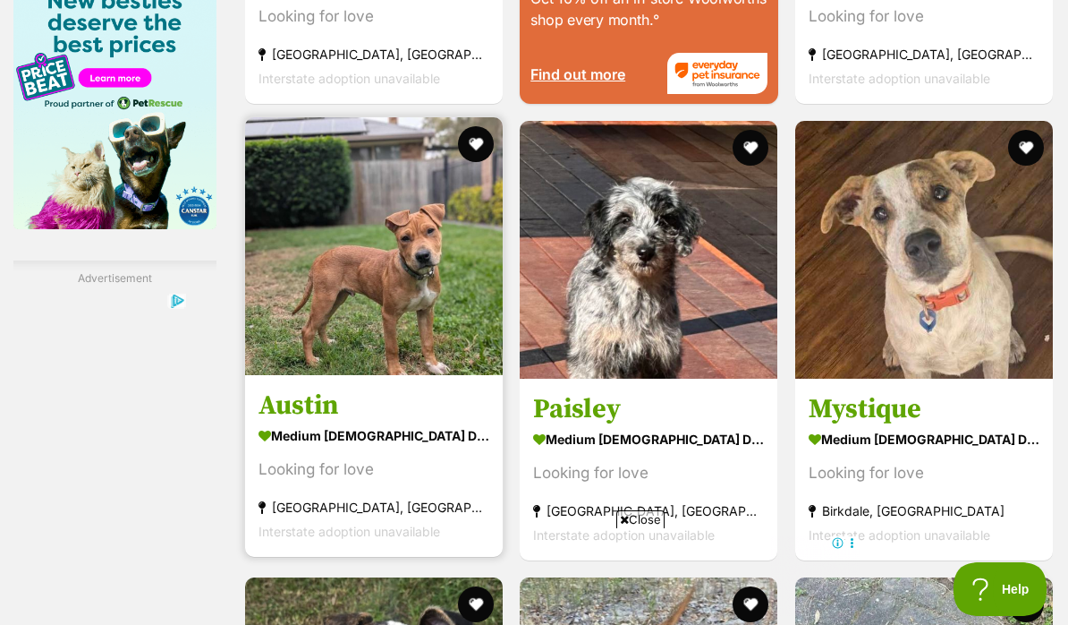
click at [434, 316] on img at bounding box center [374, 246] width 258 height 258
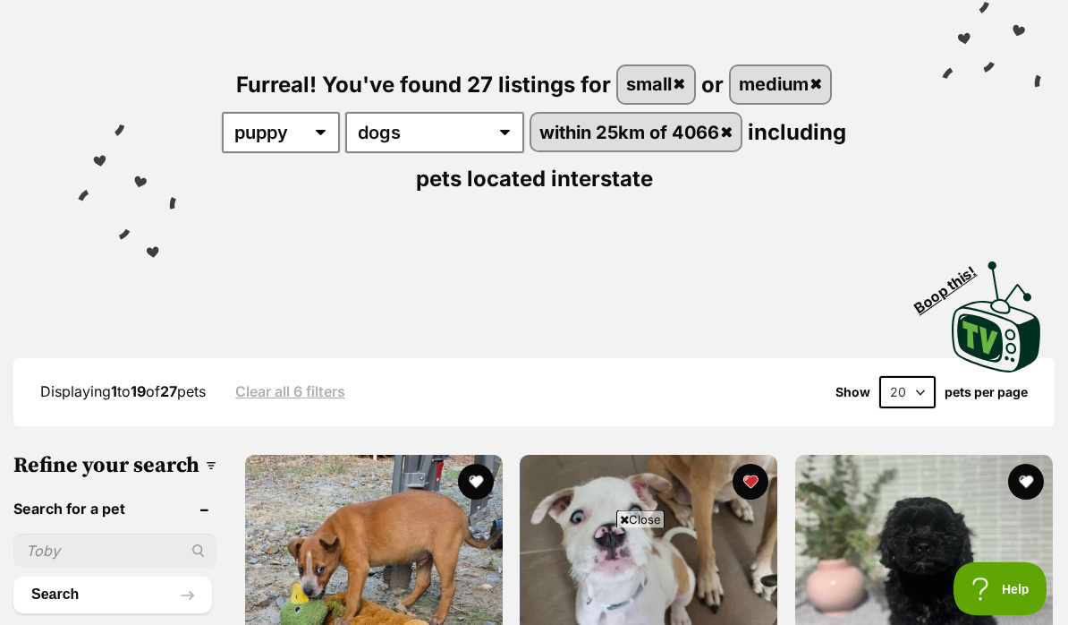
scroll to position [177, 0]
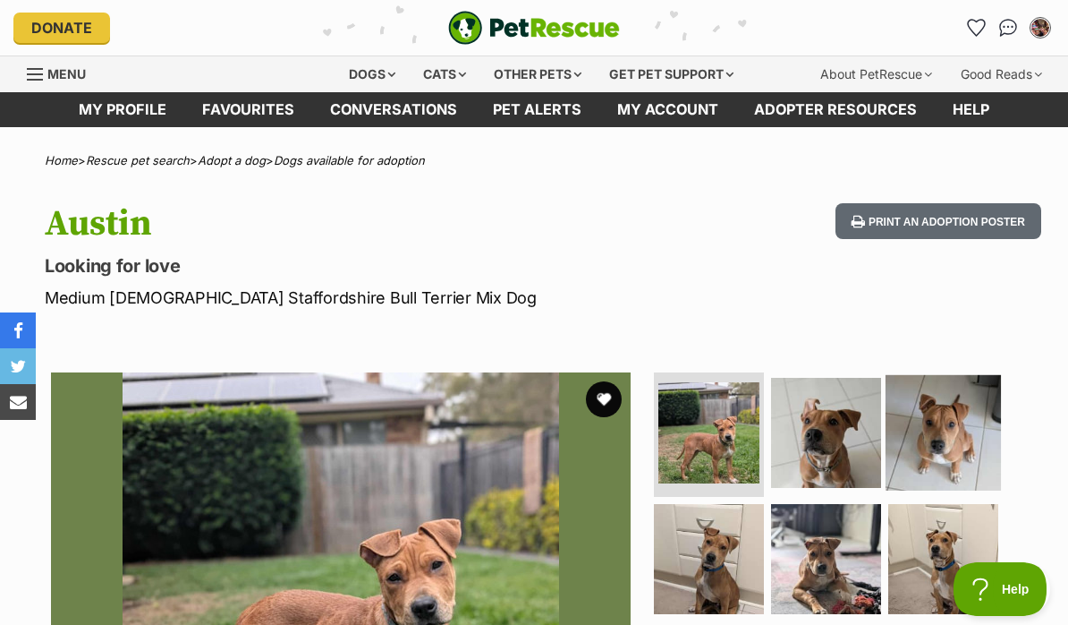
click at [949, 423] on img at bounding box center [943, 431] width 115 height 115
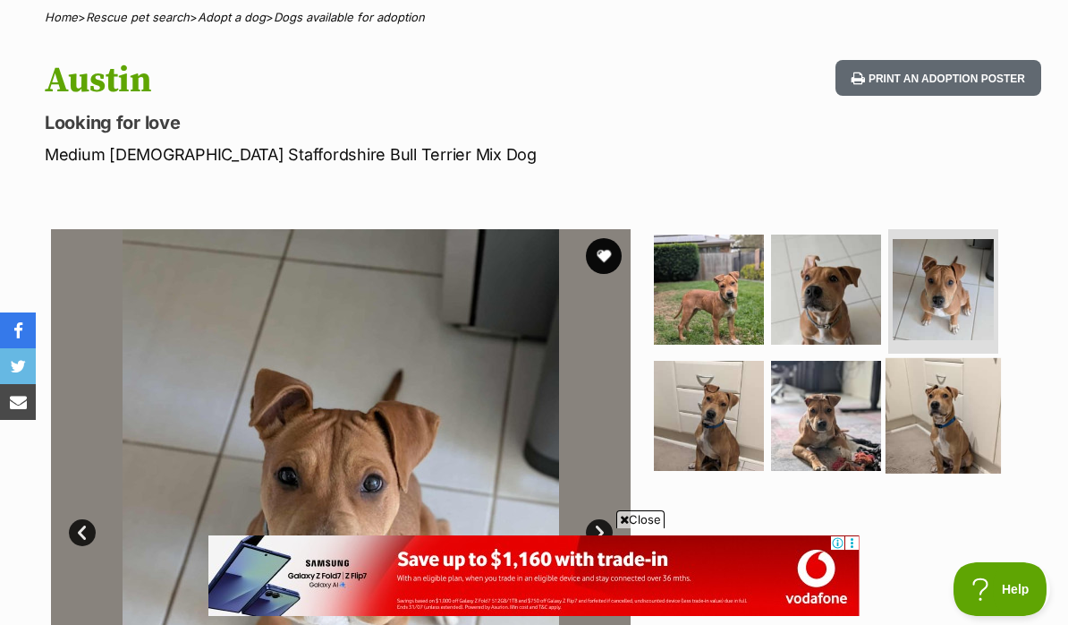
click at [937, 388] on img at bounding box center [943, 415] width 115 height 115
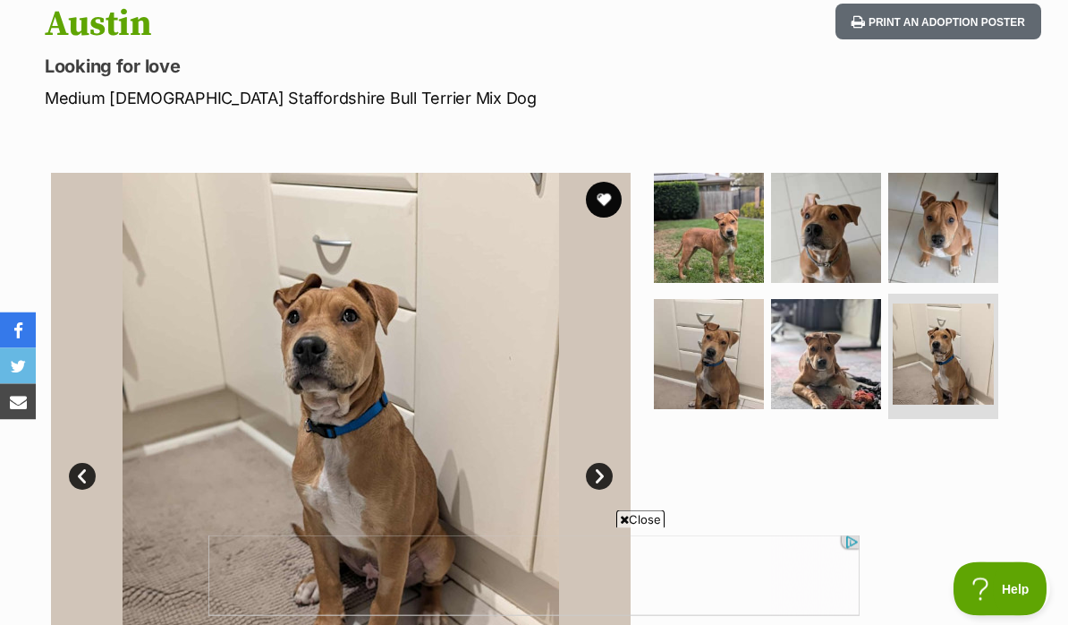
scroll to position [200, 0]
